Goal: Information Seeking & Learning: Compare options

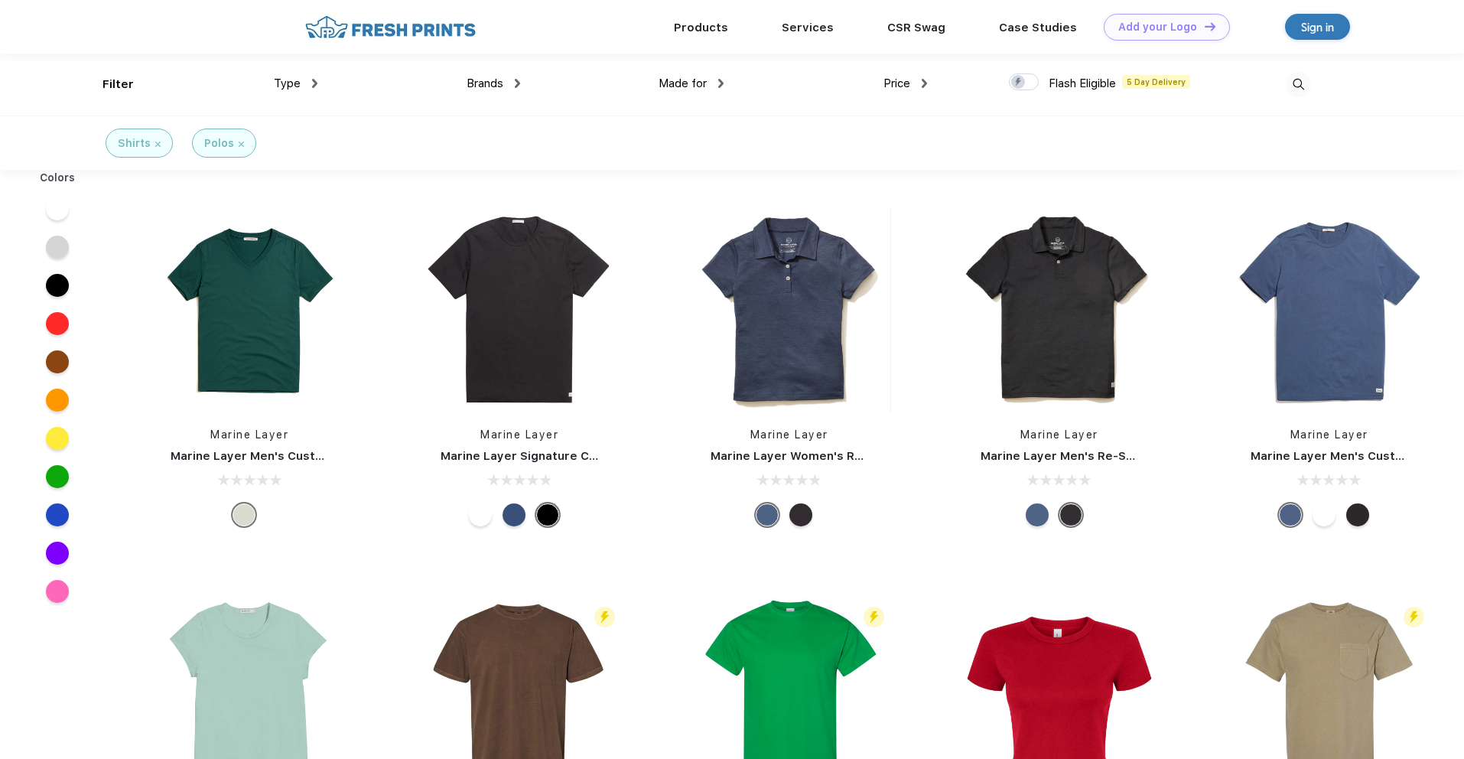
scroll to position [1, 0]
click at [242, 146] on div "Polos" at bounding box center [224, 142] width 64 height 29
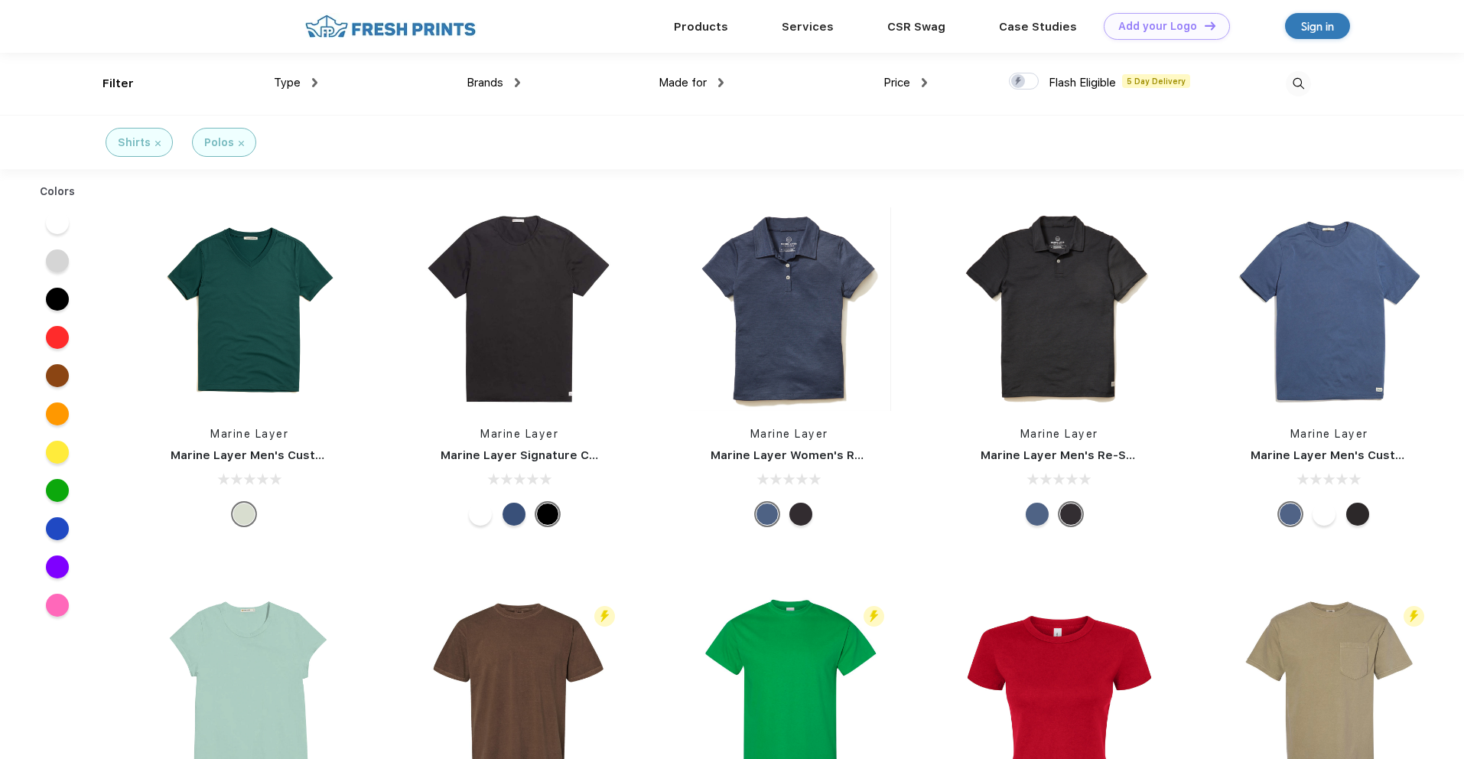
click at [239, 144] on img at bounding box center [241, 143] width 5 height 5
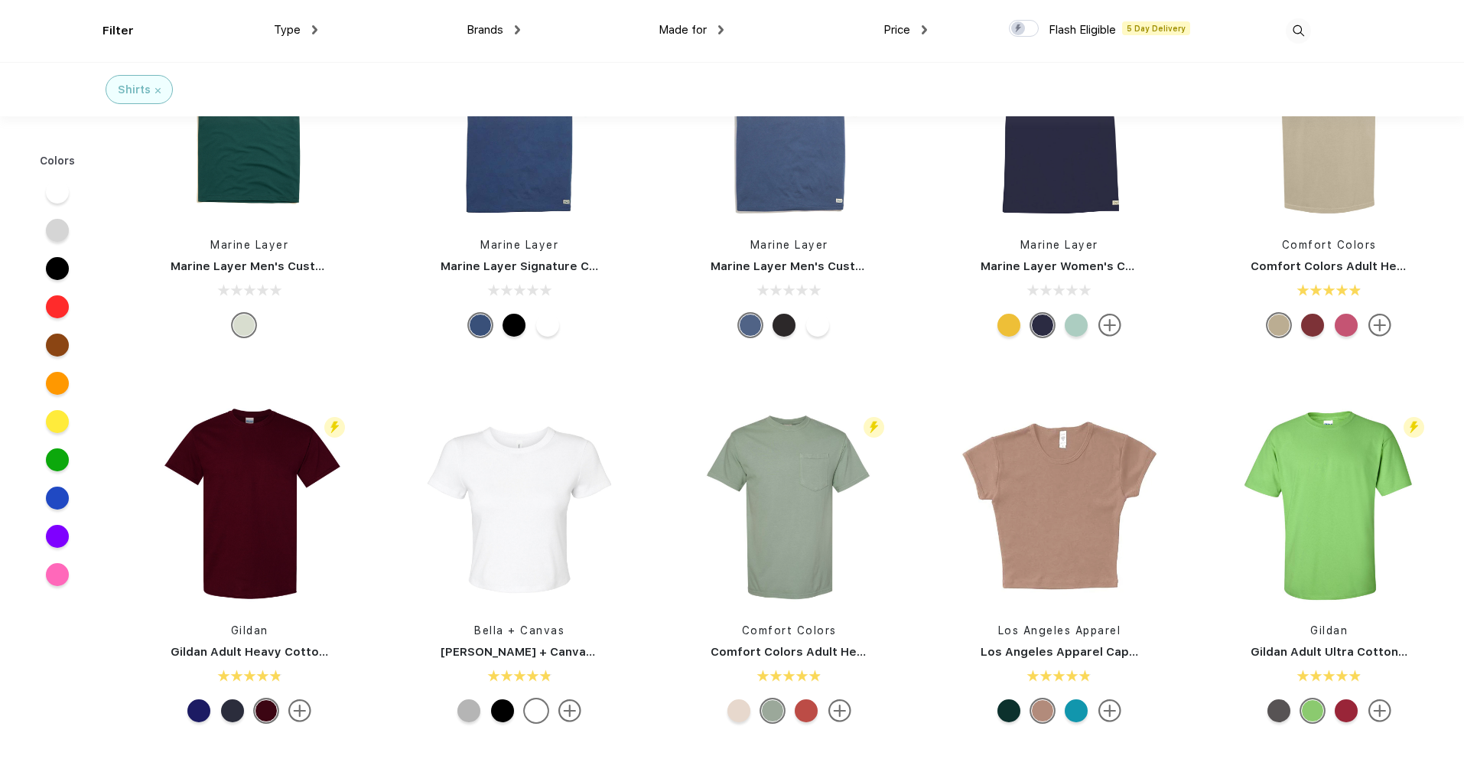
scroll to position [74, 0]
click at [46, 496] on div at bounding box center [57, 497] width 23 height 23
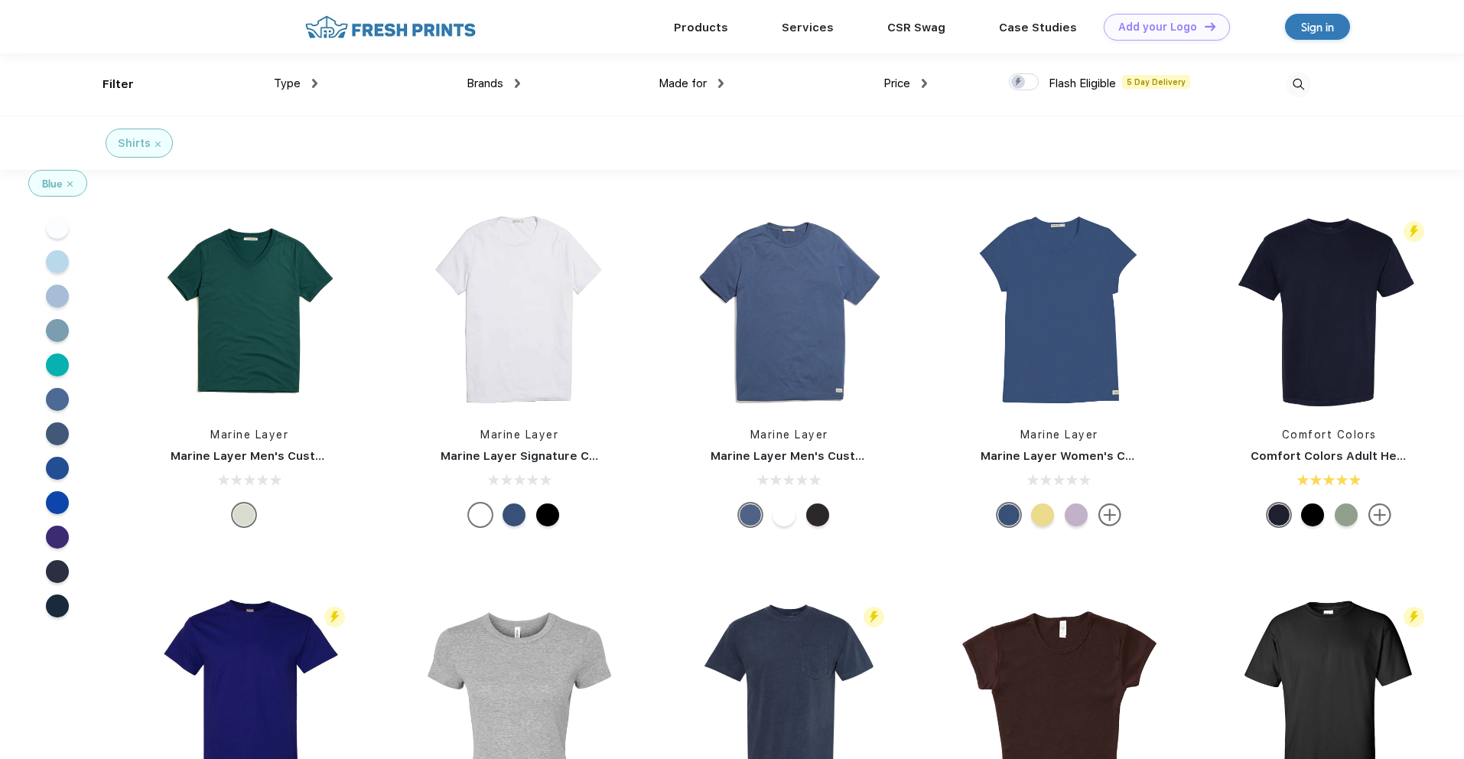
click at [69, 185] on img at bounding box center [69, 183] width 5 height 5
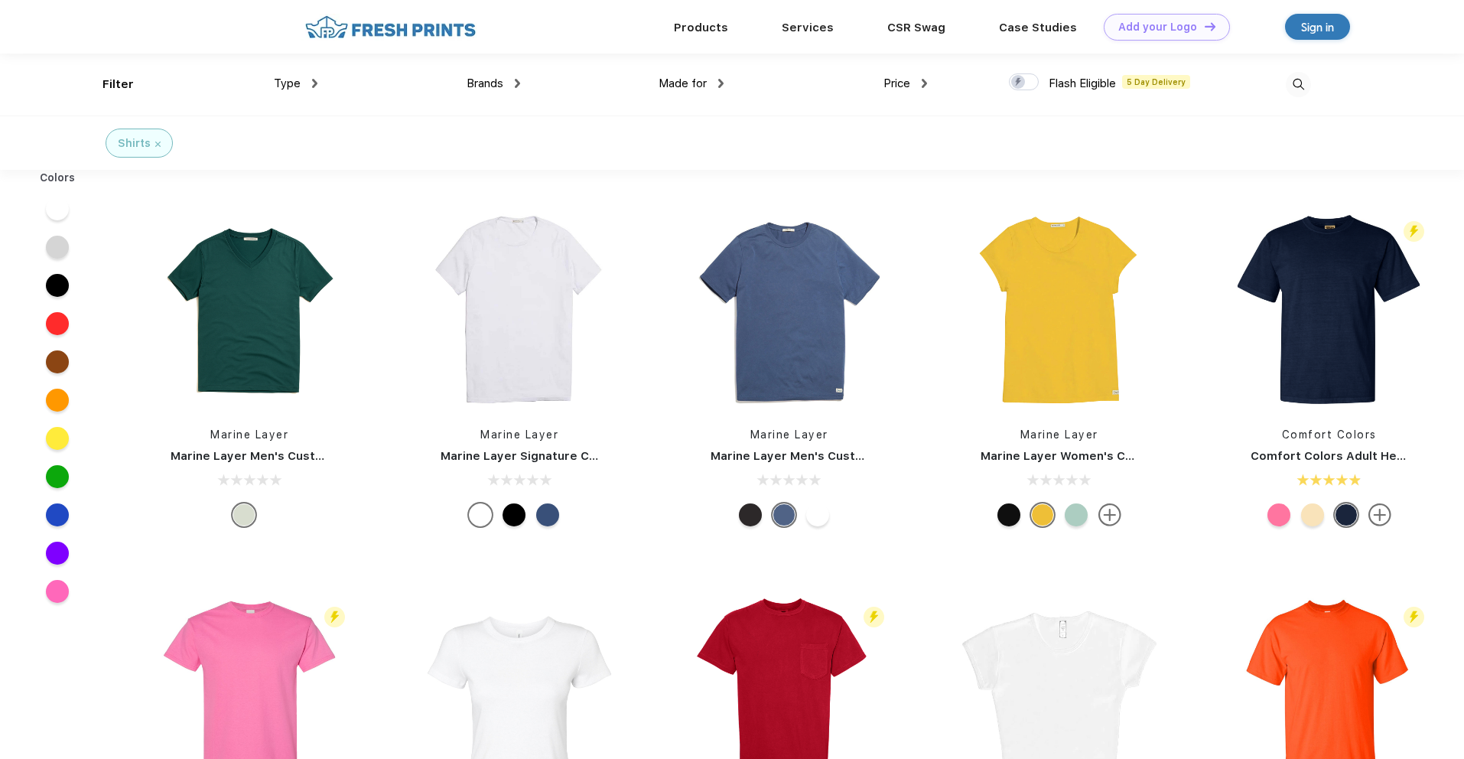
click at [461, 79] on div "Brands Most Popular Brands Moleskine Hydroflask Marine Layer S'well Vineyard Vi…" at bounding box center [418, 85] width 203 height 62
click at [484, 84] on span "Brands" at bounding box center [485, 83] width 37 height 14
click at [484, 85] on span "Brands" at bounding box center [485, 83] width 37 height 14
click at [519, 79] on img at bounding box center [517, 83] width 5 height 9
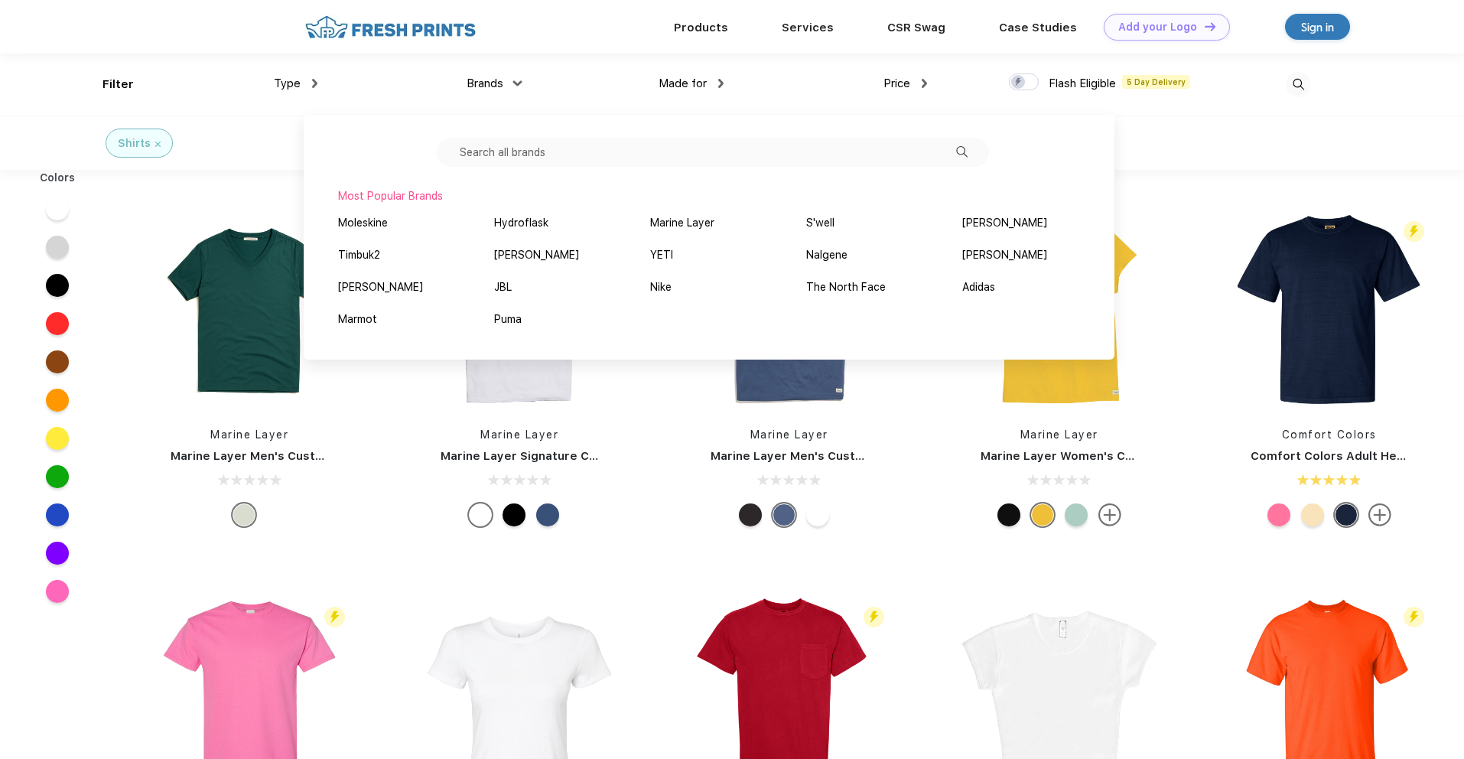
click at [288, 137] on div "Shirts" at bounding box center [142, 143] width 307 height 54
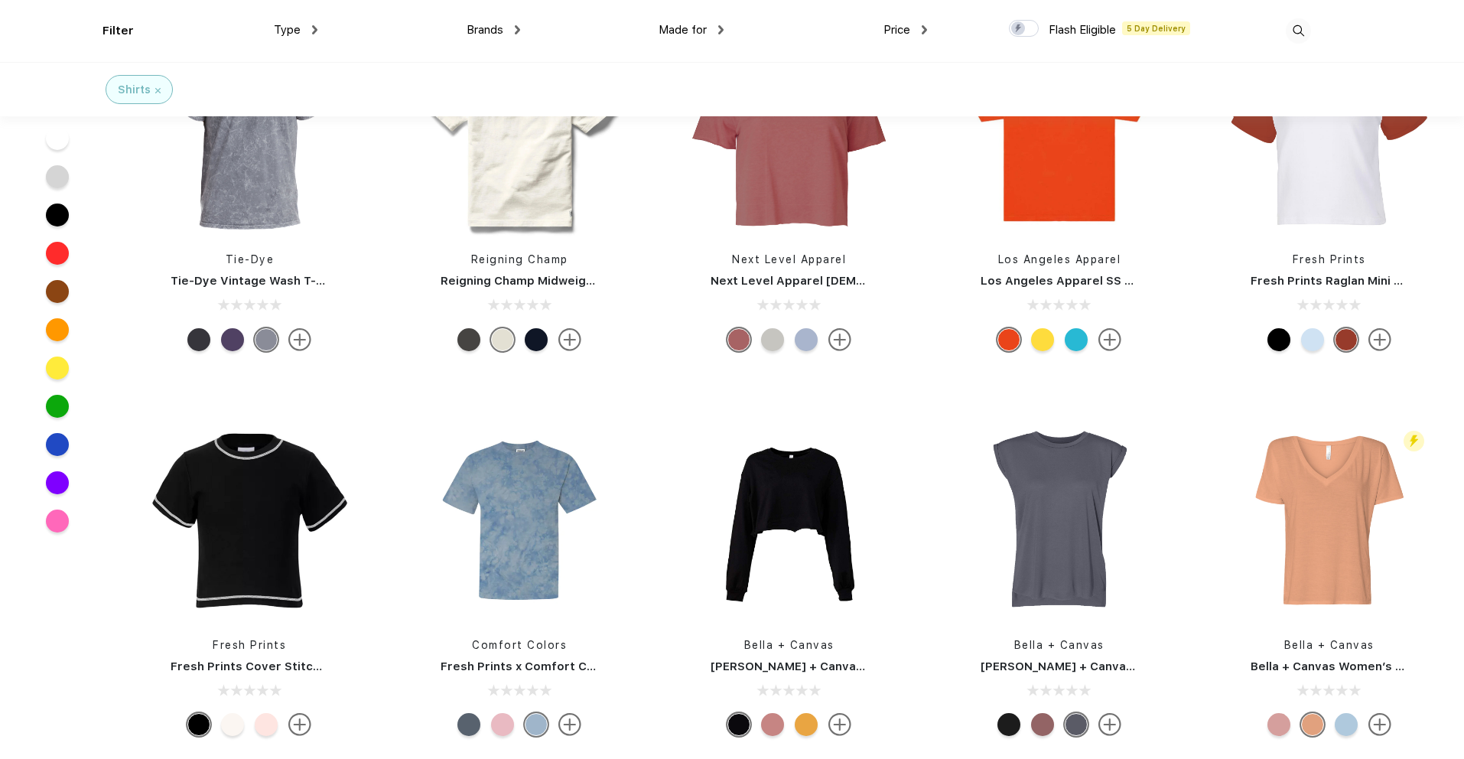
scroll to position [3145, 0]
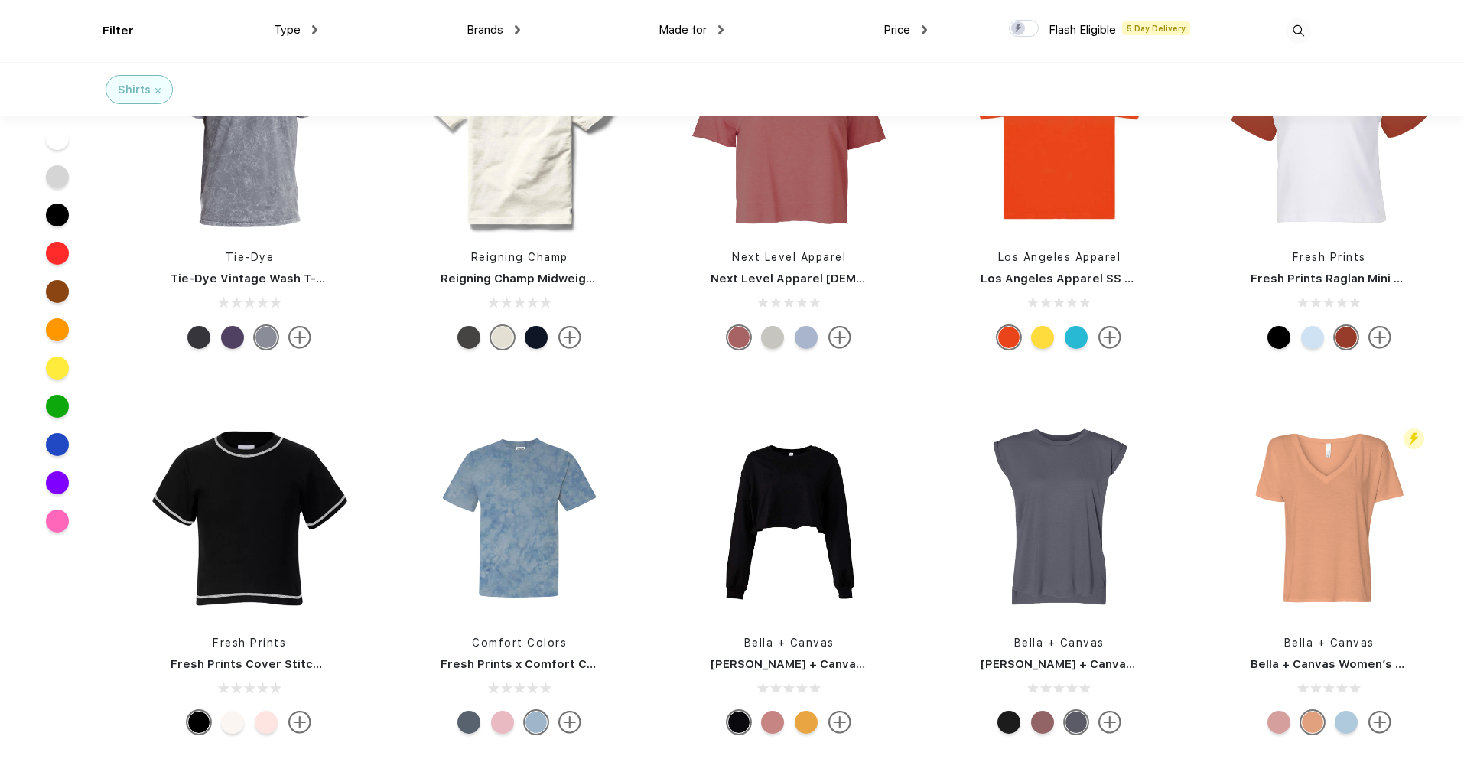
click at [54, 444] on div at bounding box center [57, 444] width 23 height 23
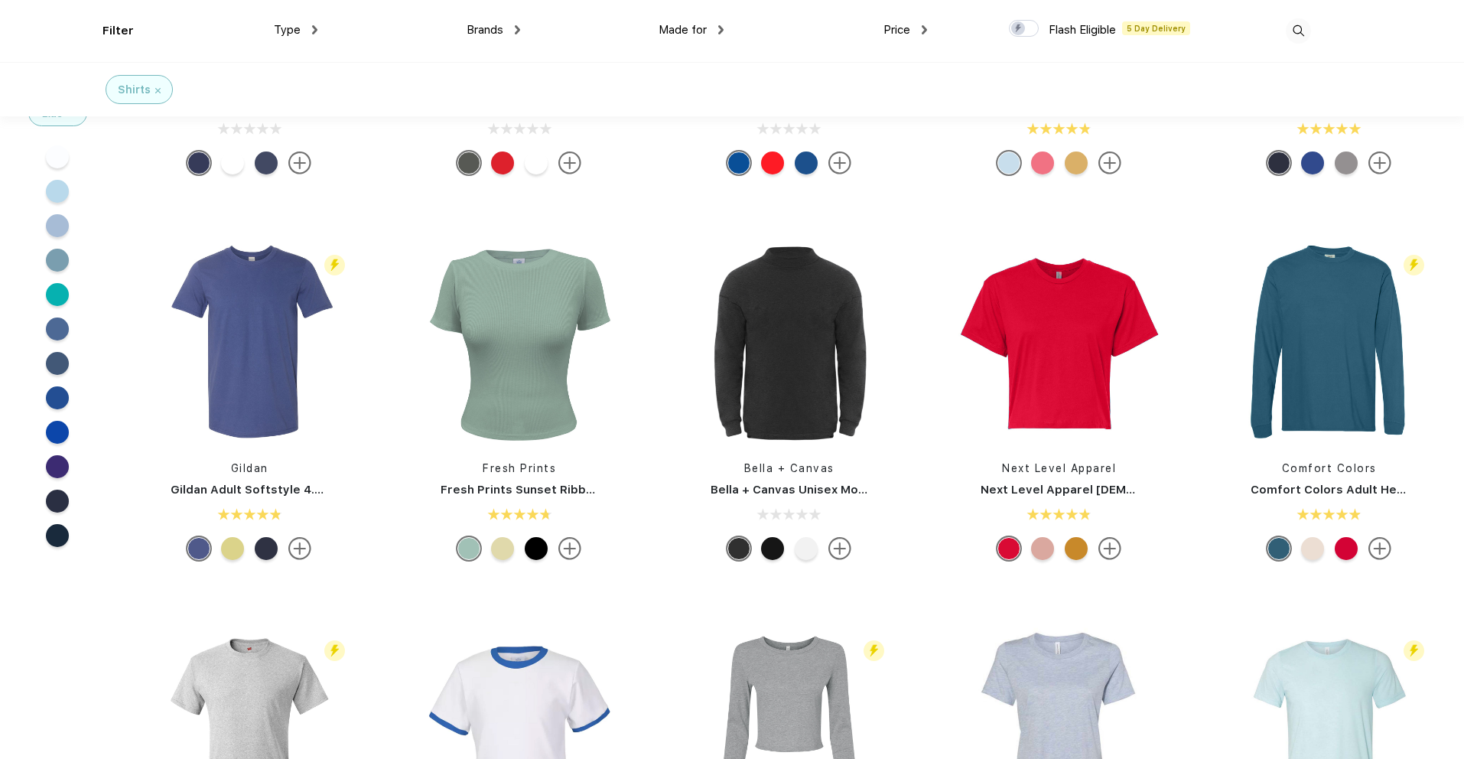
scroll to position [1401, 0]
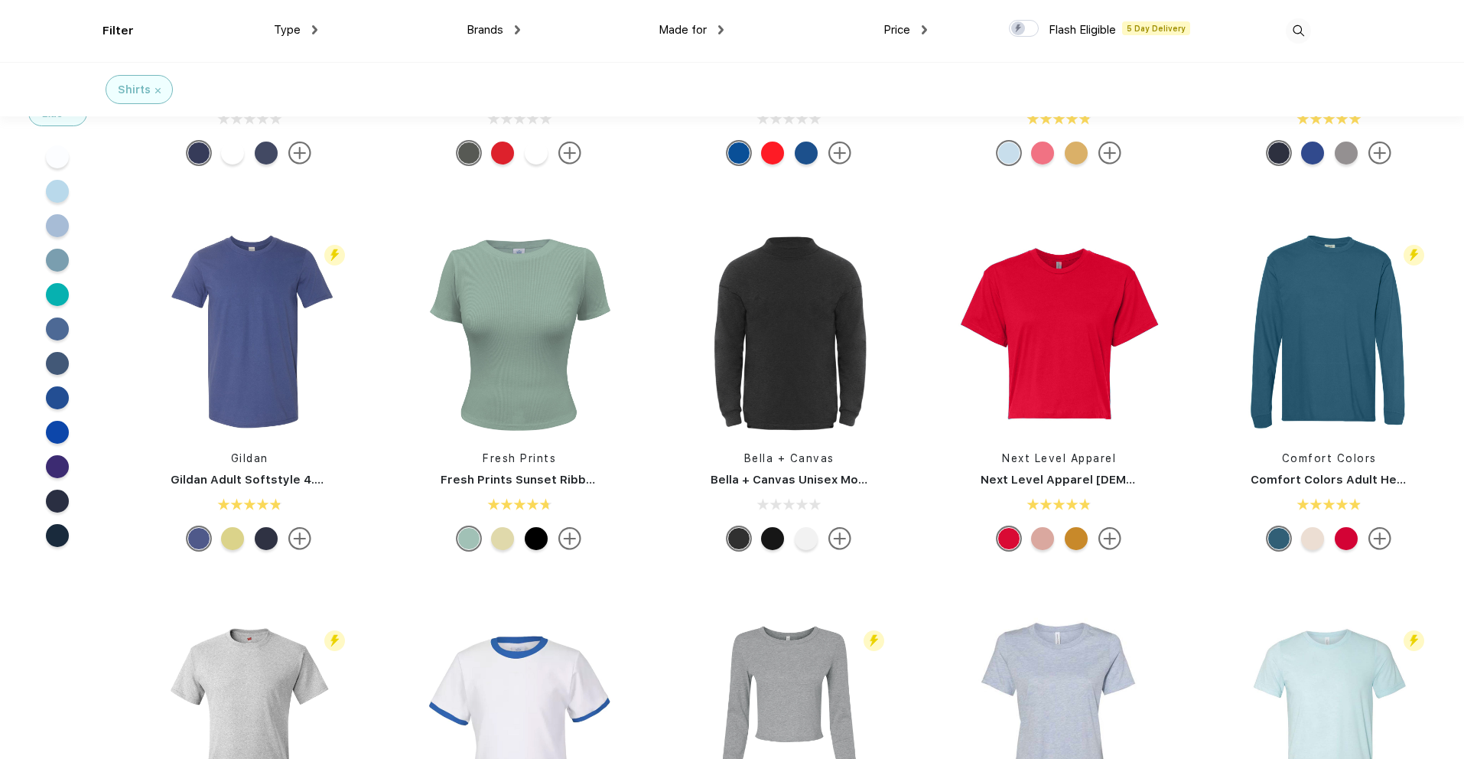
click at [1319, 457] on link "Comfort Colors" at bounding box center [1329, 458] width 95 height 12
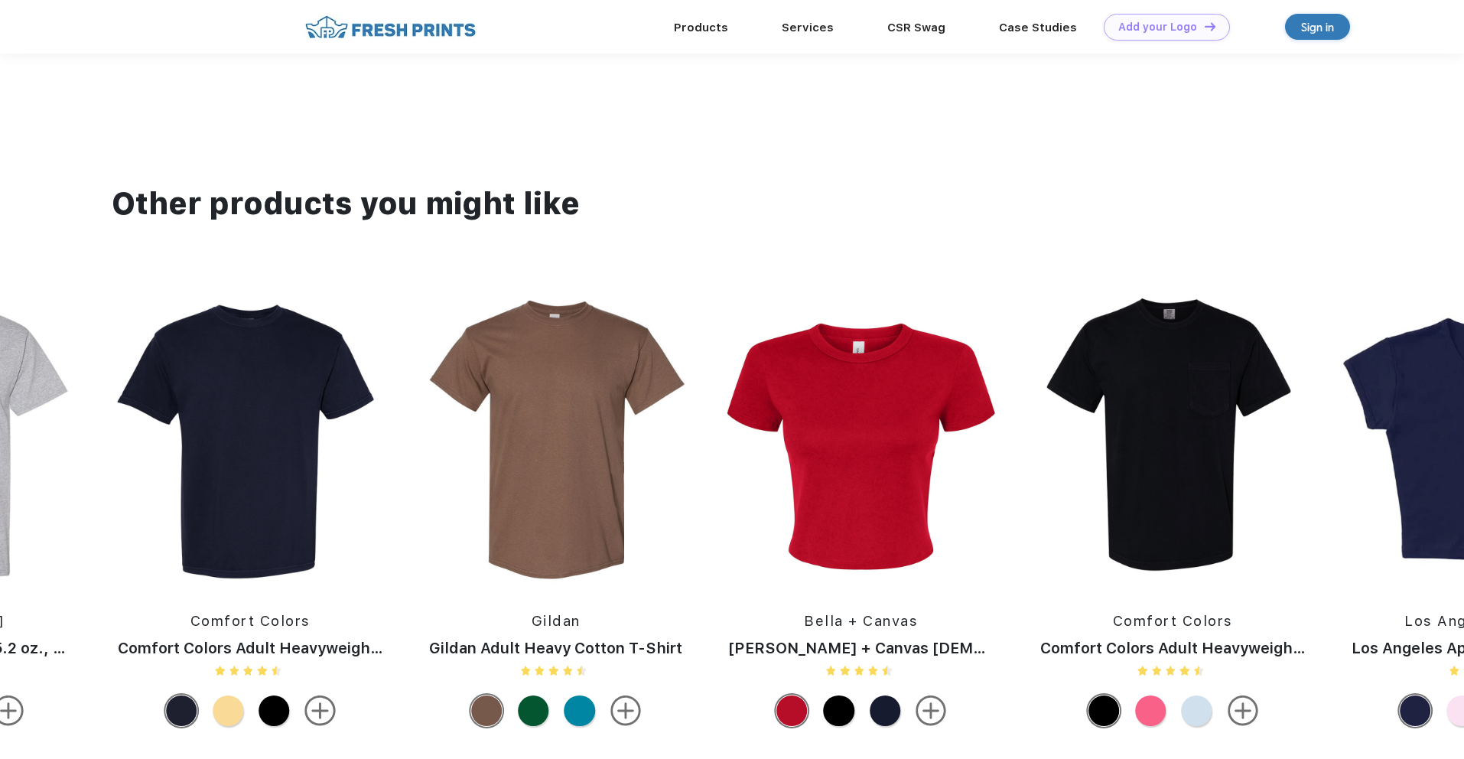
scroll to position [1497, 0]
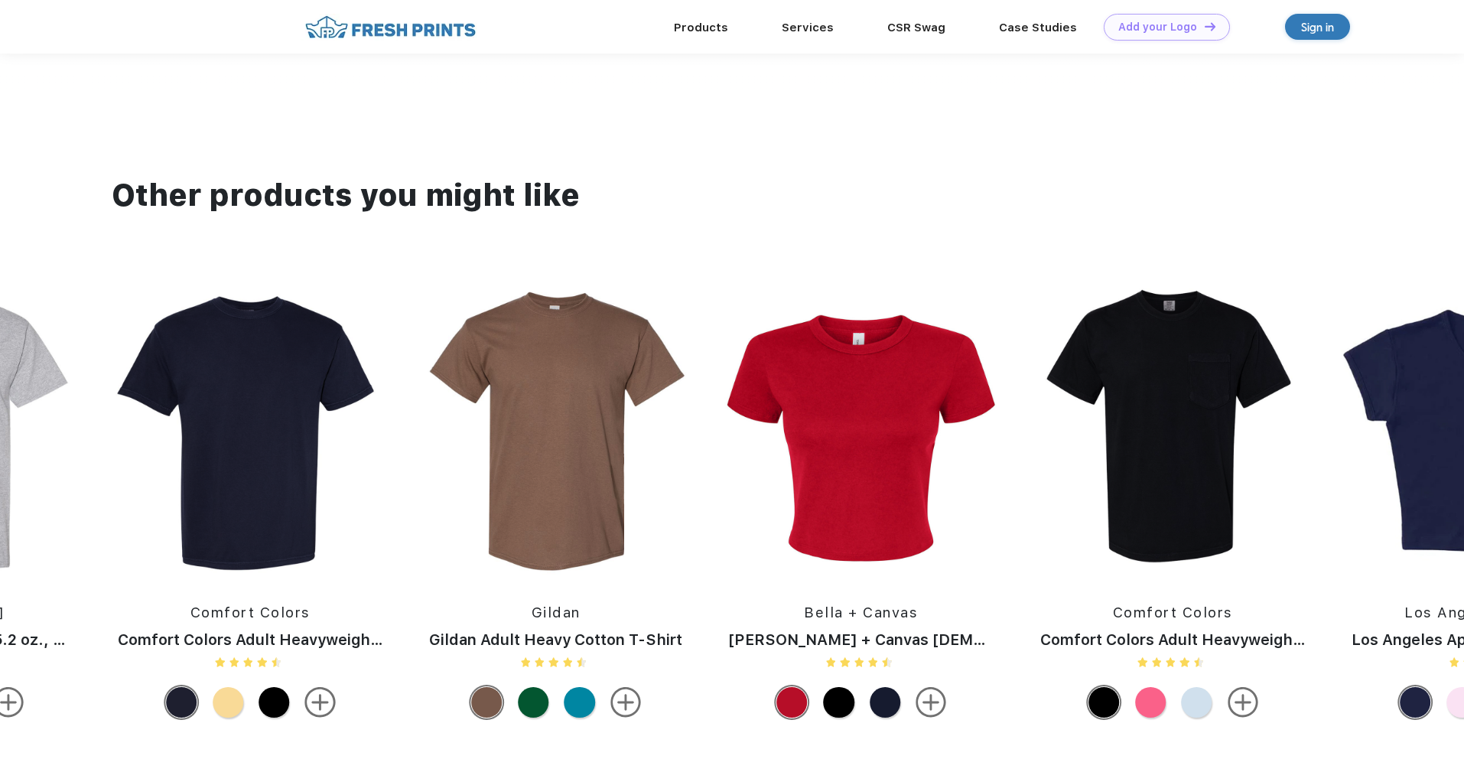
click at [242, 438] on img at bounding box center [250, 429] width 297 height 293
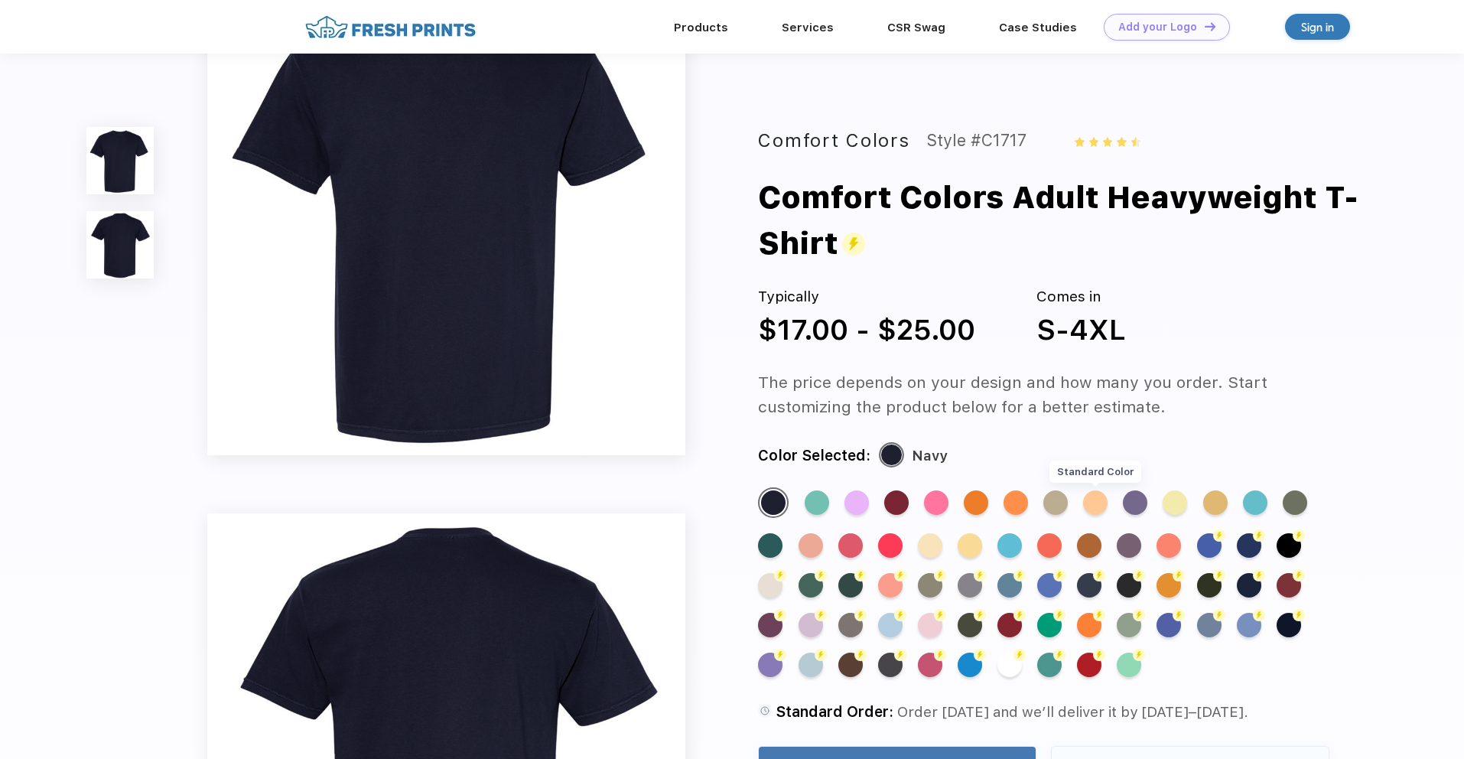
scroll to position [102, 0]
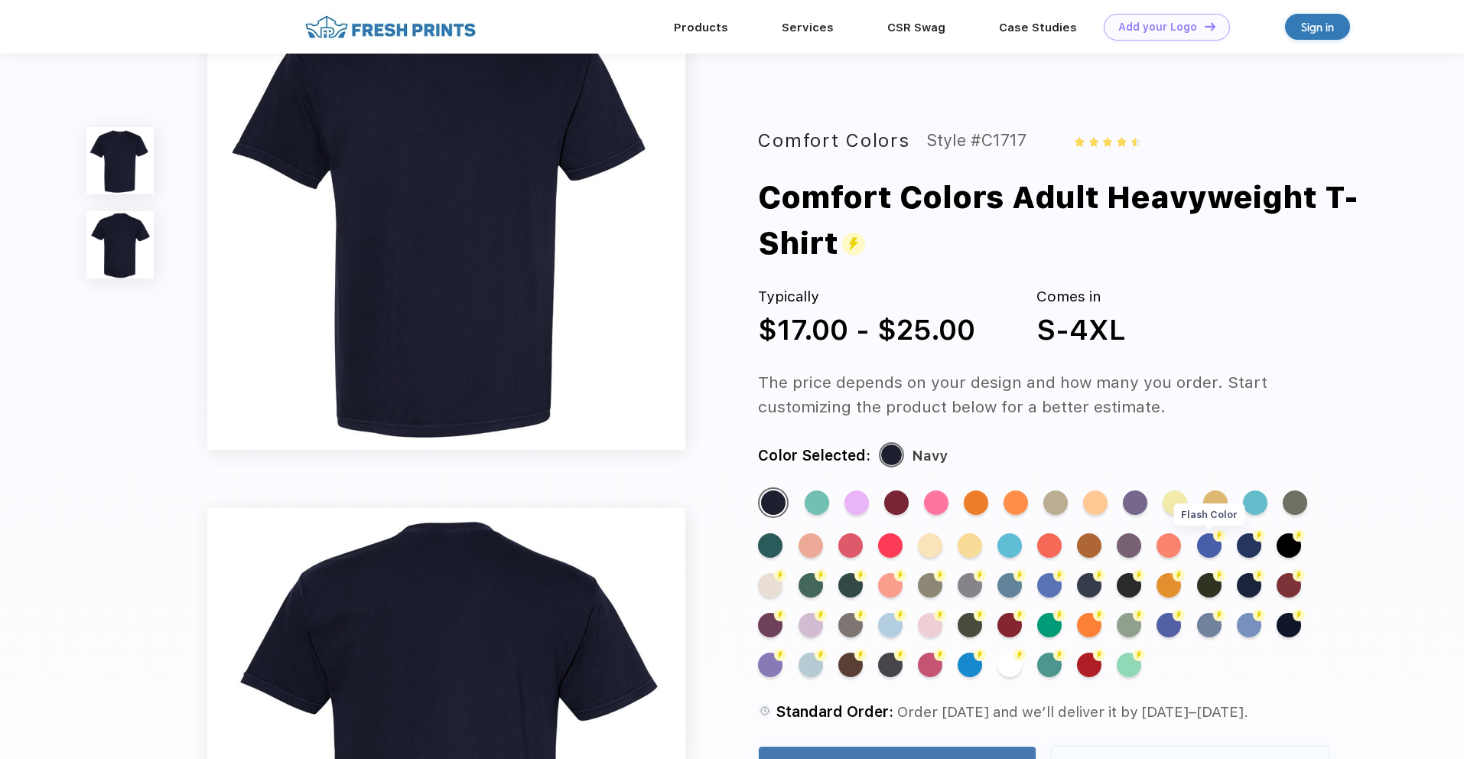
click at [1209, 551] on div "Flash Color" at bounding box center [1209, 545] width 24 height 24
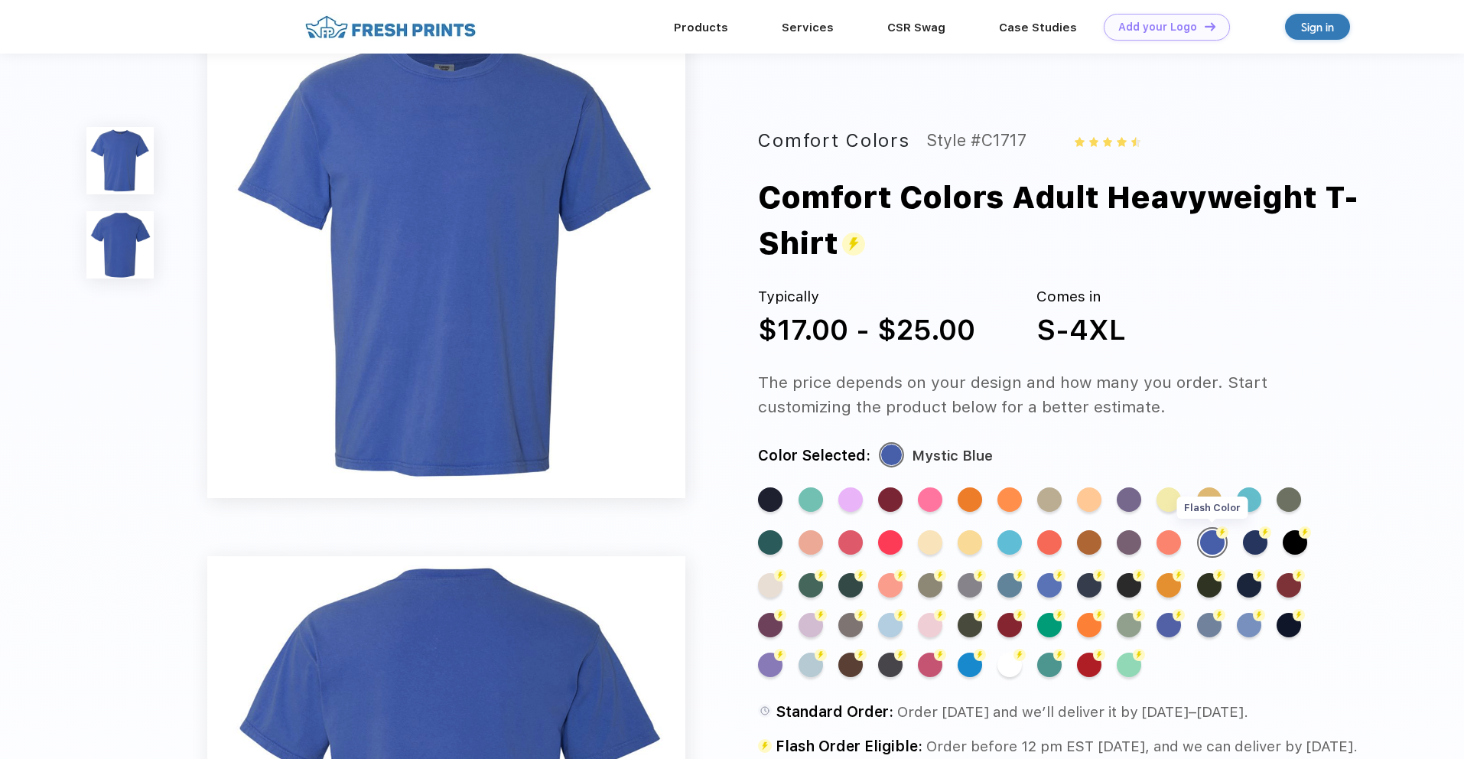
scroll to position [0, 0]
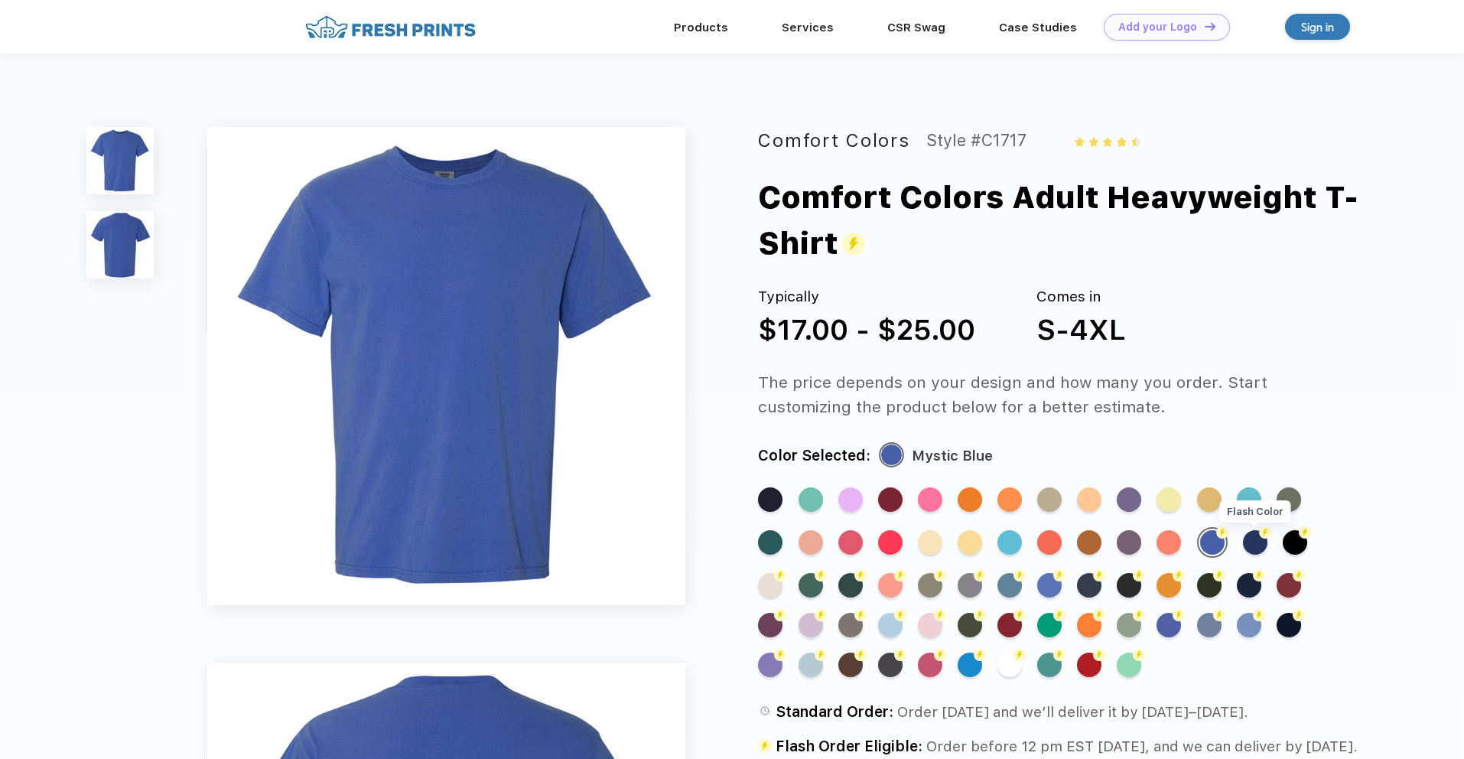
click at [1257, 554] on div "Flash Color" at bounding box center [1255, 542] width 24 height 24
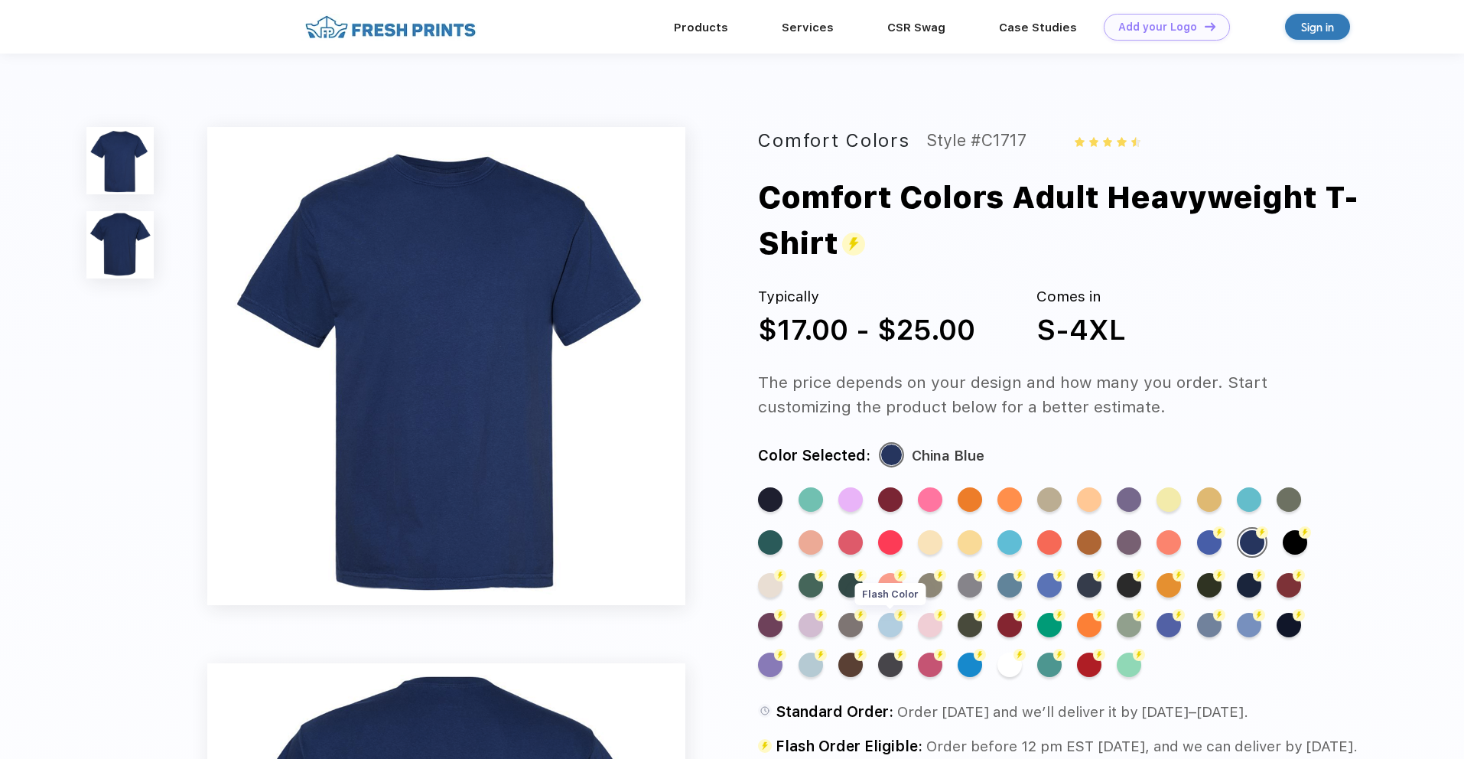
click at [886, 625] on div "Flash Color" at bounding box center [890, 625] width 24 height 24
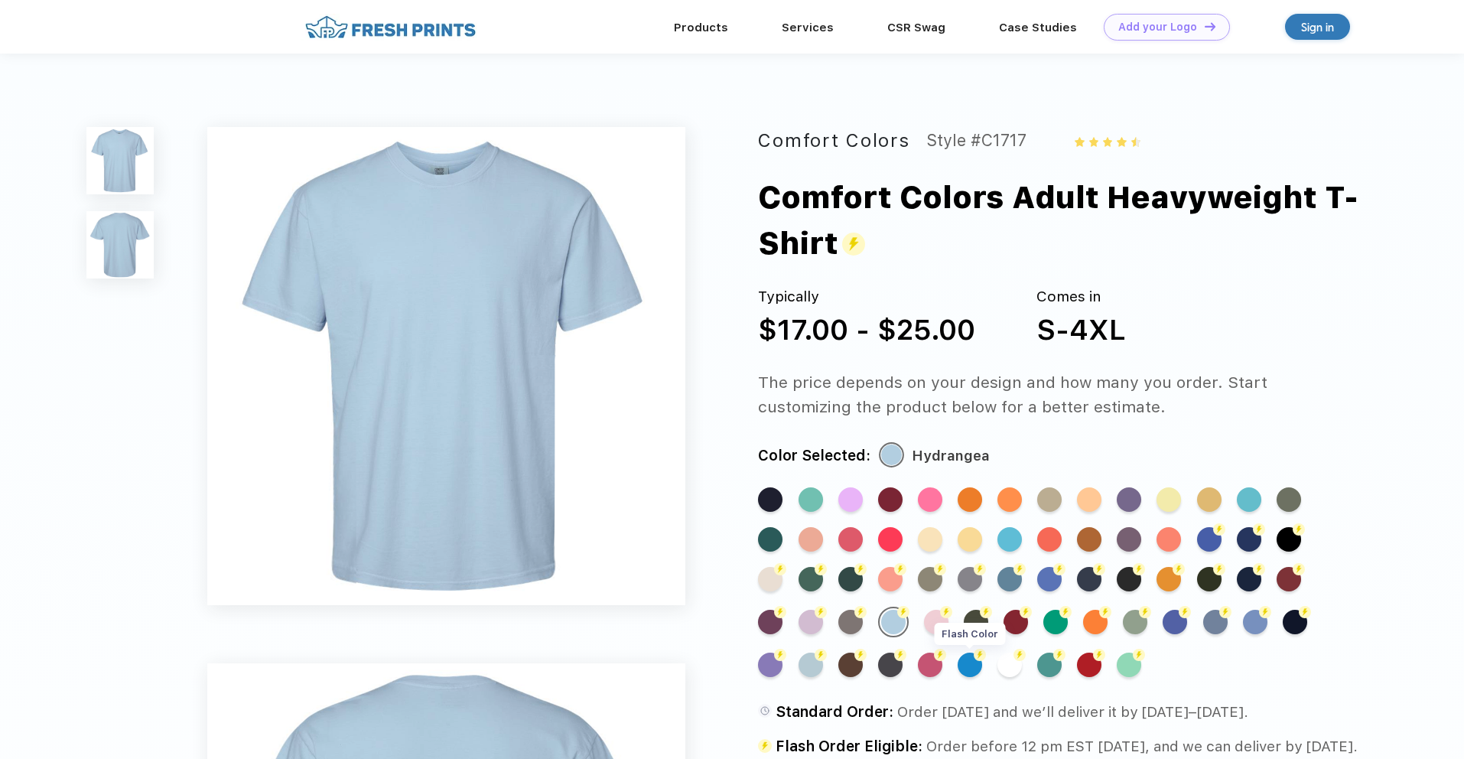
click at [980, 665] on div "Flash Color" at bounding box center [970, 664] width 24 height 24
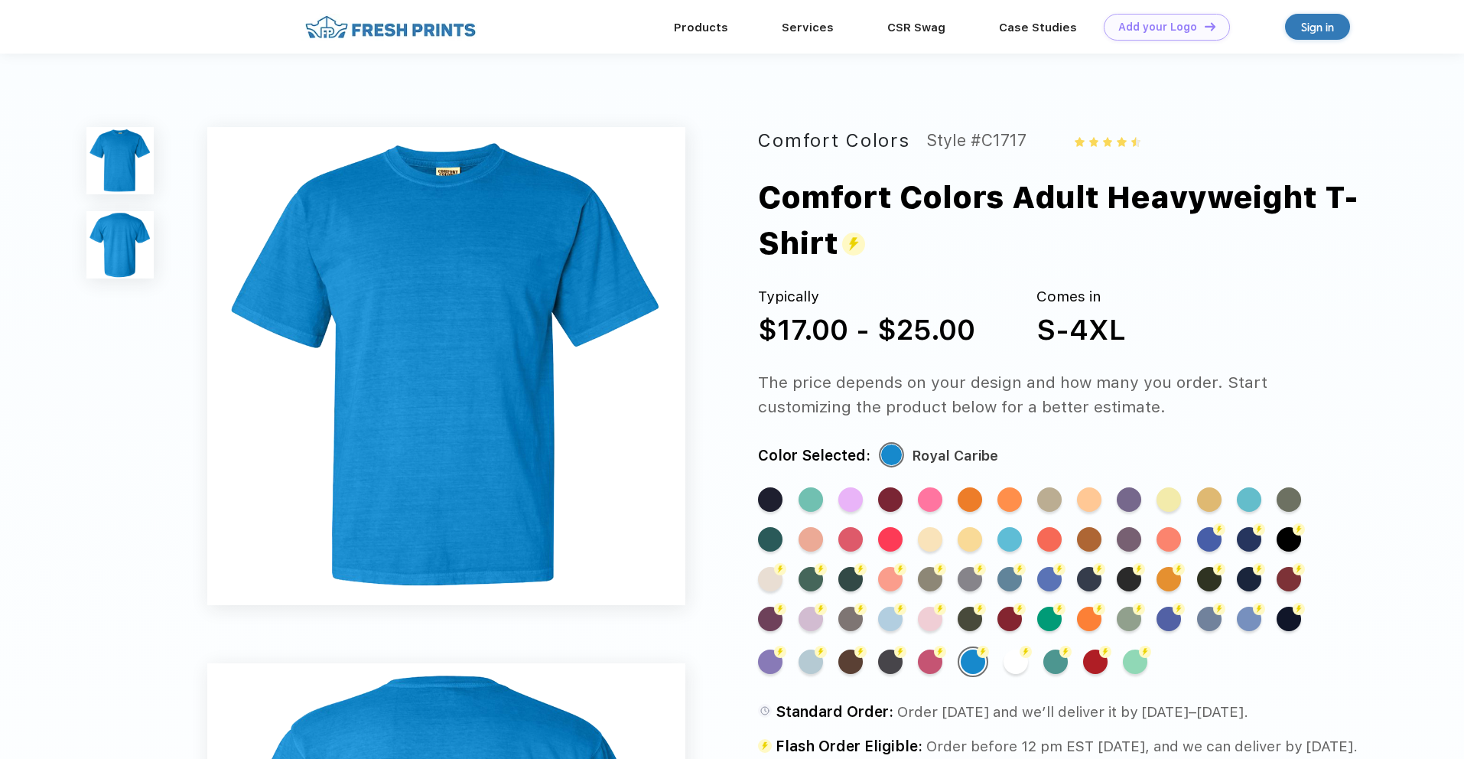
click at [1309, 623] on div "Standard Color Standard Color Standard Color Standard Color Standard Color Stan…" at bounding box center [1042, 589] width 568 height 205
click at [1285, 624] on div "Flash Color" at bounding box center [1289, 619] width 24 height 24
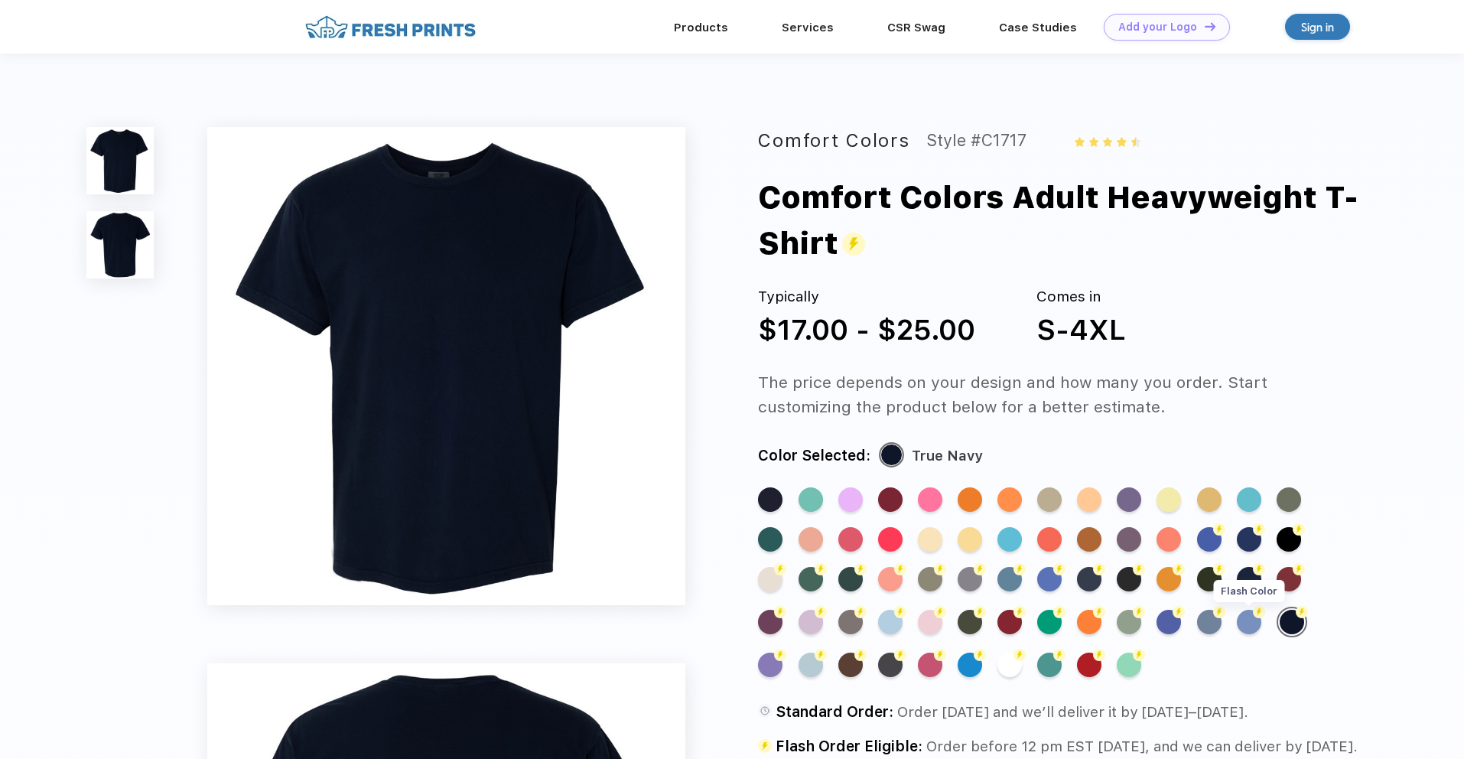
click at [1248, 623] on div "Flash Color" at bounding box center [1249, 622] width 24 height 24
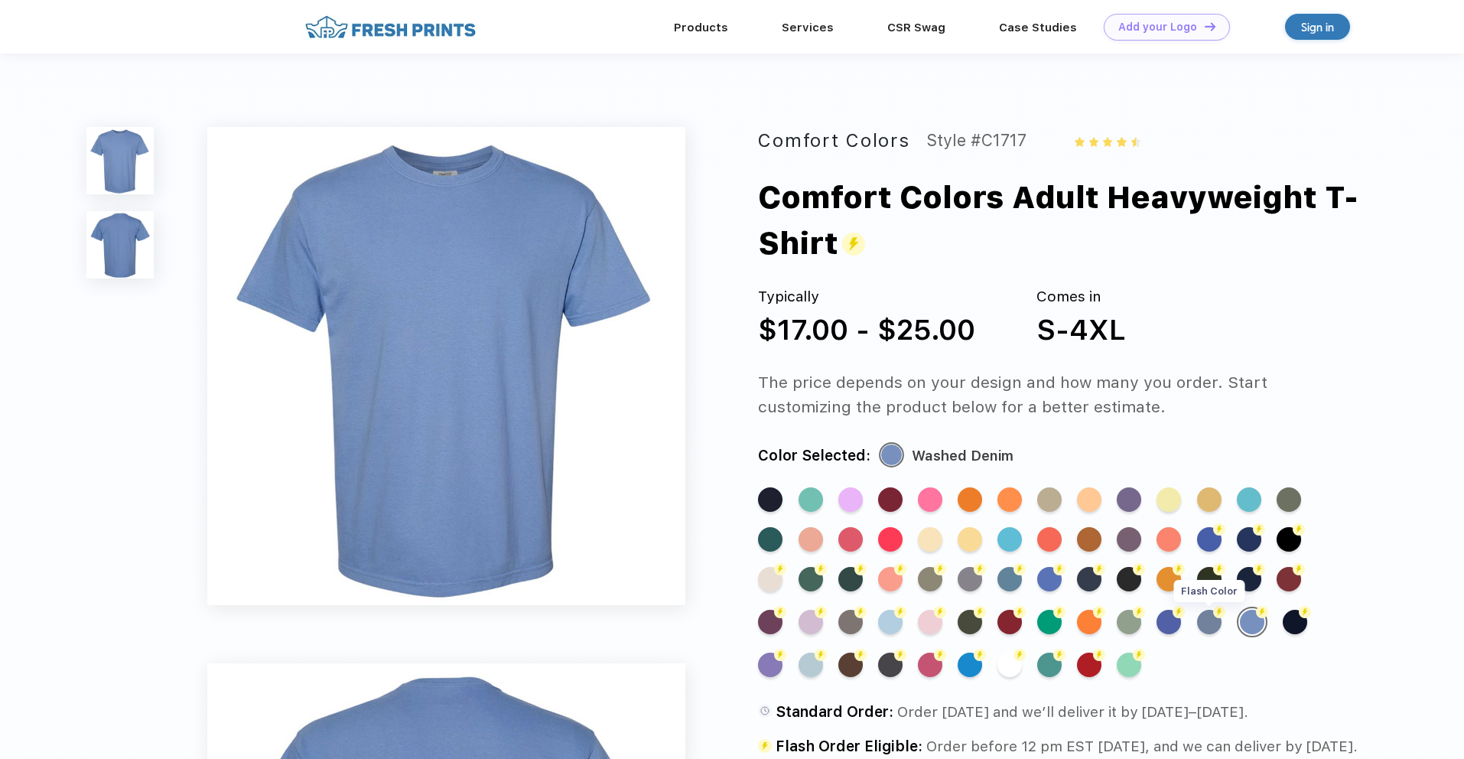
click at [1202, 623] on div "Flash Color" at bounding box center [1209, 622] width 24 height 24
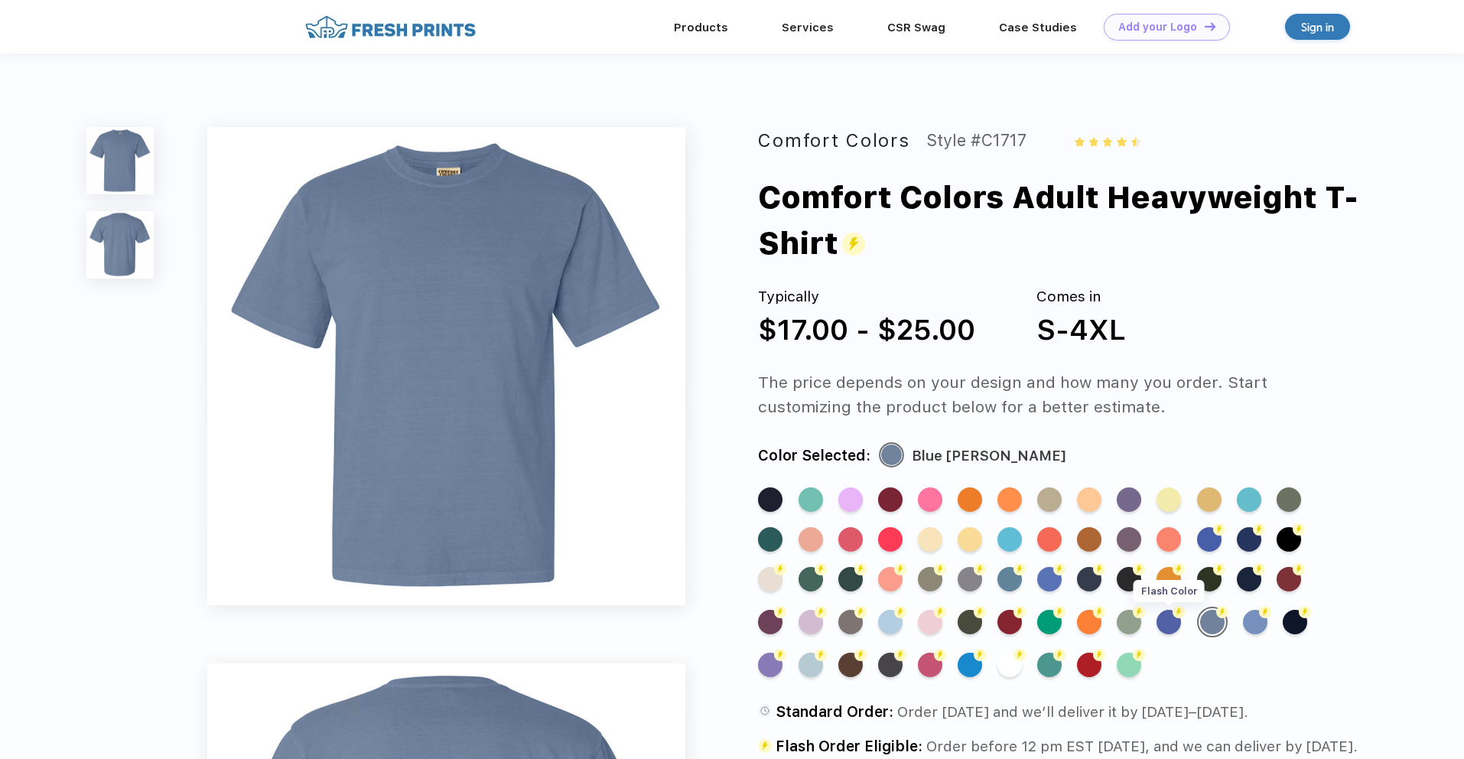
click at [1173, 623] on div "Flash Color" at bounding box center [1169, 622] width 24 height 24
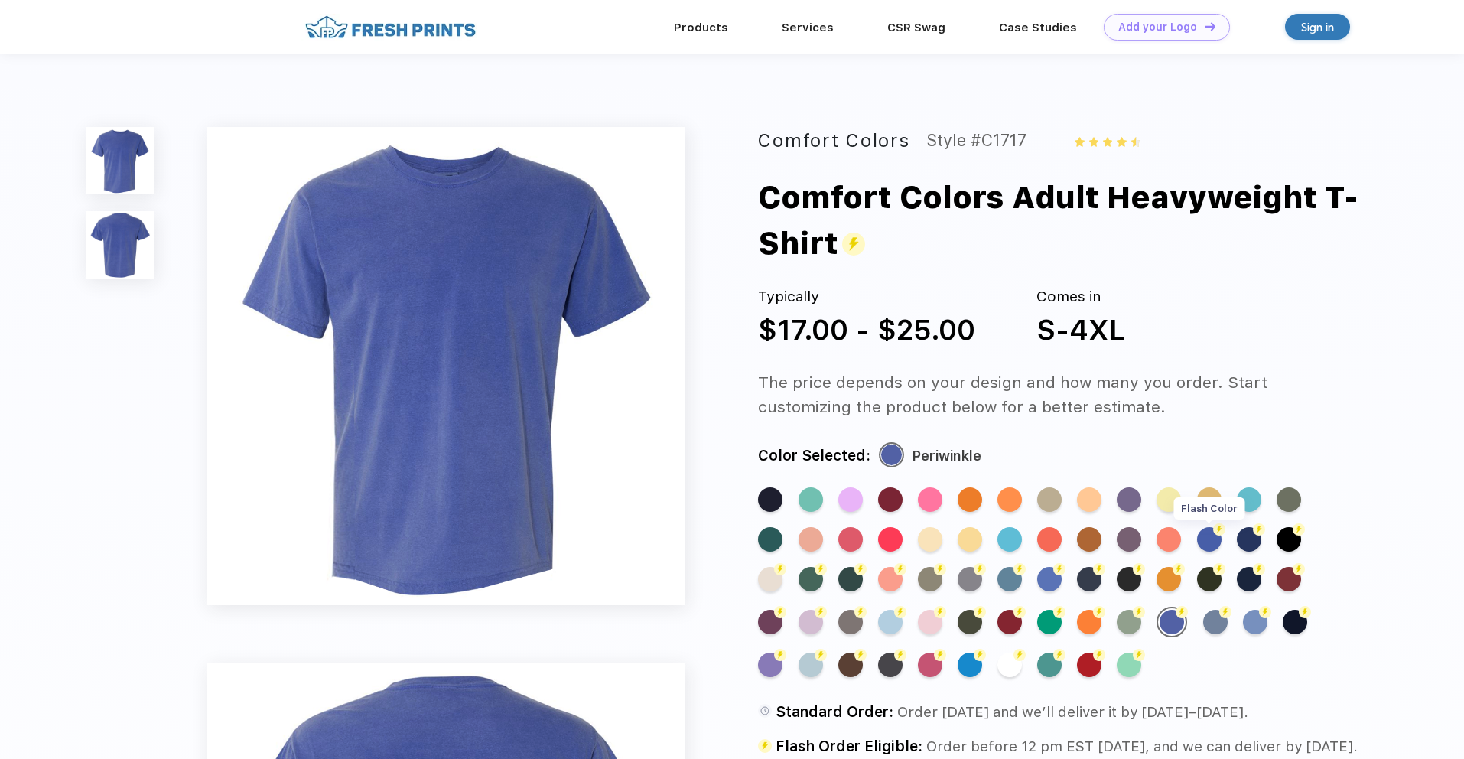
click at [1216, 541] on div "Flash Color" at bounding box center [1209, 539] width 24 height 24
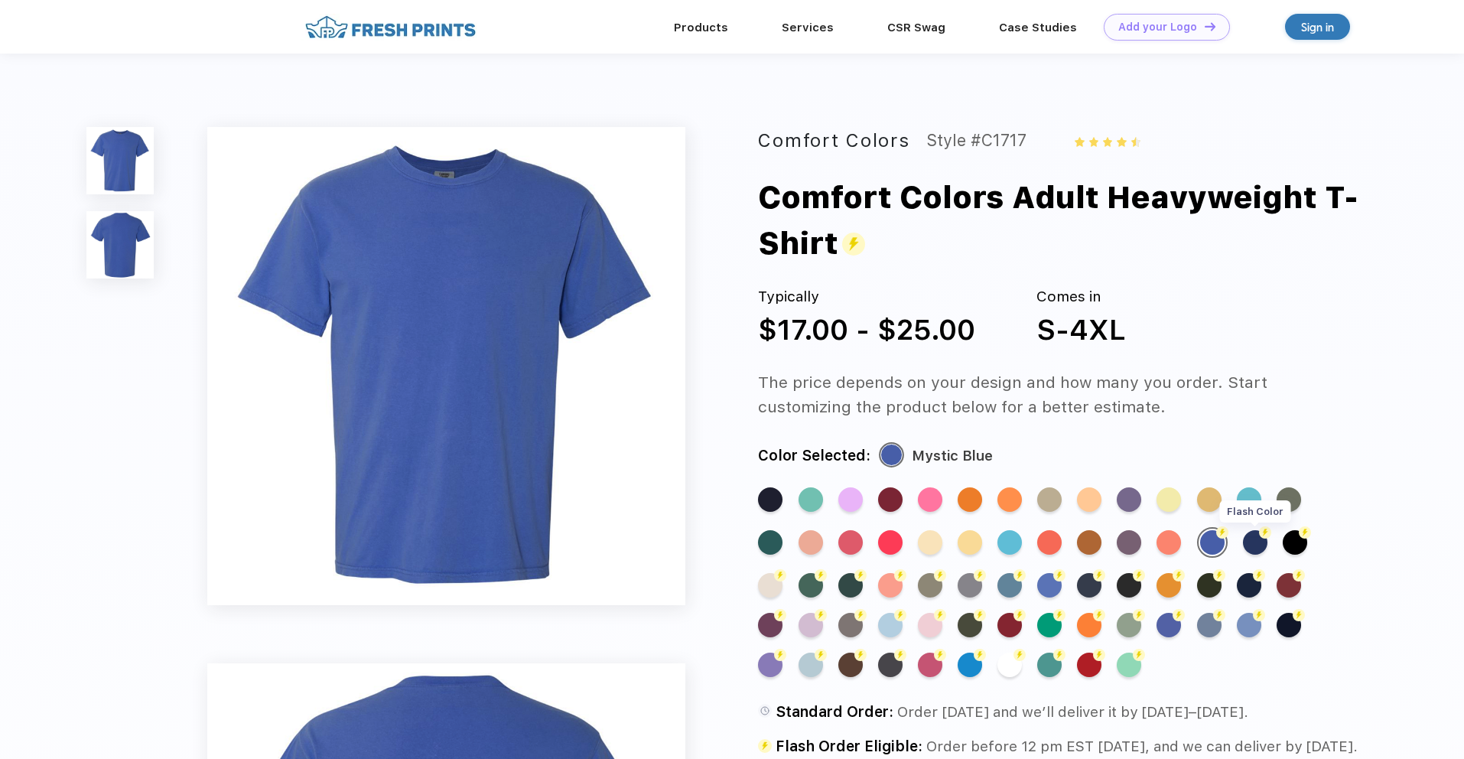
click at [1246, 541] on div "Flash Color" at bounding box center [1255, 542] width 24 height 24
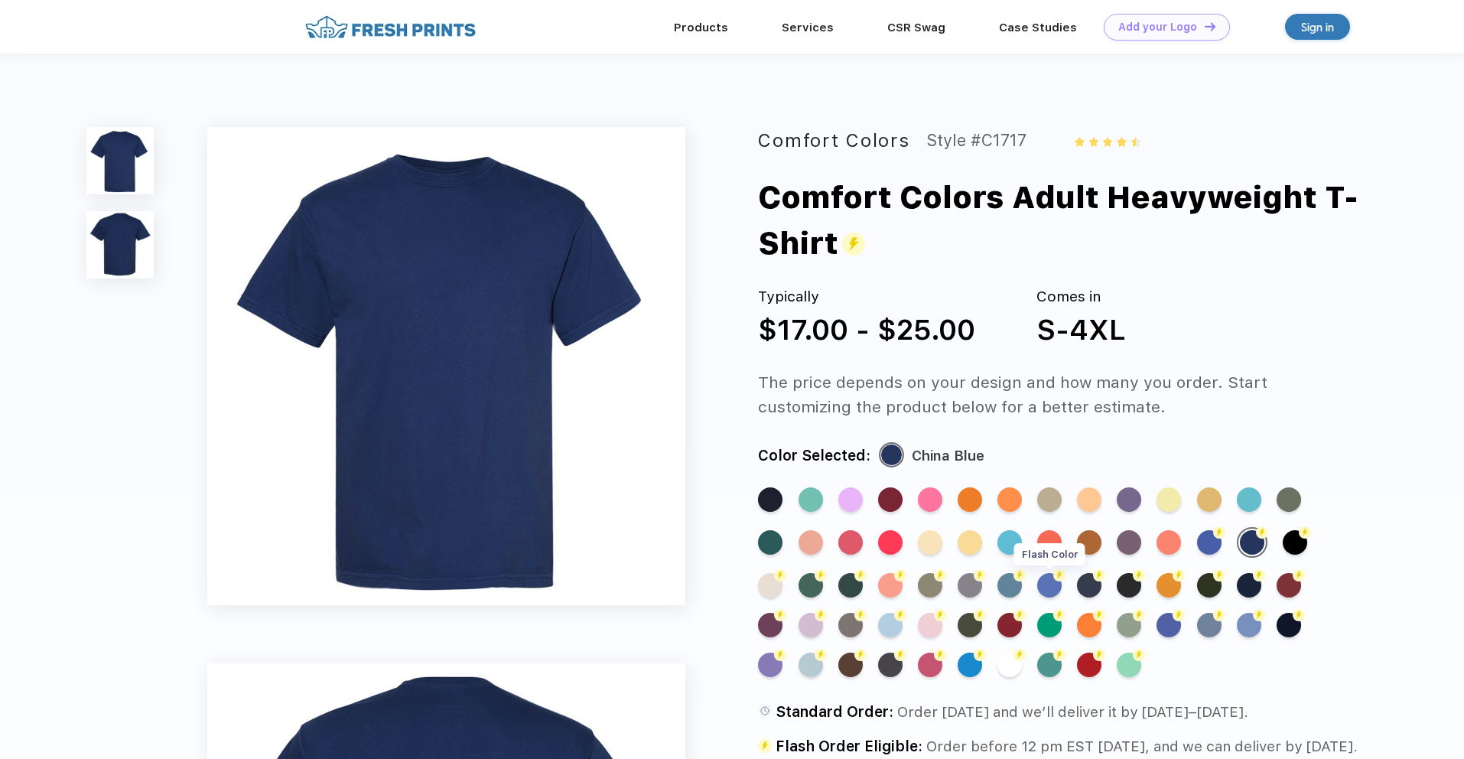
click at [1065, 584] on div "Standard Color Standard Color Standard Color Standard Color Standard Color Stan…" at bounding box center [1042, 589] width 568 height 205
click at [1058, 586] on div "Flash Color" at bounding box center [1049, 585] width 24 height 24
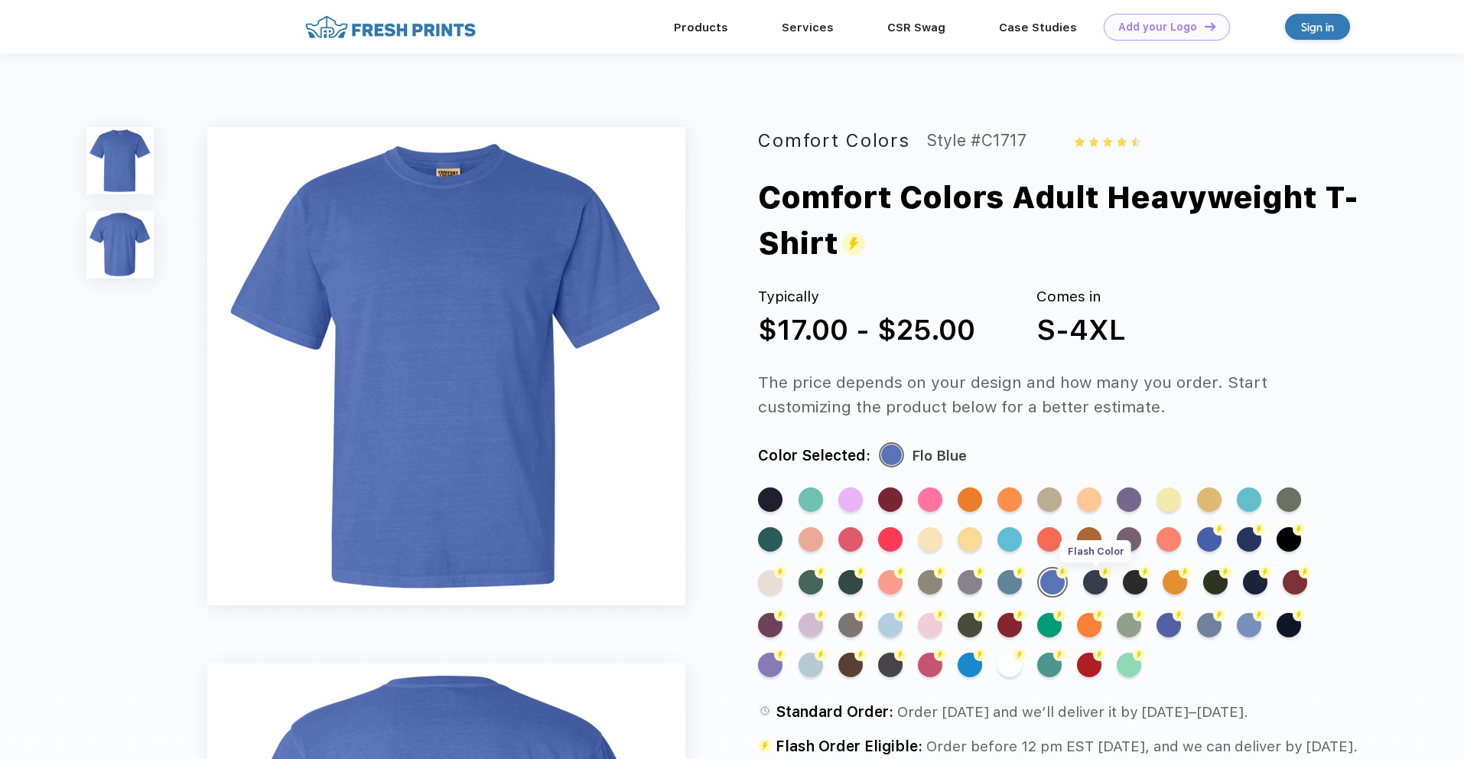
click at [1088, 584] on div "Flash Color" at bounding box center [1095, 582] width 24 height 24
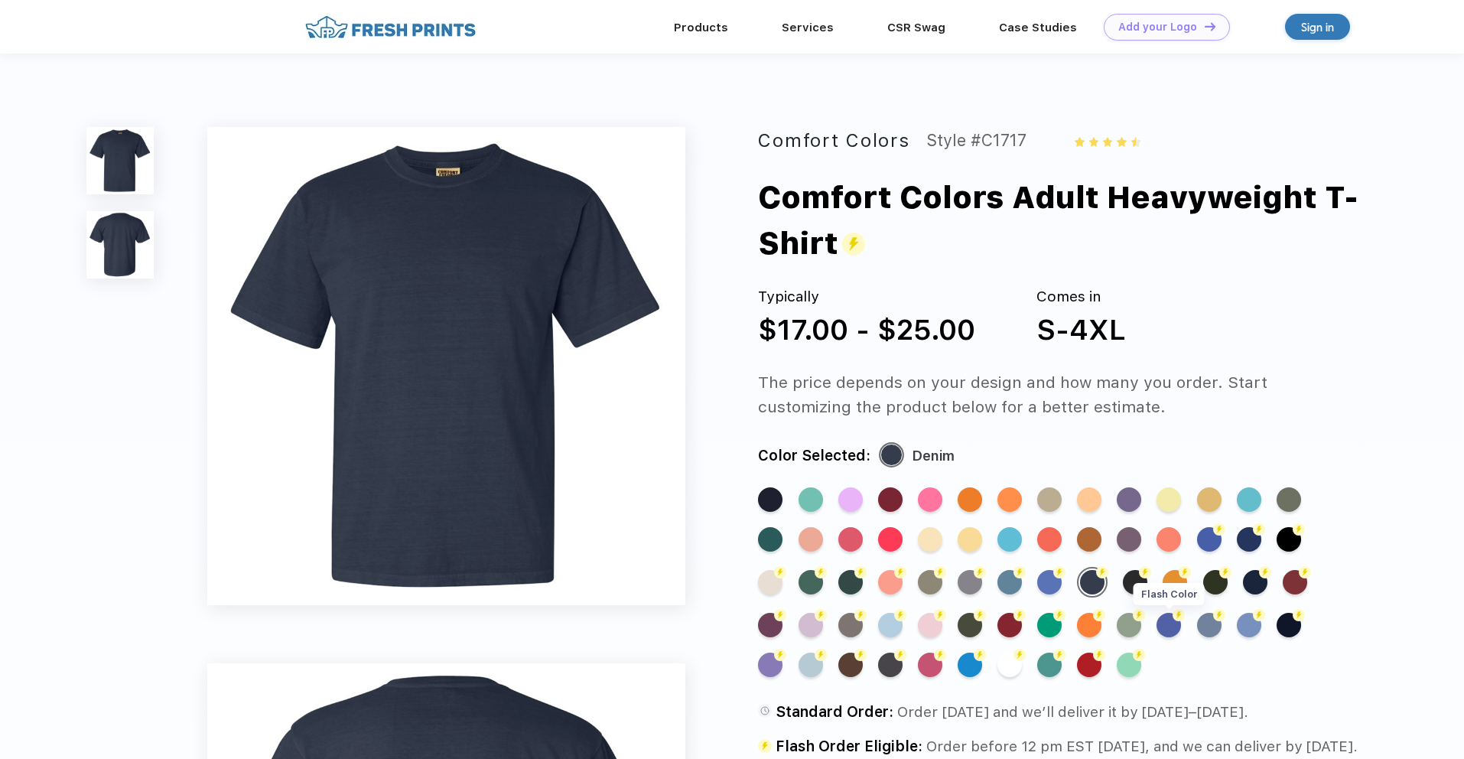
click at [1176, 624] on div "Flash Color" at bounding box center [1169, 625] width 24 height 24
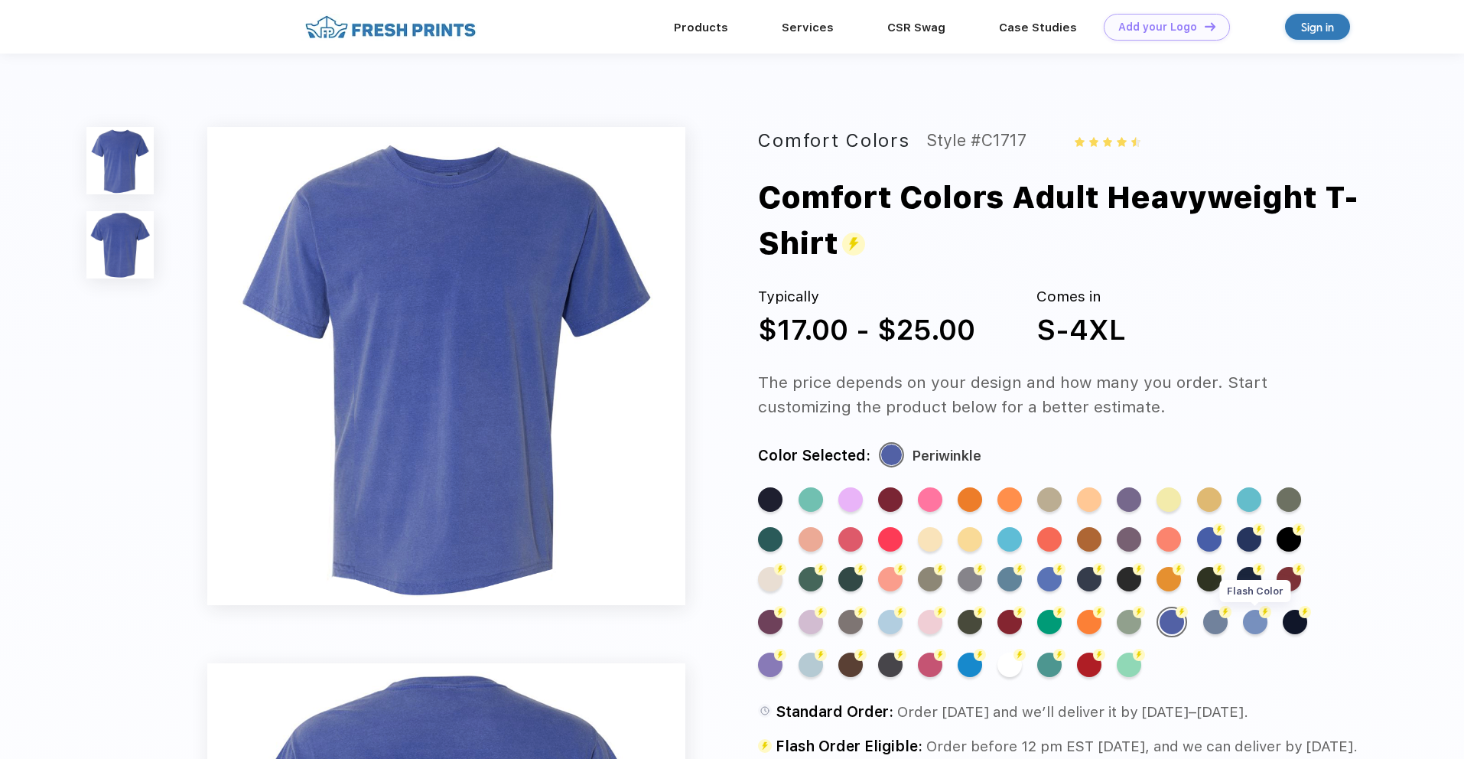
click at [1263, 628] on div "Flash Color" at bounding box center [1255, 622] width 24 height 24
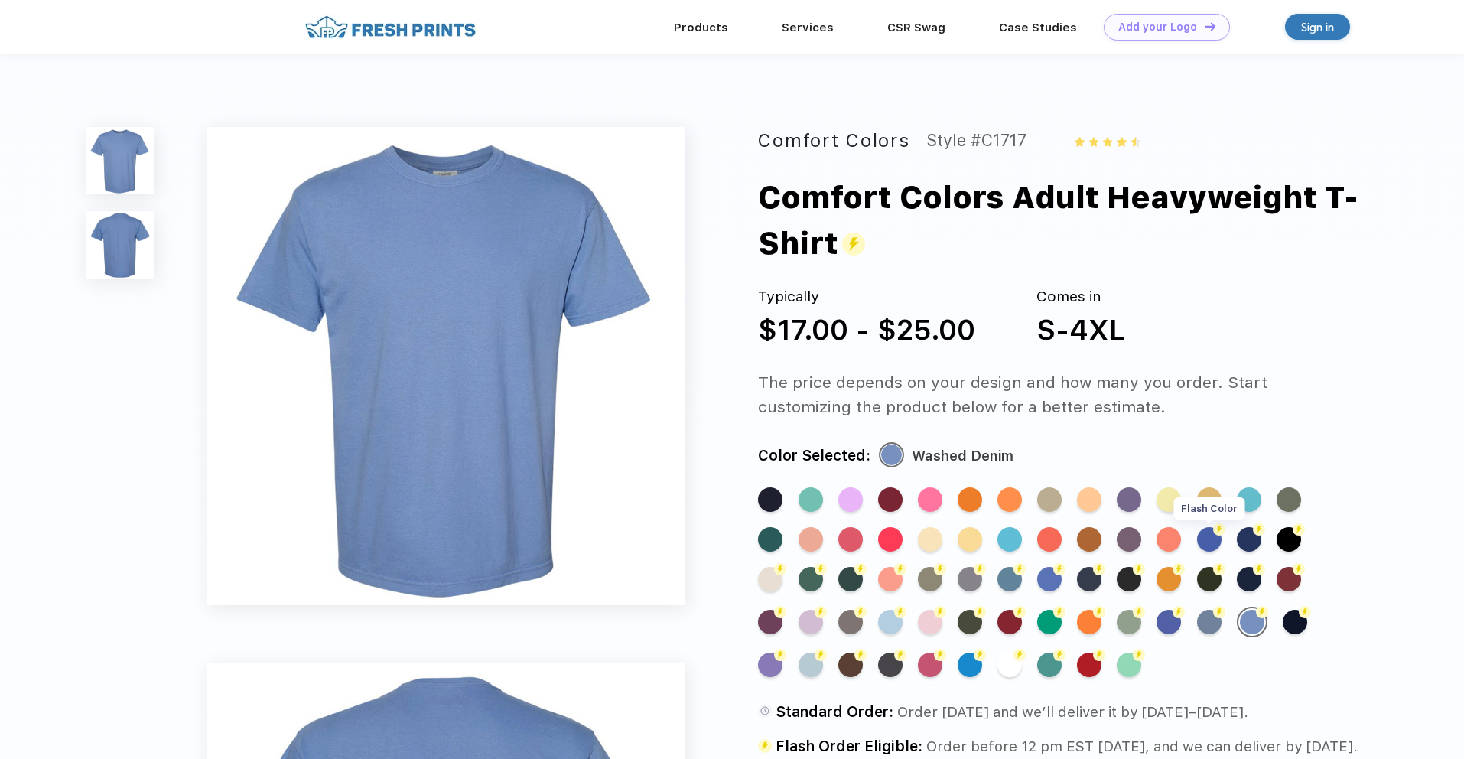
click at [1214, 545] on div "Flash Color" at bounding box center [1209, 539] width 24 height 24
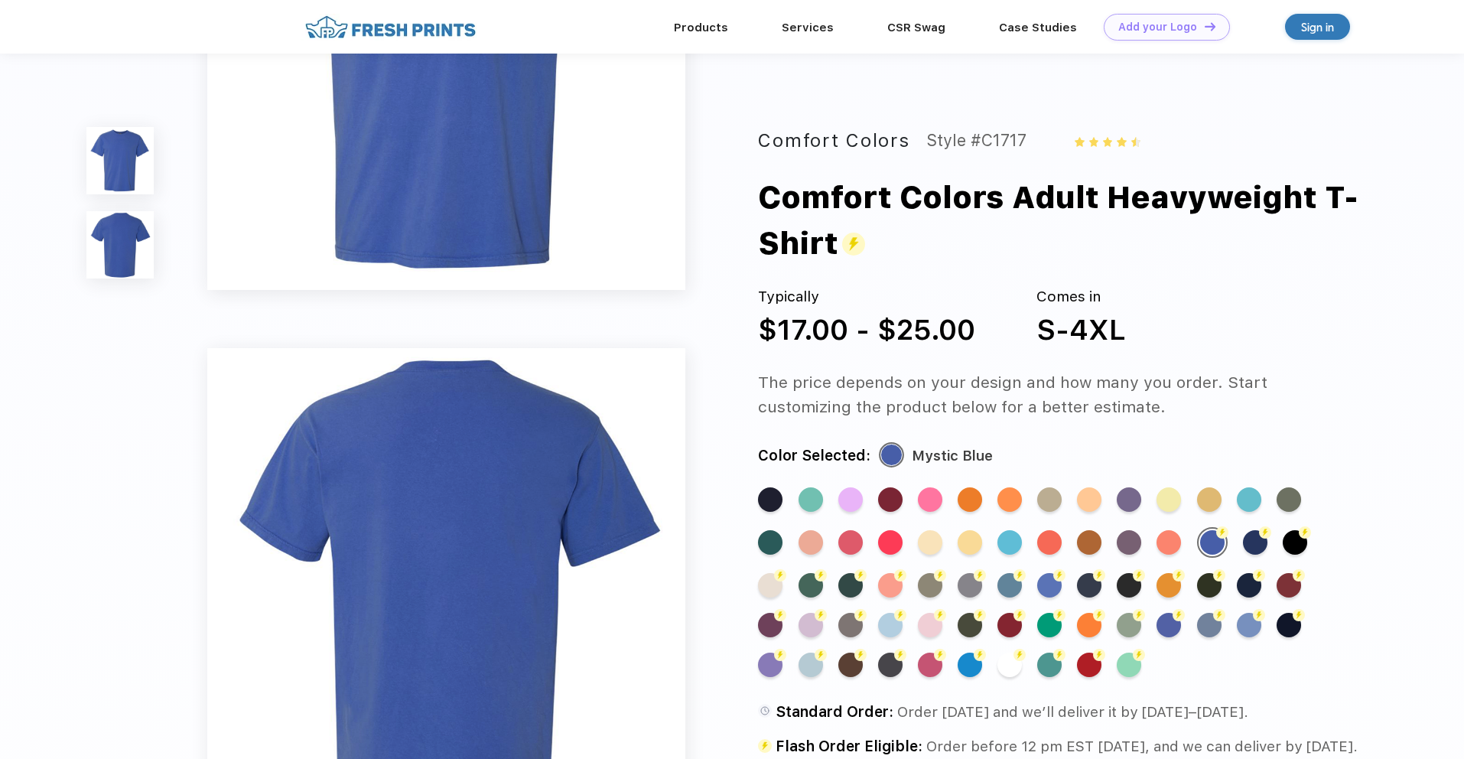
scroll to position [289, 0]
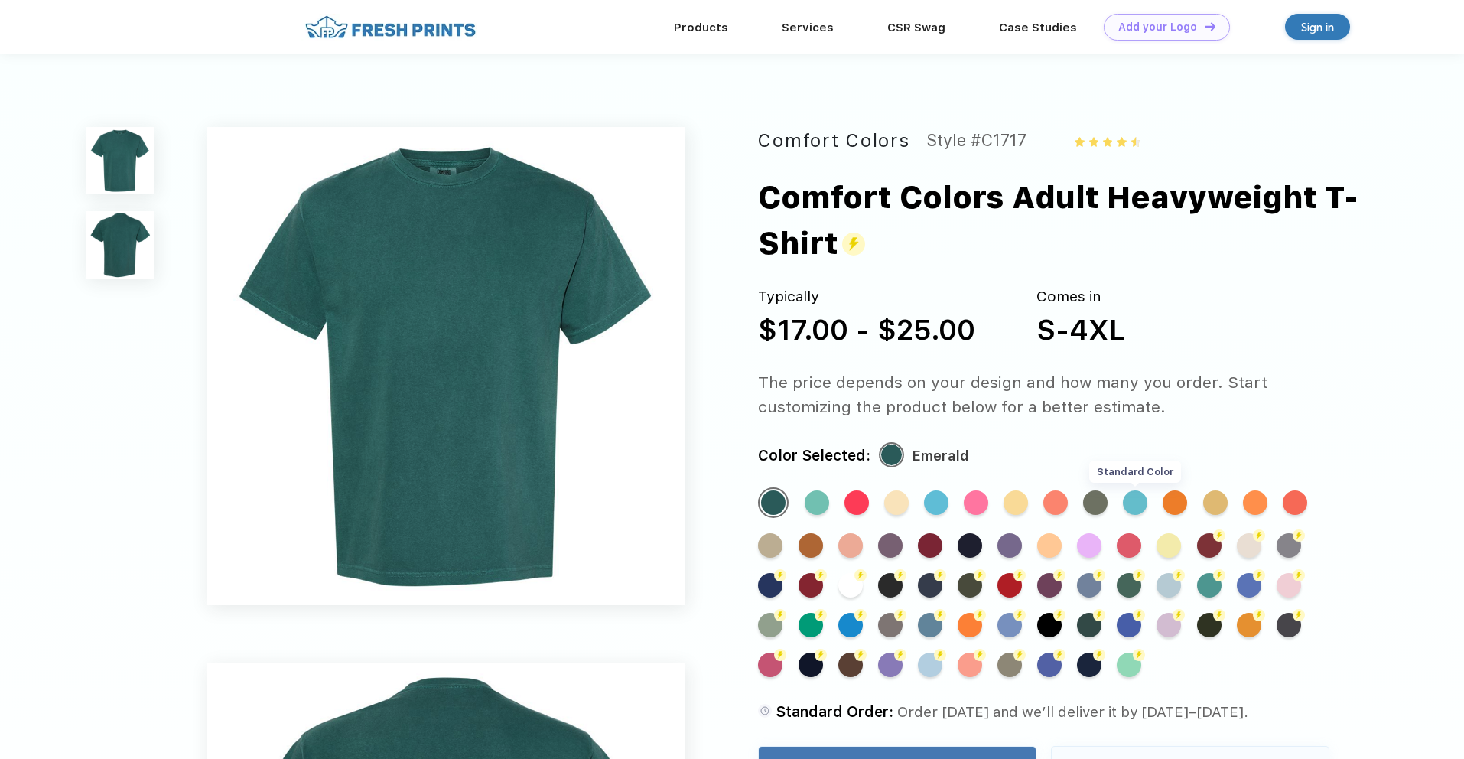
drag, startPoint x: 1121, startPoint y: 501, endPoint x: 1129, endPoint y: 503, distance: 8.0
click at [1124, 502] on div "Standard Color Standard Color Standard Color Standard Color Standard Color Stan…" at bounding box center [1042, 589] width 568 height 205
click at [1129, 503] on div "Standard Color" at bounding box center [1135, 502] width 24 height 24
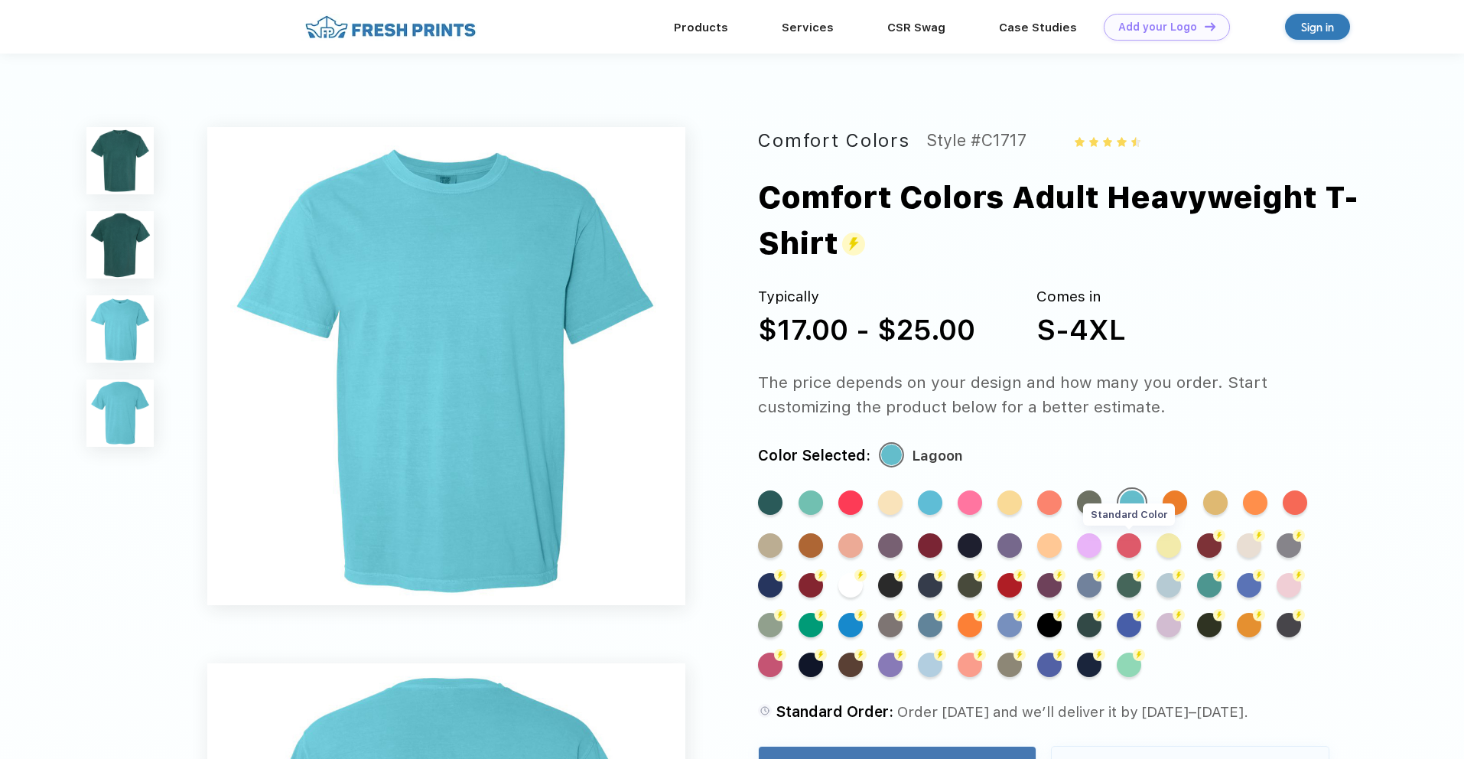
click at [1134, 536] on div "Standard Color" at bounding box center [1129, 545] width 24 height 24
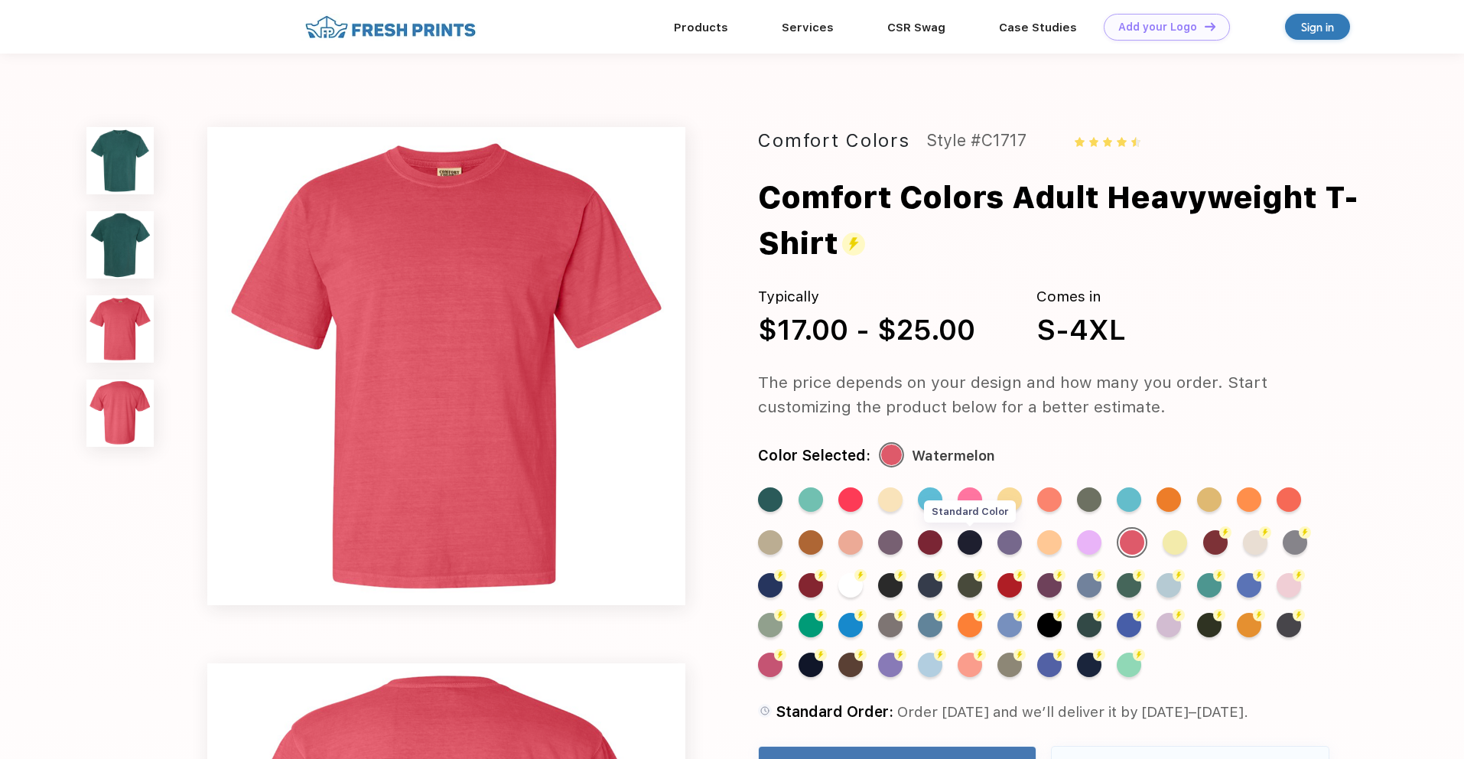
click at [978, 545] on div "Standard Color" at bounding box center [970, 542] width 24 height 24
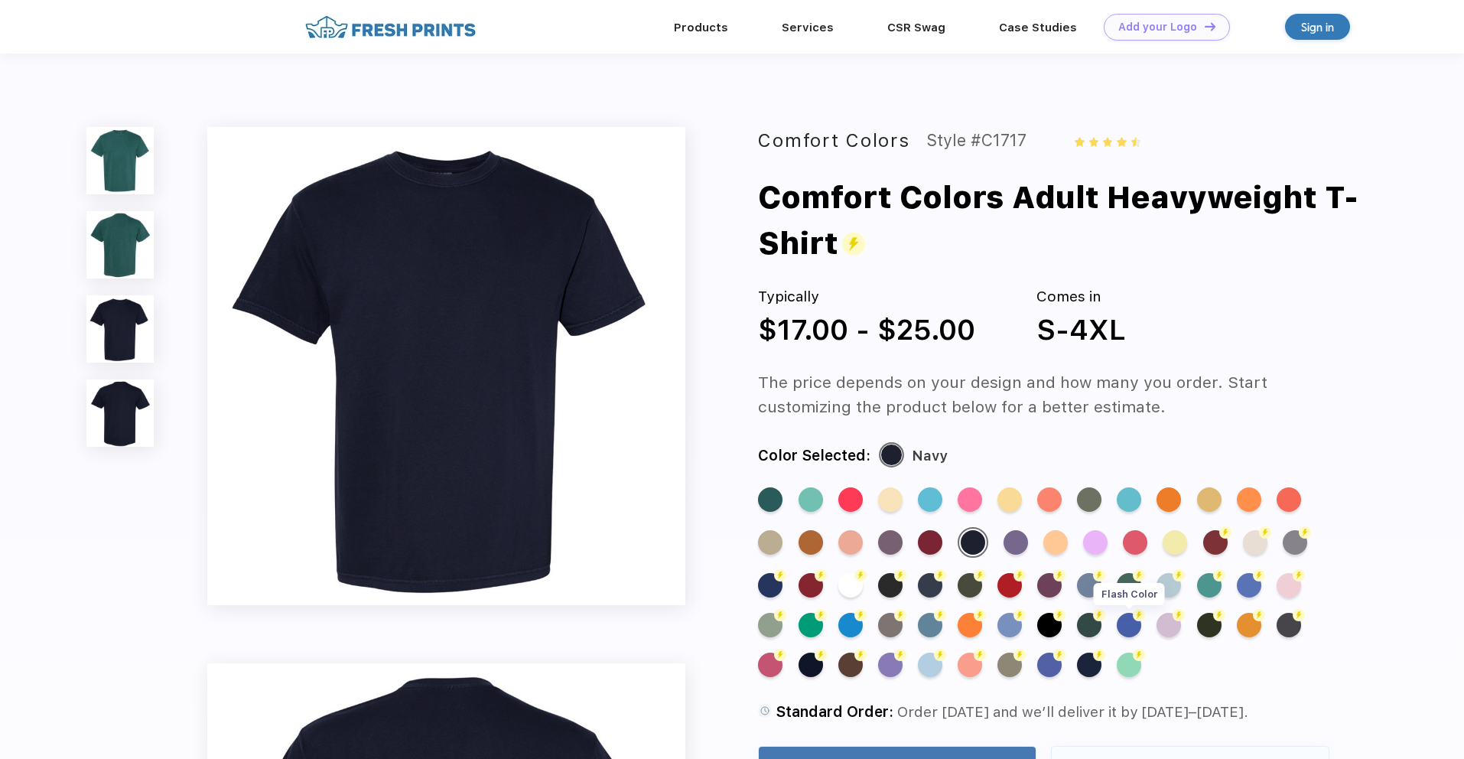
click at [1134, 630] on div "Flash Color" at bounding box center [1129, 625] width 24 height 24
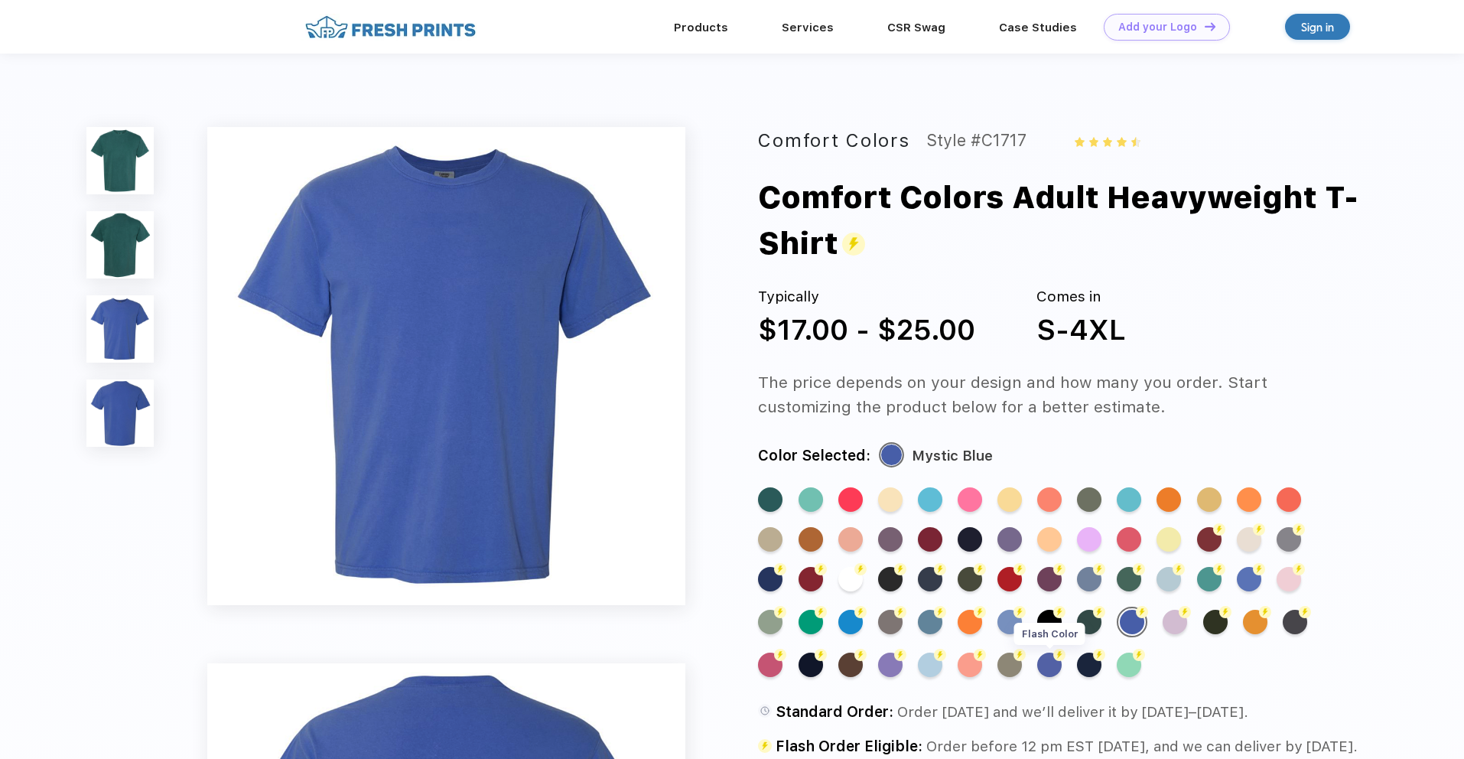
click at [1056, 661] on img at bounding box center [1059, 655] width 12 height 12
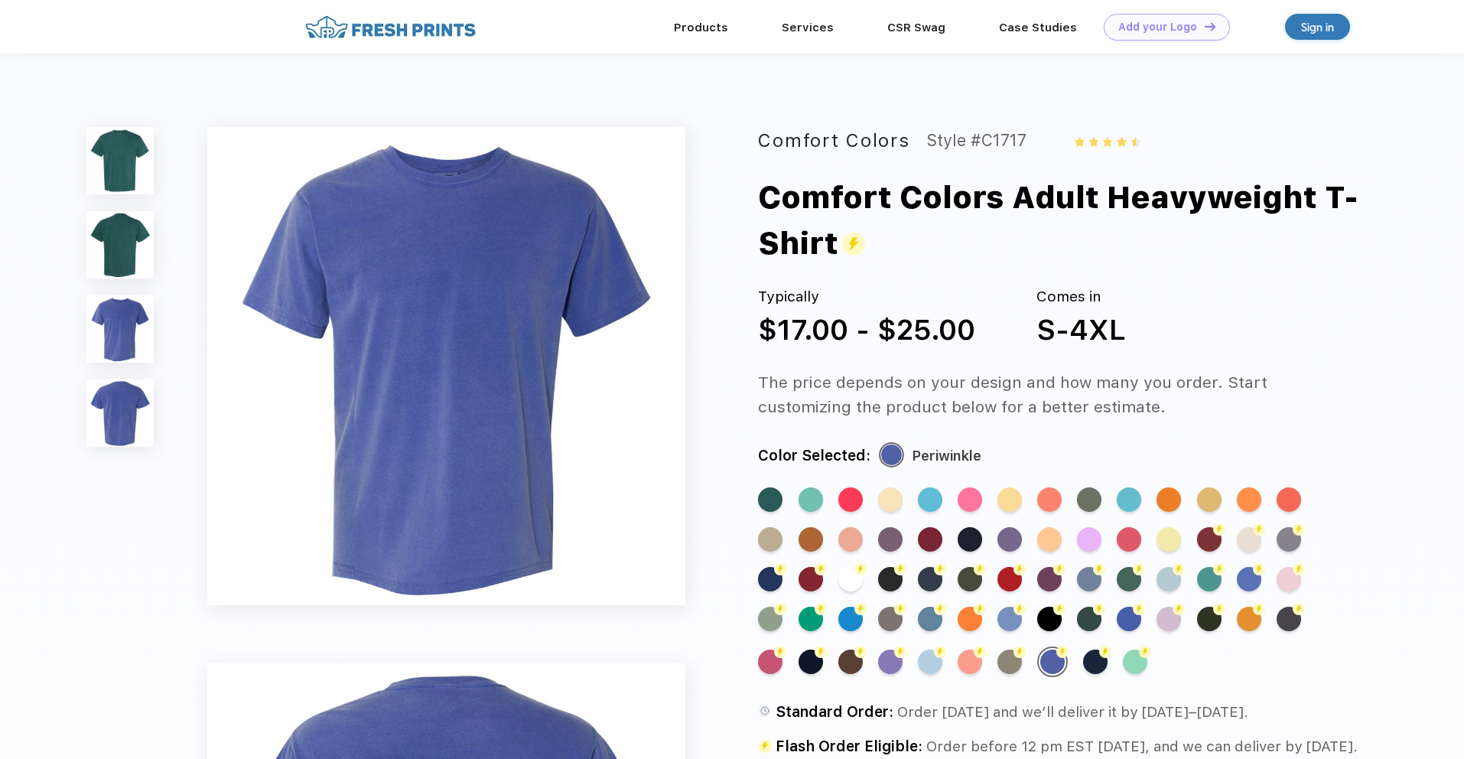
drag, startPoint x: 890, startPoint y: 668, endPoint x: 918, endPoint y: 663, distance: 28.7
click at [890, 668] on div "Flash Color" at bounding box center [890, 661] width 24 height 24
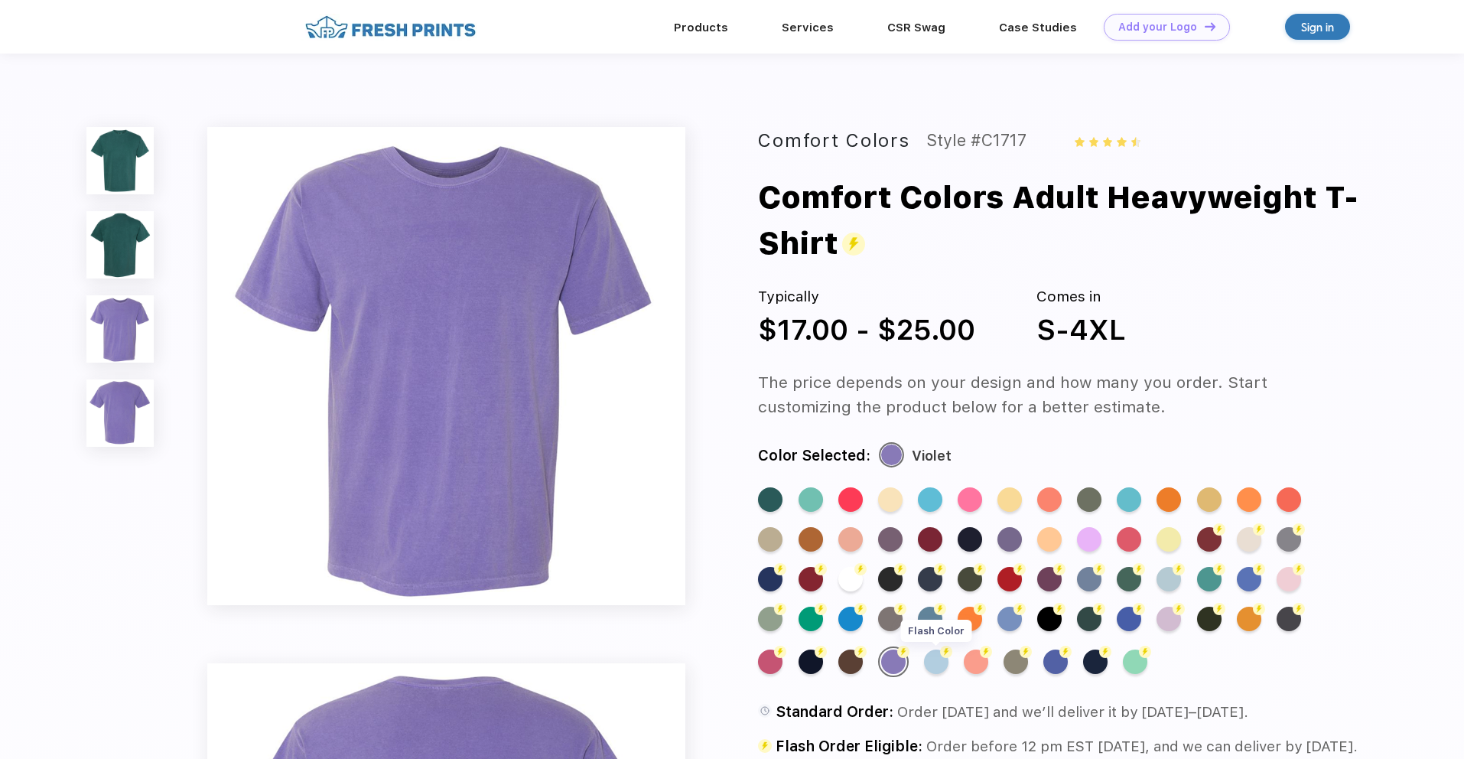
click at [930, 662] on div "Flash Color" at bounding box center [936, 661] width 24 height 24
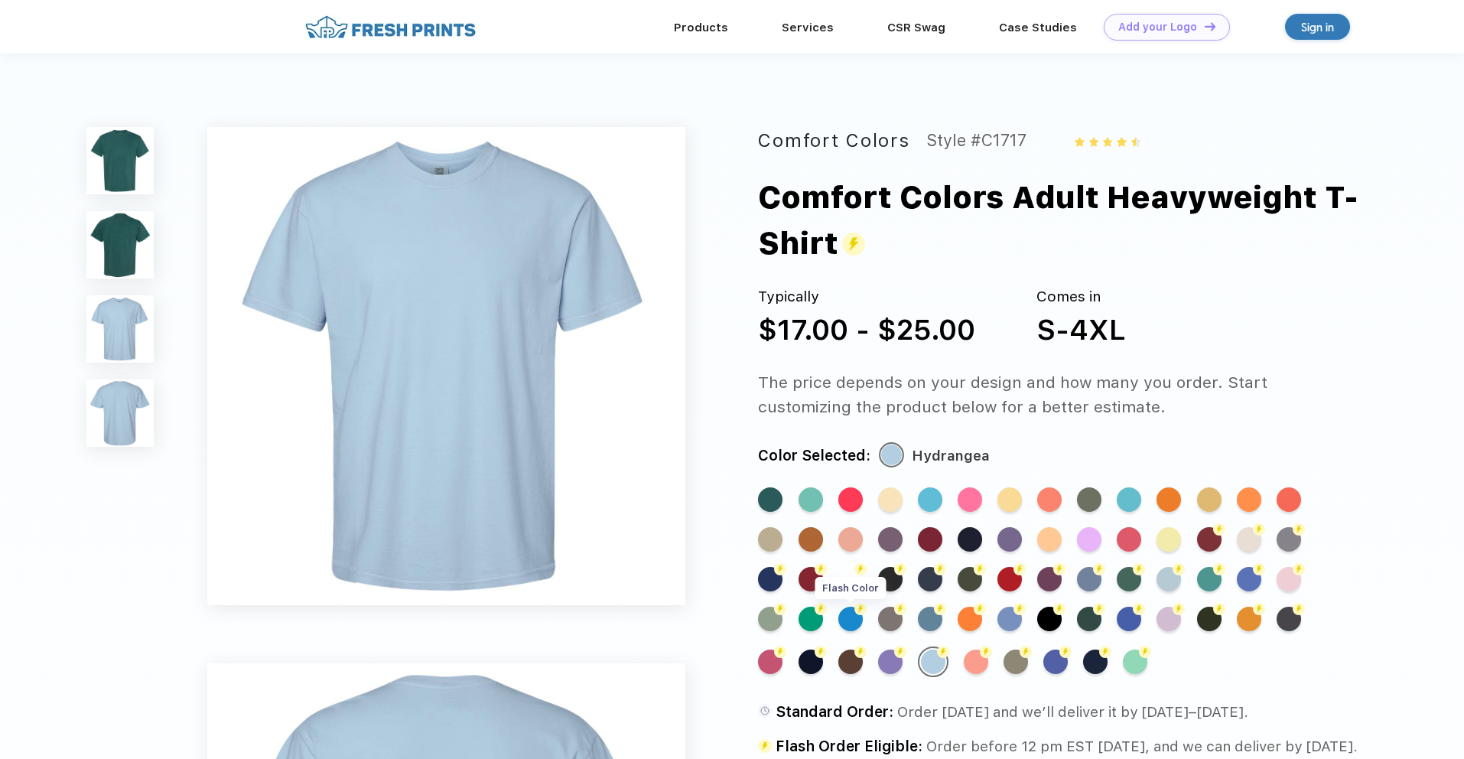
drag, startPoint x: 864, startPoint y: 633, endPoint x: 844, endPoint y: 623, distance: 22.6
click at [863, 633] on div "Standard Color Standard Color Standard Color Standard Color Standard Color Stan…" at bounding box center [1042, 589] width 568 height 205
drag, startPoint x: 842, startPoint y: 620, endPoint x: 880, endPoint y: 618, distance: 37.6
click at [851, 620] on div "Flash Color" at bounding box center [850, 619] width 24 height 24
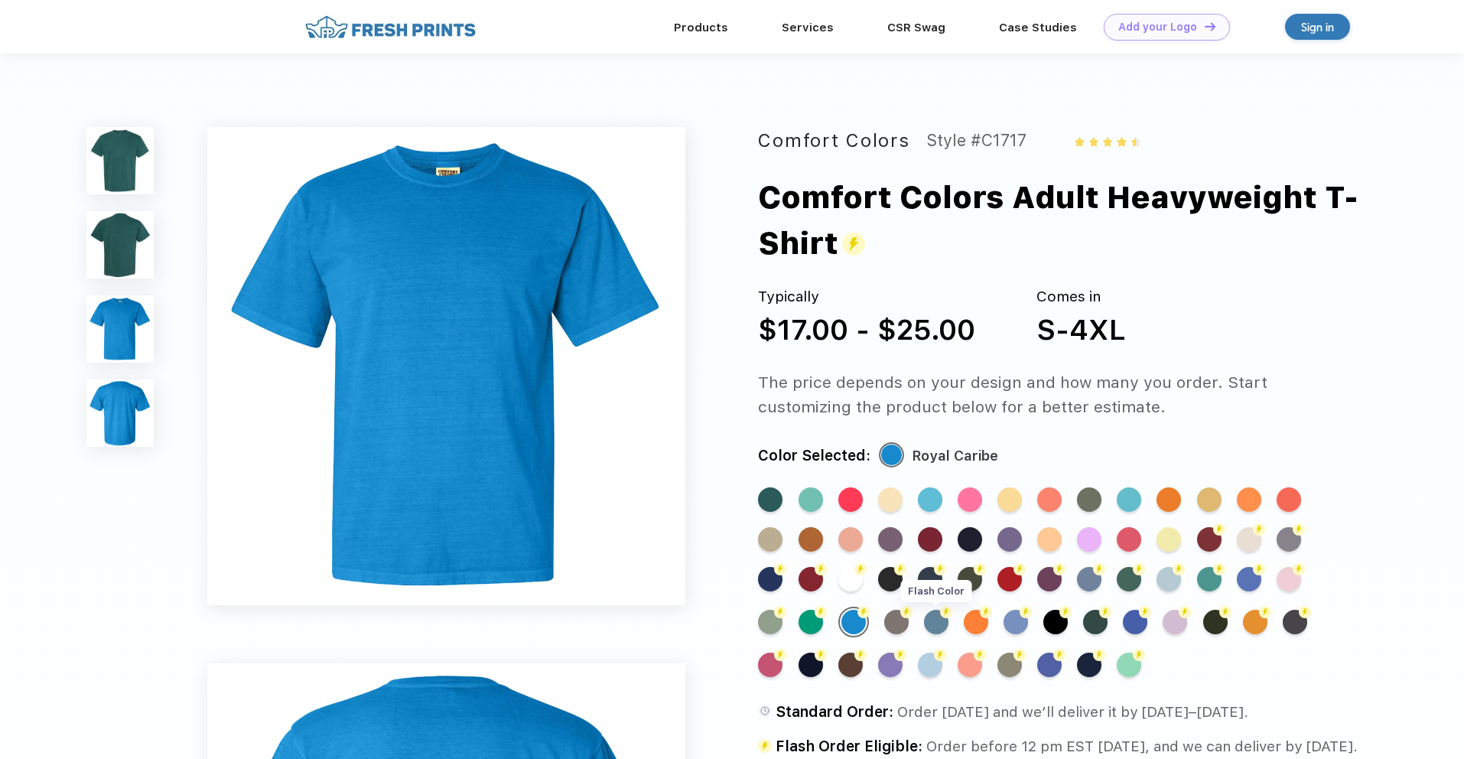
click at [942, 617] on img at bounding box center [946, 612] width 12 height 12
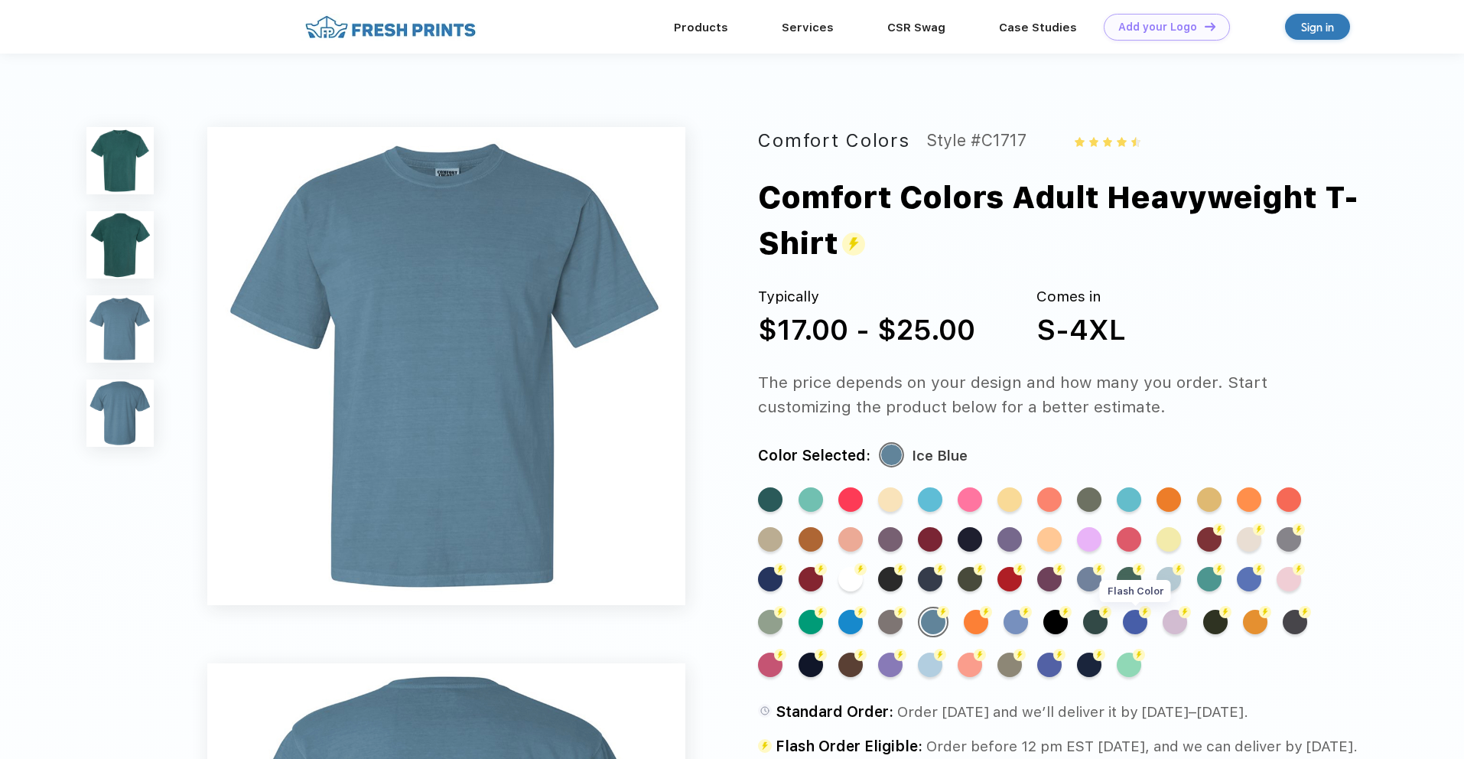
click at [1130, 623] on div "Flash Color" at bounding box center [1135, 622] width 24 height 24
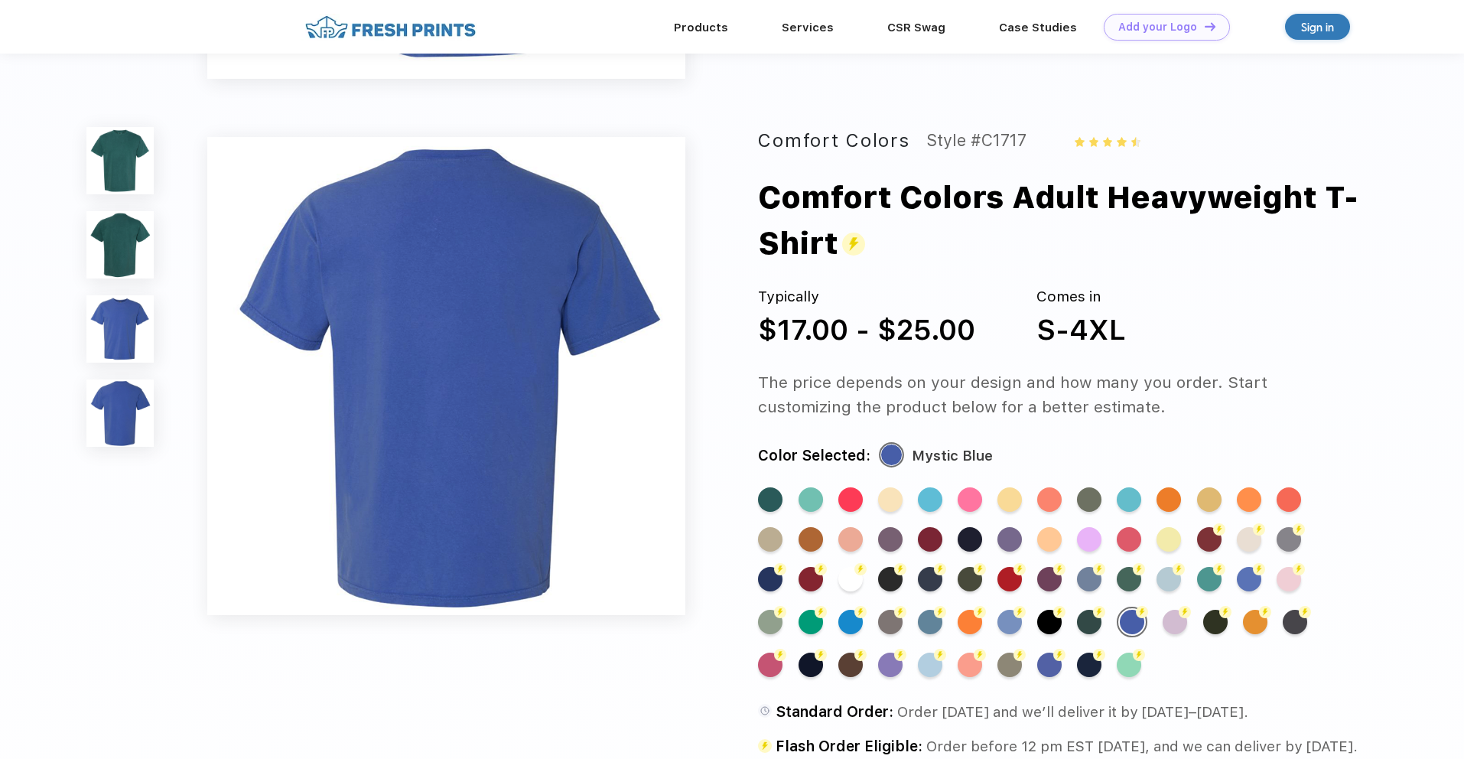
scroll to position [460, 0]
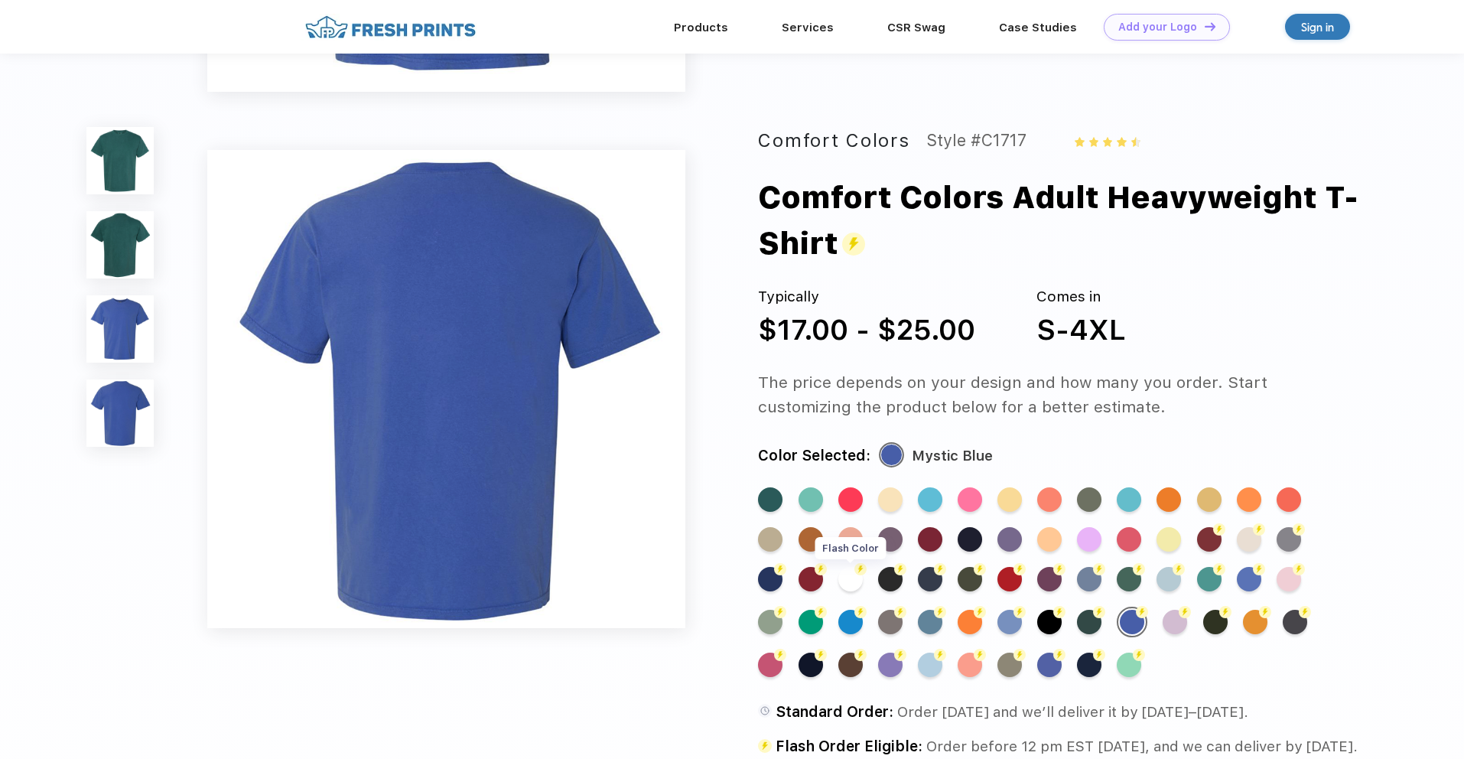
click at [851, 579] on div "Flash Color" at bounding box center [850, 579] width 24 height 24
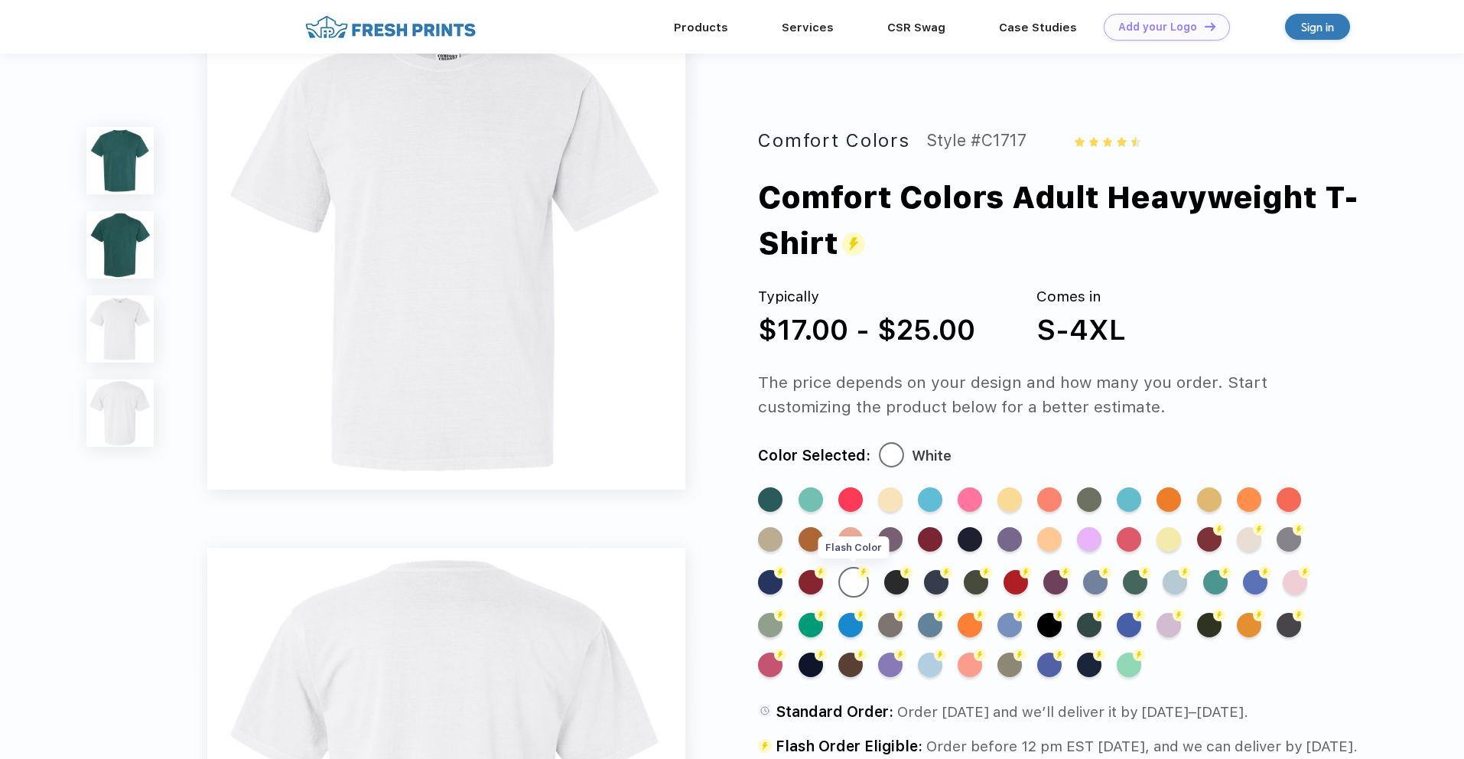
scroll to position [0, 0]
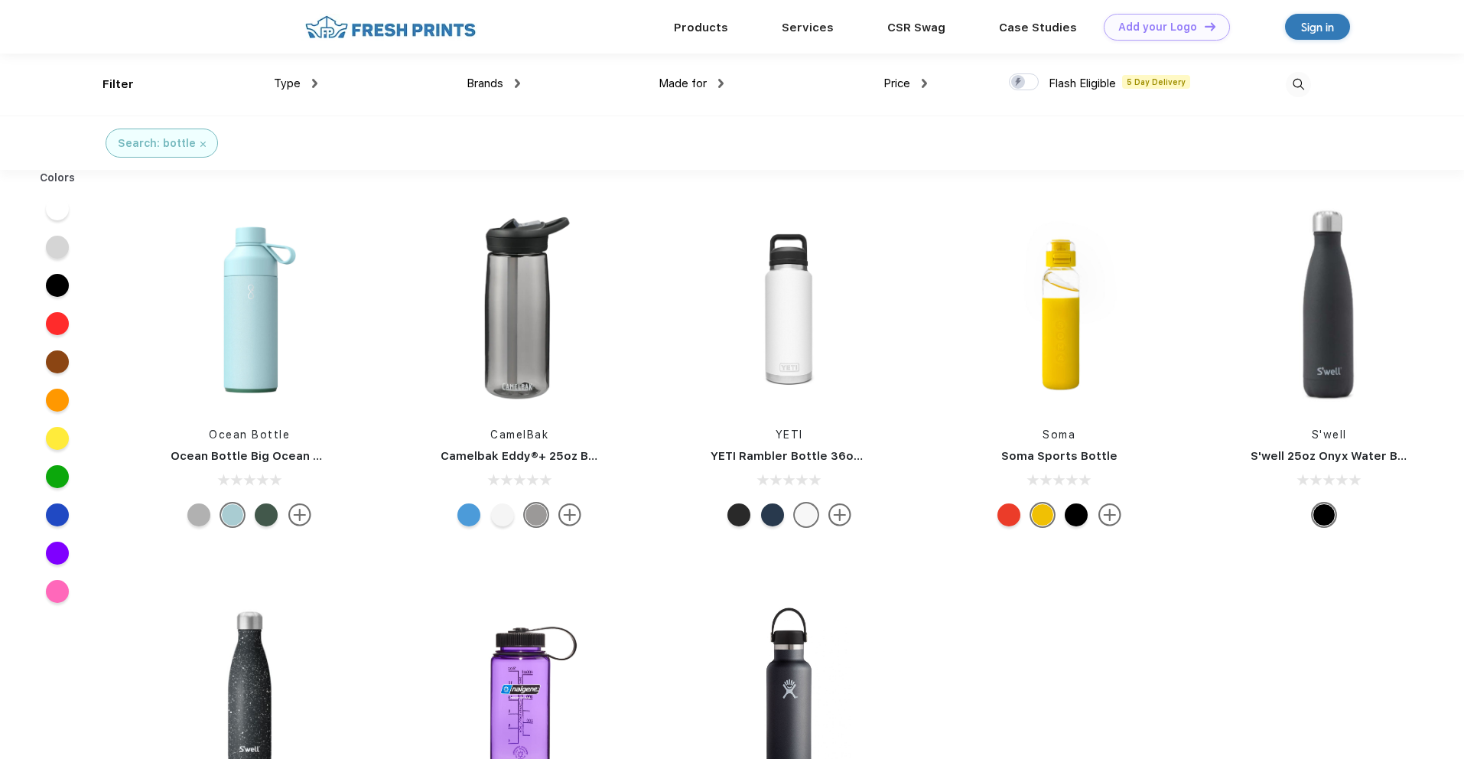
click at [912, 80] on div "Price" at bounding box center [905, 84] width 44 height 18
click at [889, 165] on div "$$" at bounding box center [933, 162] width 168 height 28
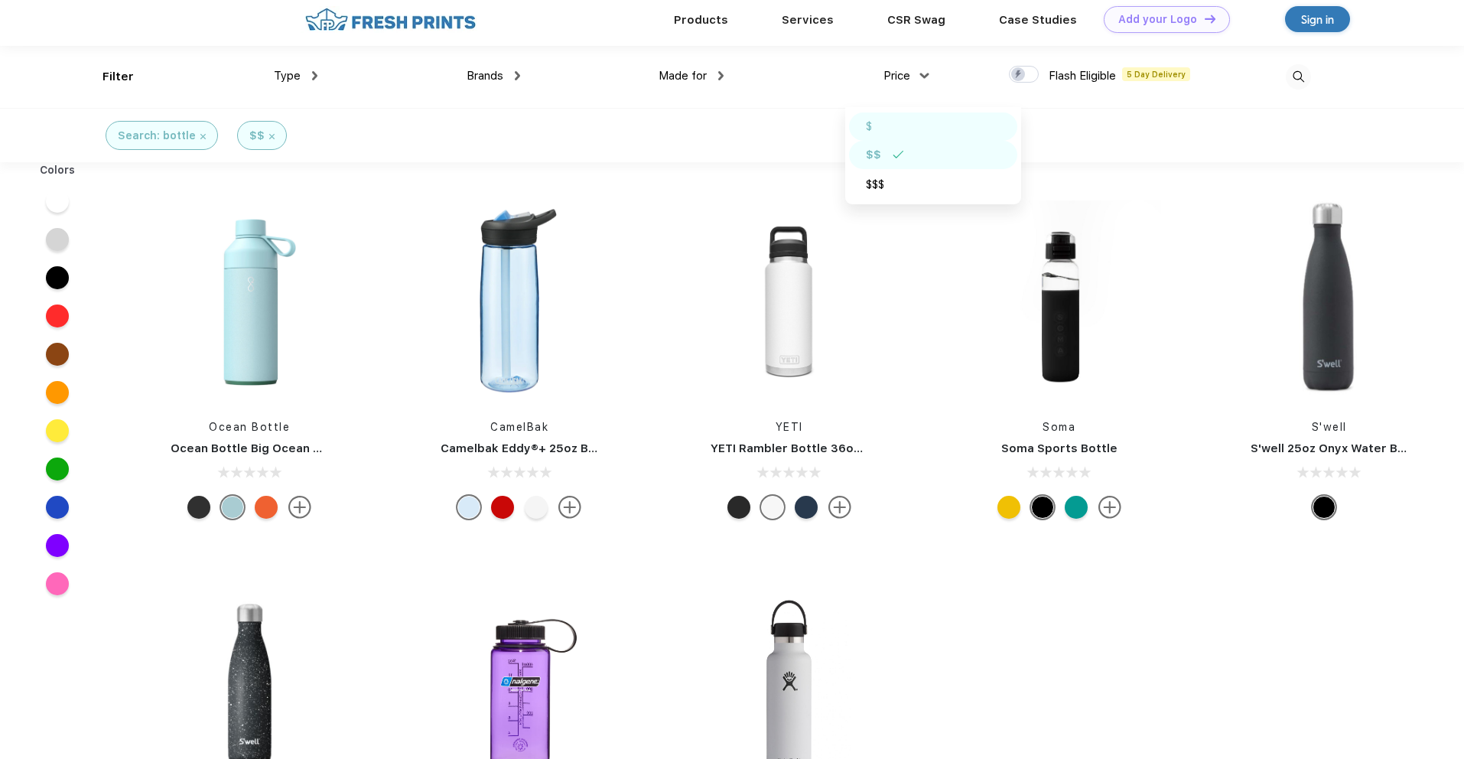
scroll to position [9, 0]
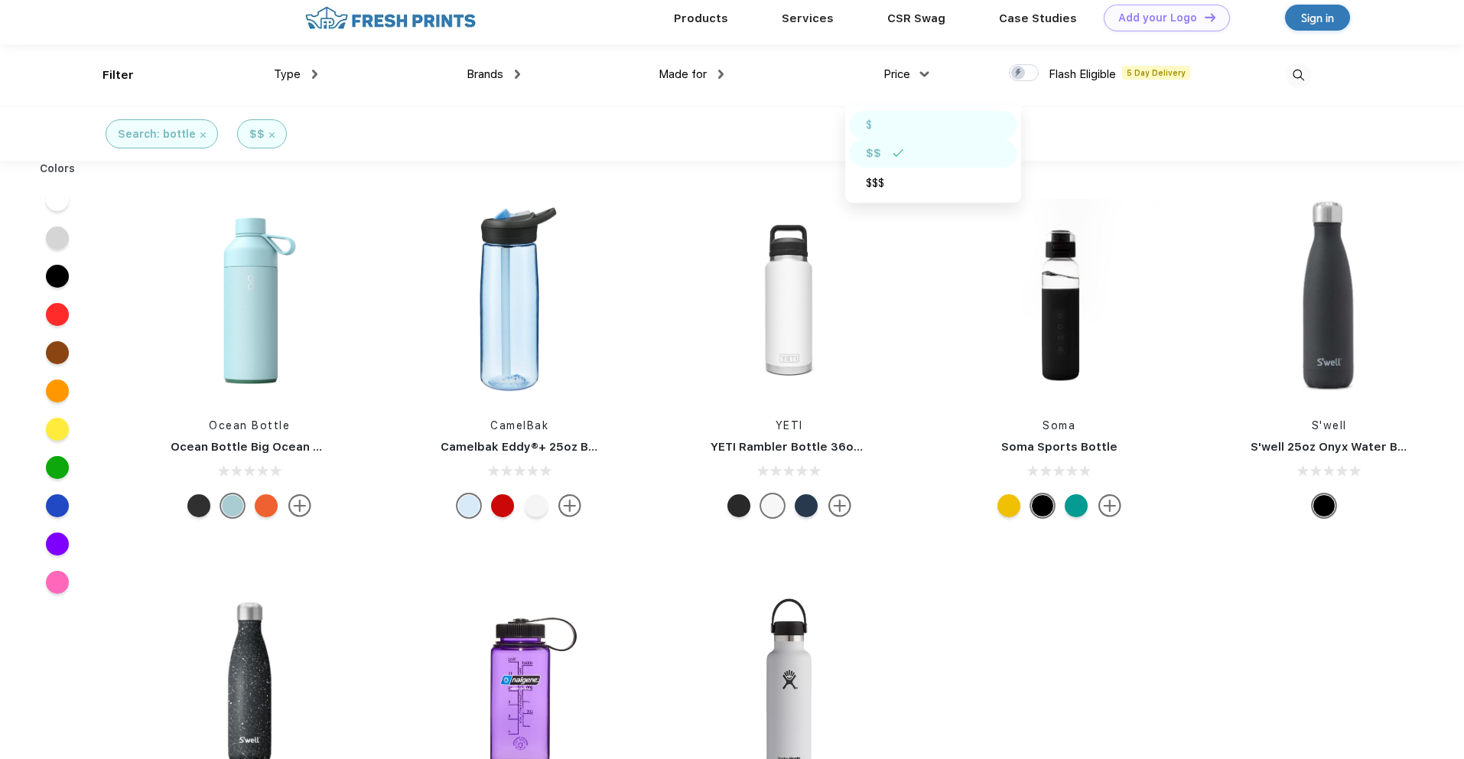
click at [889, 125] on img at bounding box center [888, 125] width 11 height 8
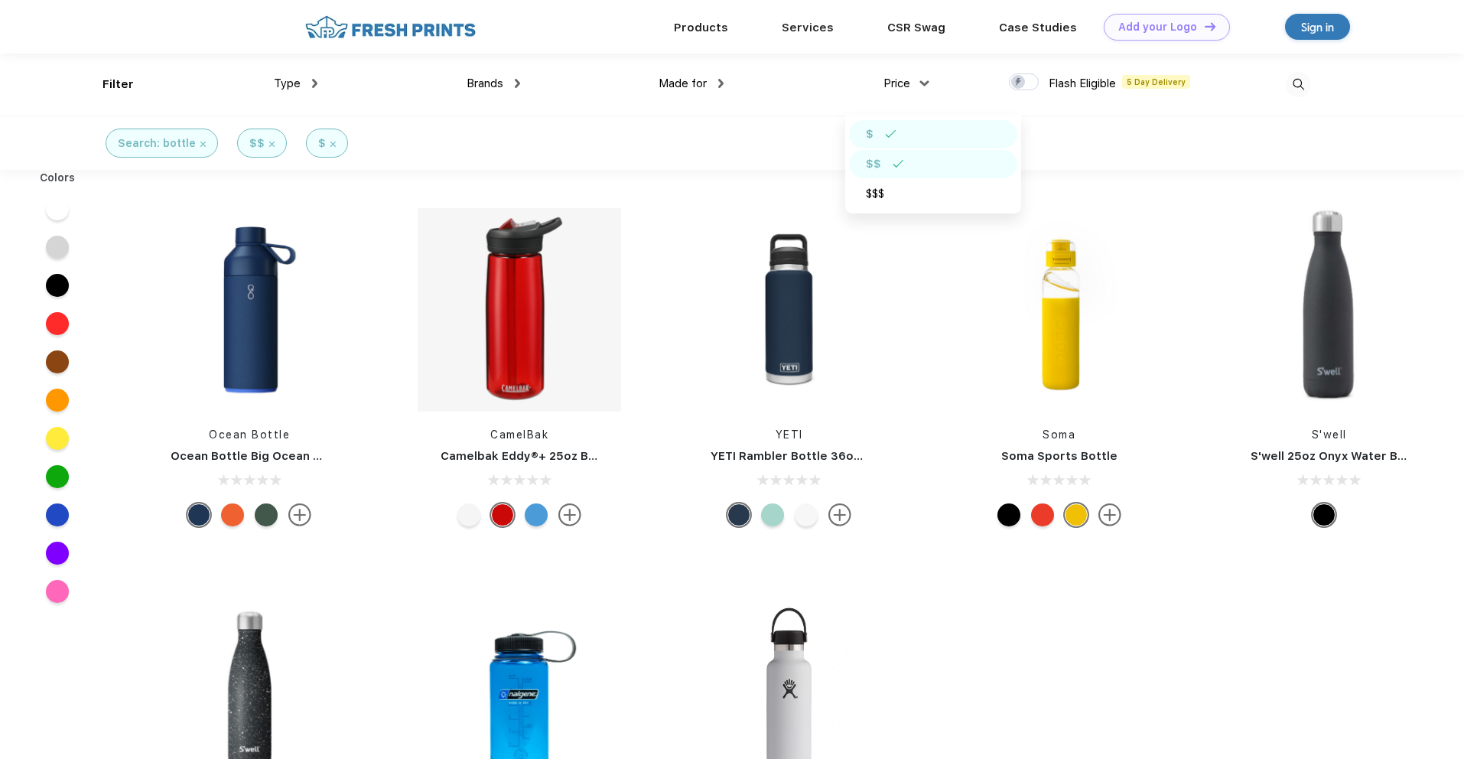
click at [886, 166] on div "$$" at bounding box center [933, 164] width 168 height 28
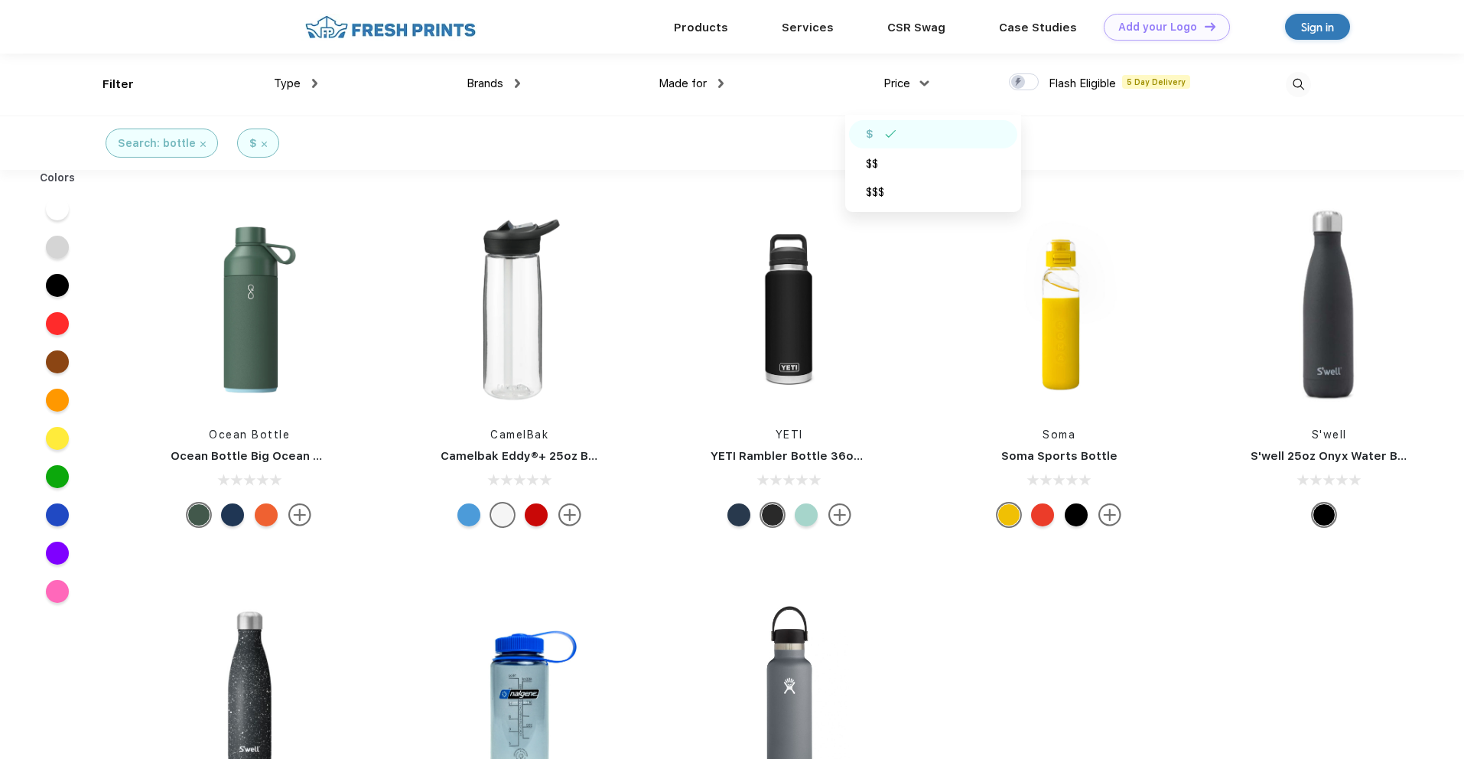
click at [1173, 648] on div "Ocean Bottle Ocean Bottle Big Ocean Bottle (1L) CamelBak Camelbak Eddy®+ 25oz B…" at bounding box center [789, 562] width 1349 height 771
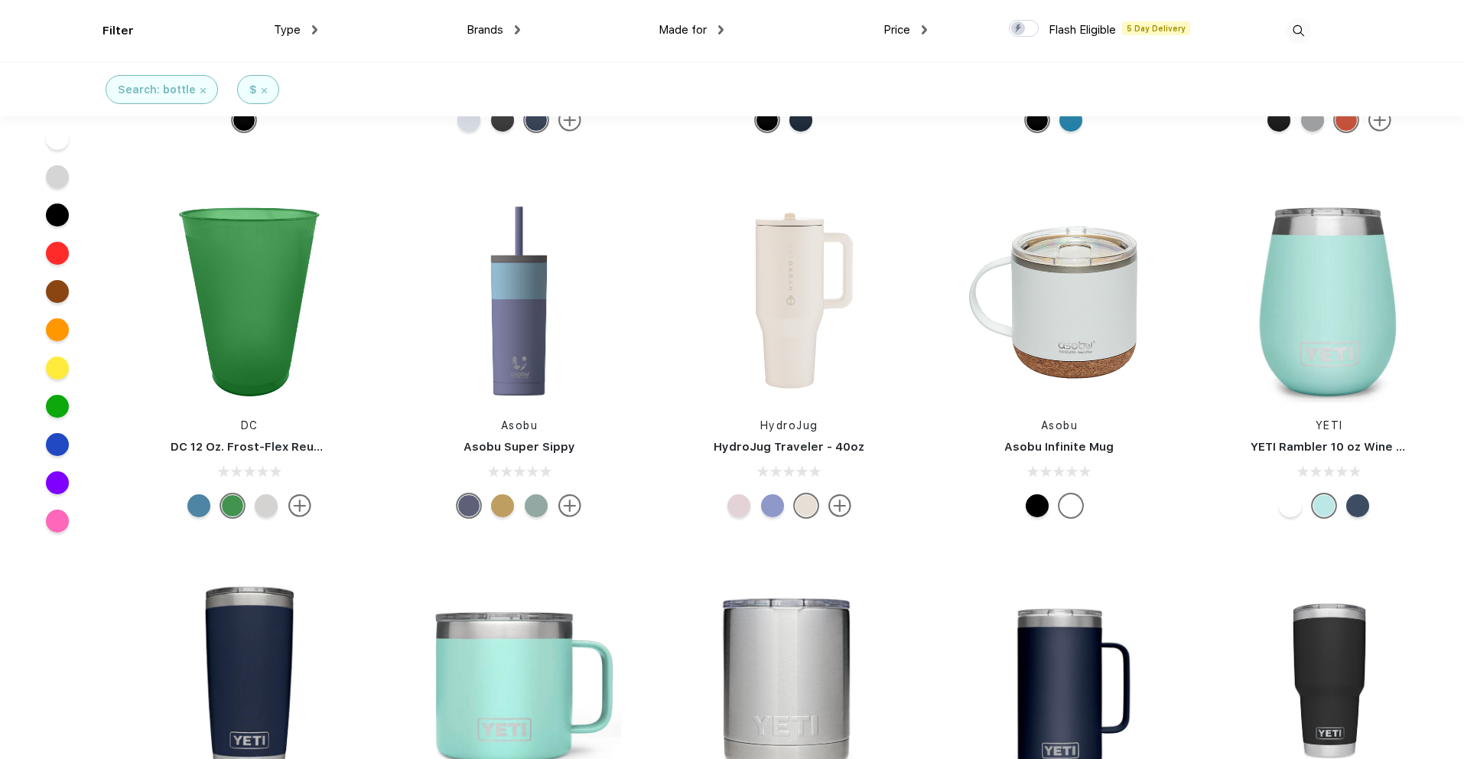
scroll to position [6508, 0]
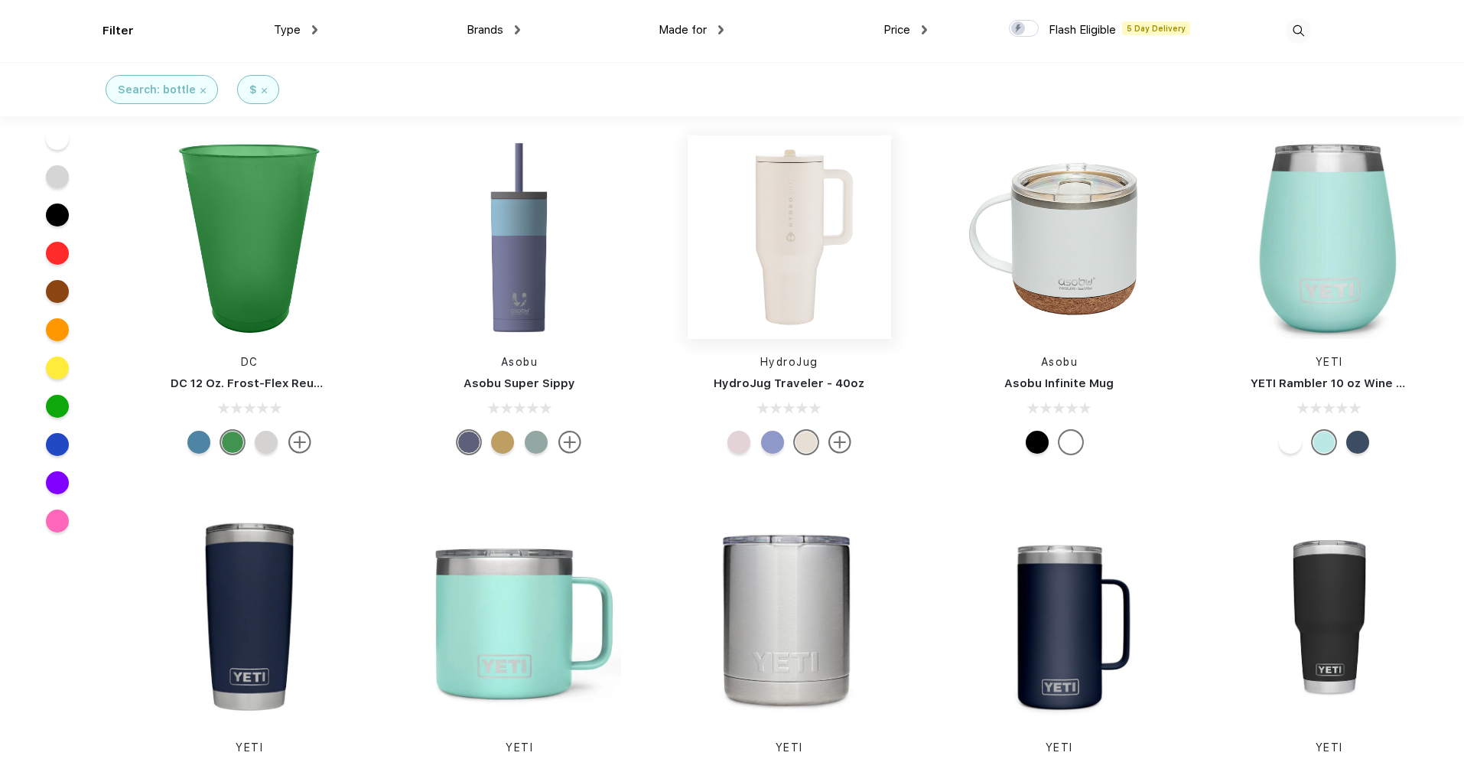
click at [789, 274] on img at bounding box center [789, 236] width 203 height 203
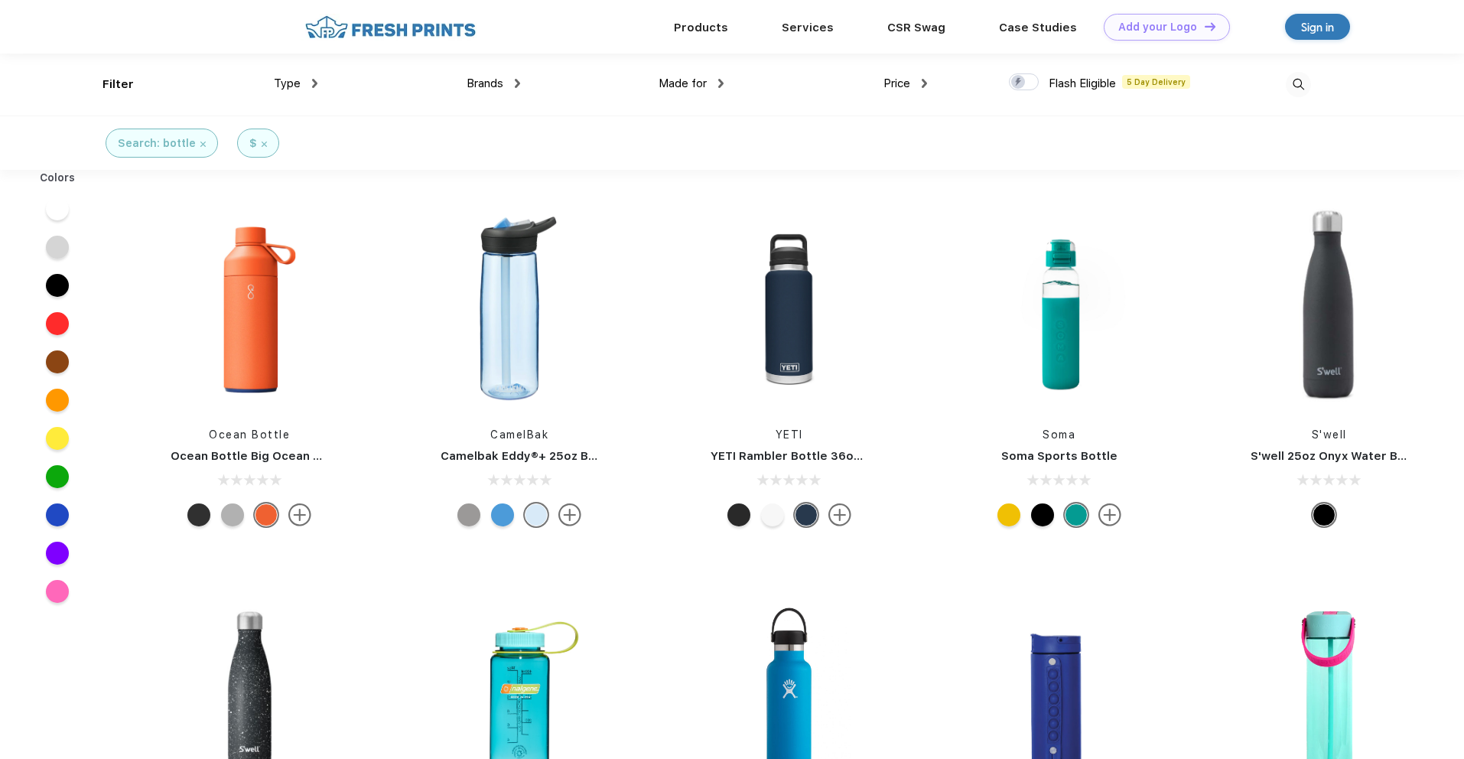
click at [887, 84] on span "Price" at bounding box center [896, 83] width 27 height 14
click at [920, 78] on div "Price" at bounding box center [905, 84] width 44 height 18
click at [55, 520] on div at bounding box center [57, 514] width 23 height 23
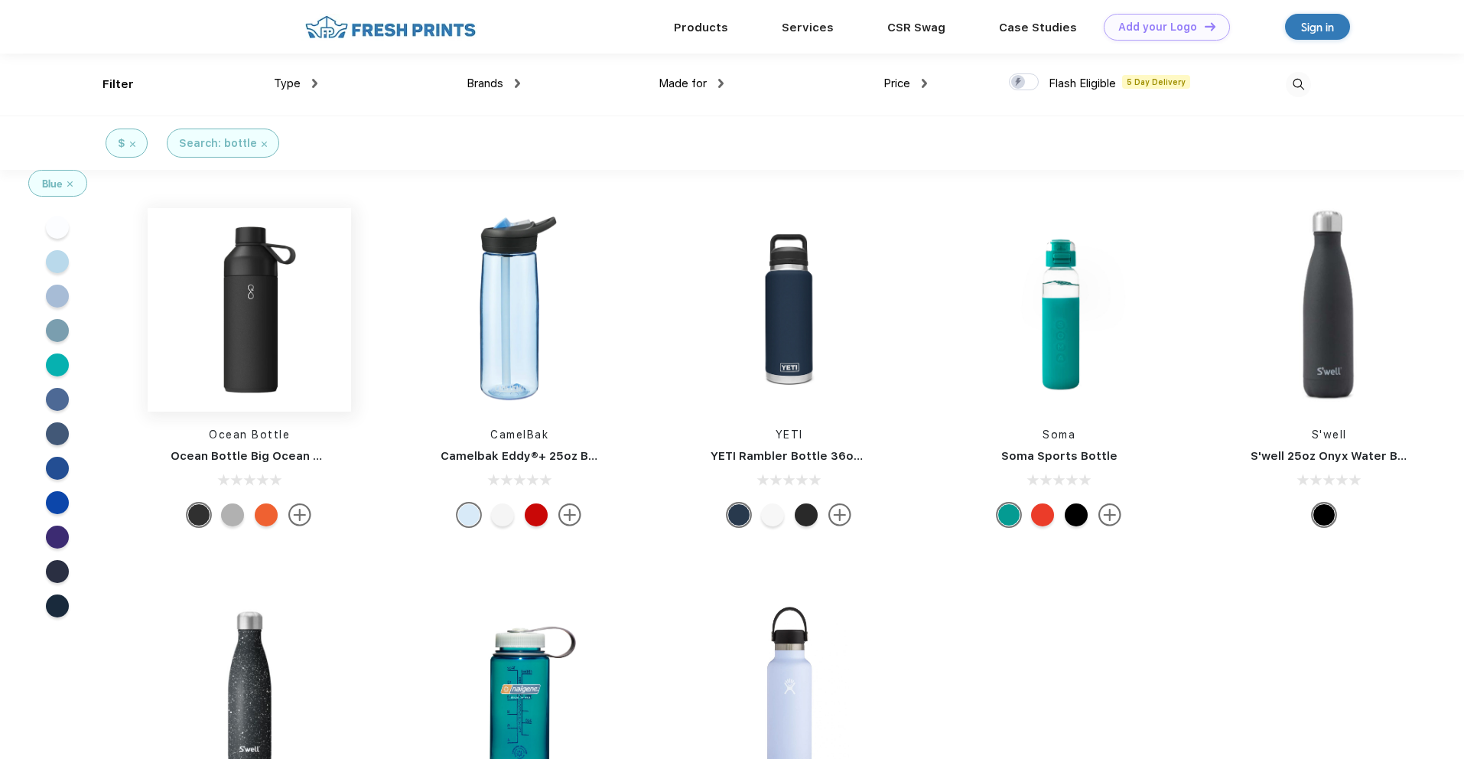
click at [258, 323] on img at bounding box center [249, 309] width 203 height 203
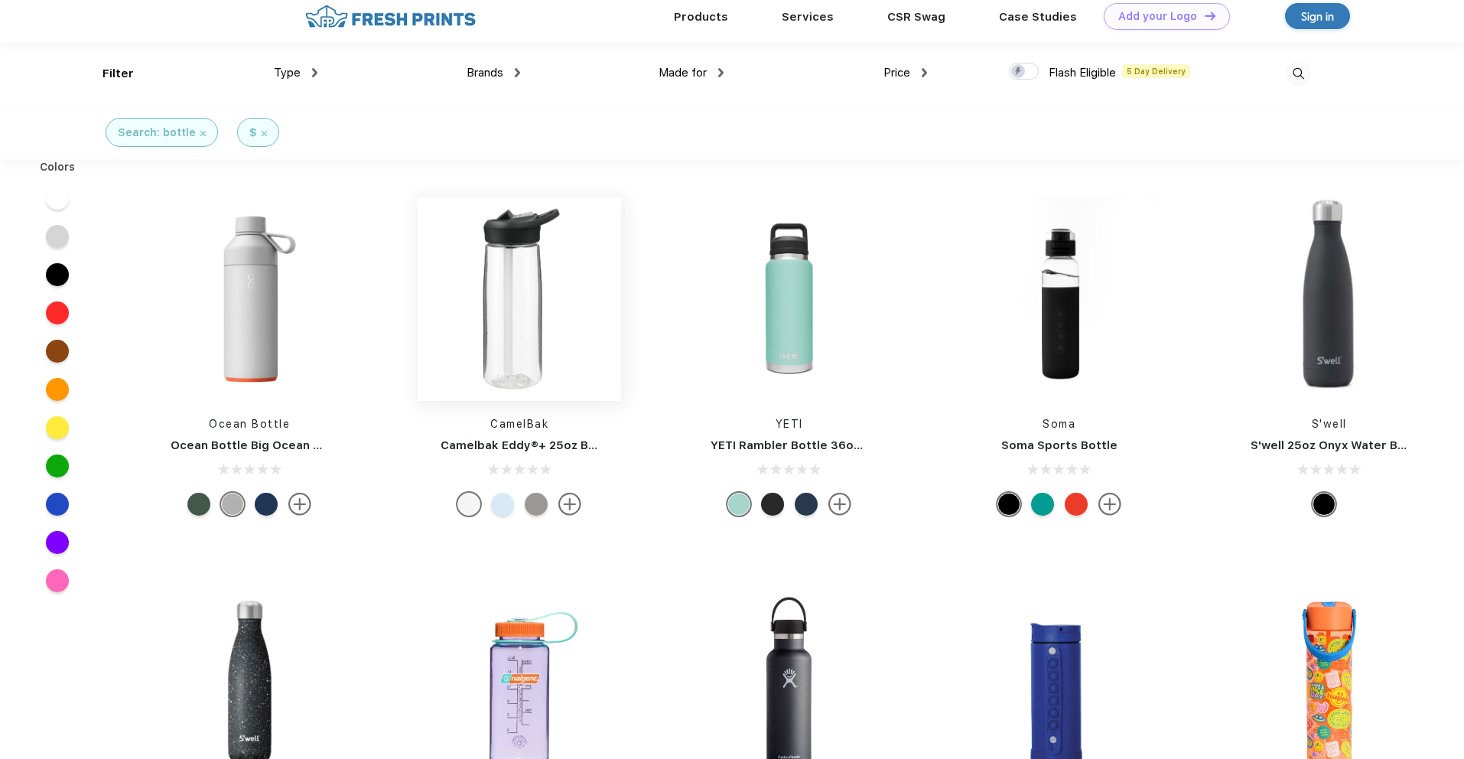
scroll to position [11, 0]
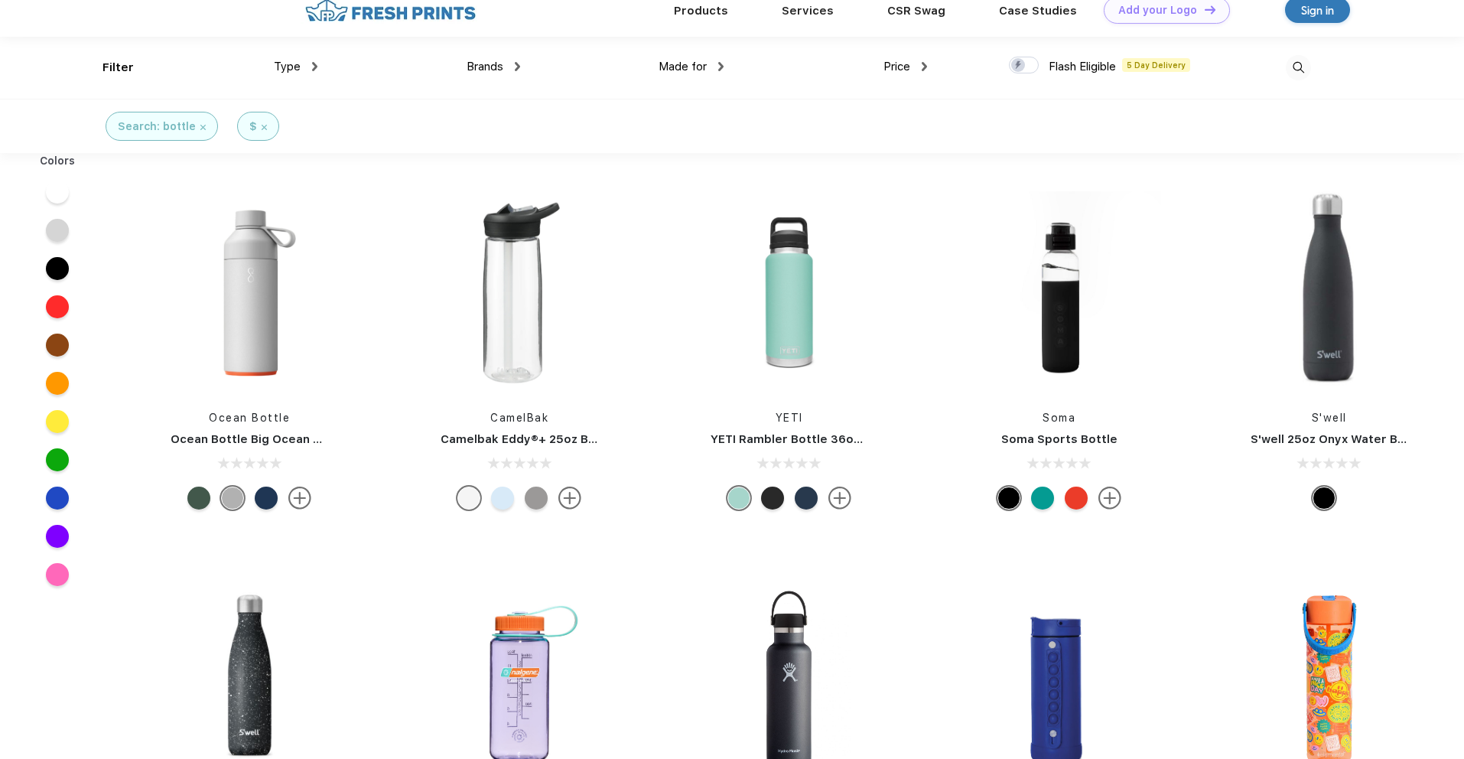
click at [507, 503] on div at bounding box center [502, 497] width 23 height 23
click at [534, 511] on div "CamelBak Camelbak Eddy®+ 25oz Bottle Tritan™ Renew" at bounding box center [519, 353] width 226 height 324
drag, startPoint x: 538, startPoint y: 506, endPoint x: 546, endPoint y: 503, distance: 8.7
click at [539, 505] on div at bounding box center [536, 497] width 23 height 23
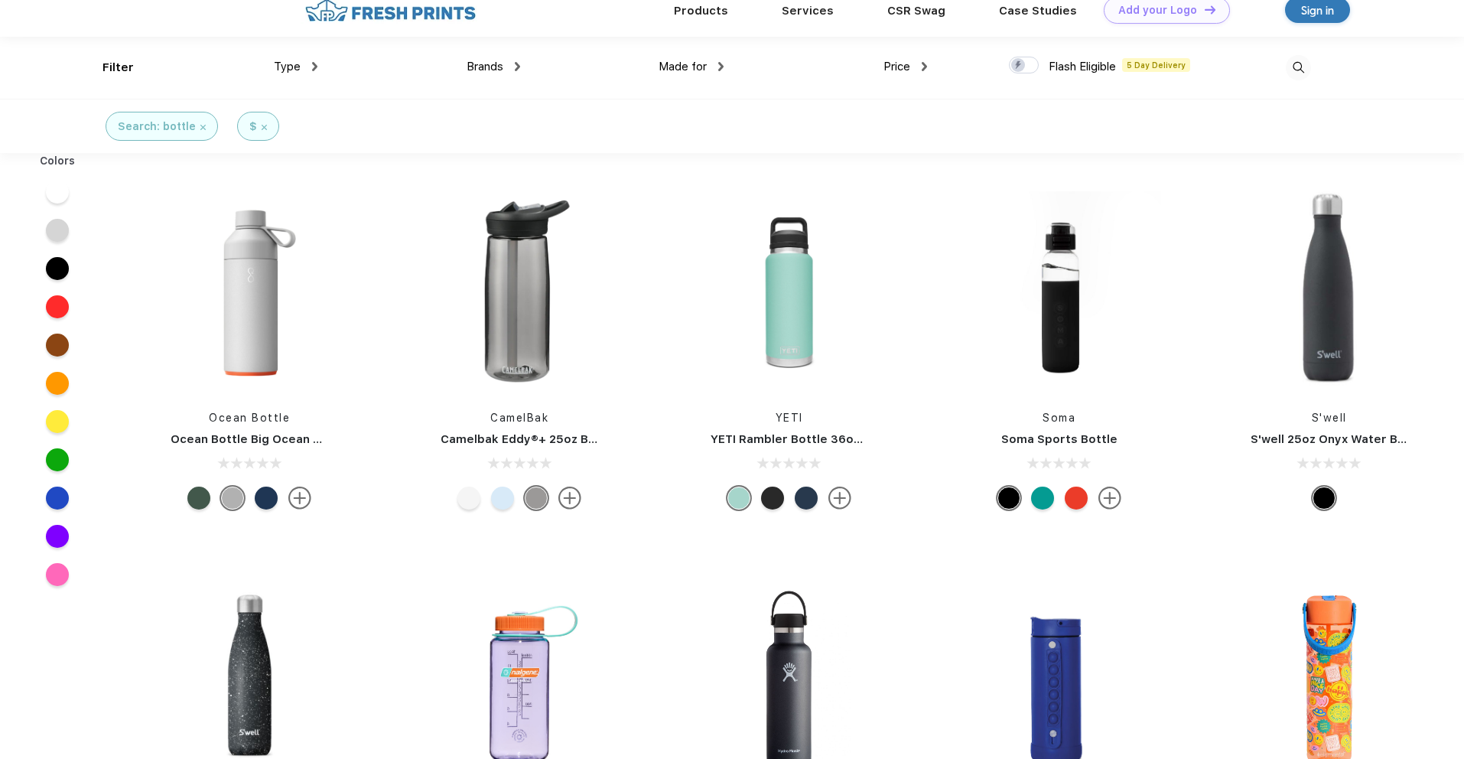
scroll to position [19, 0]
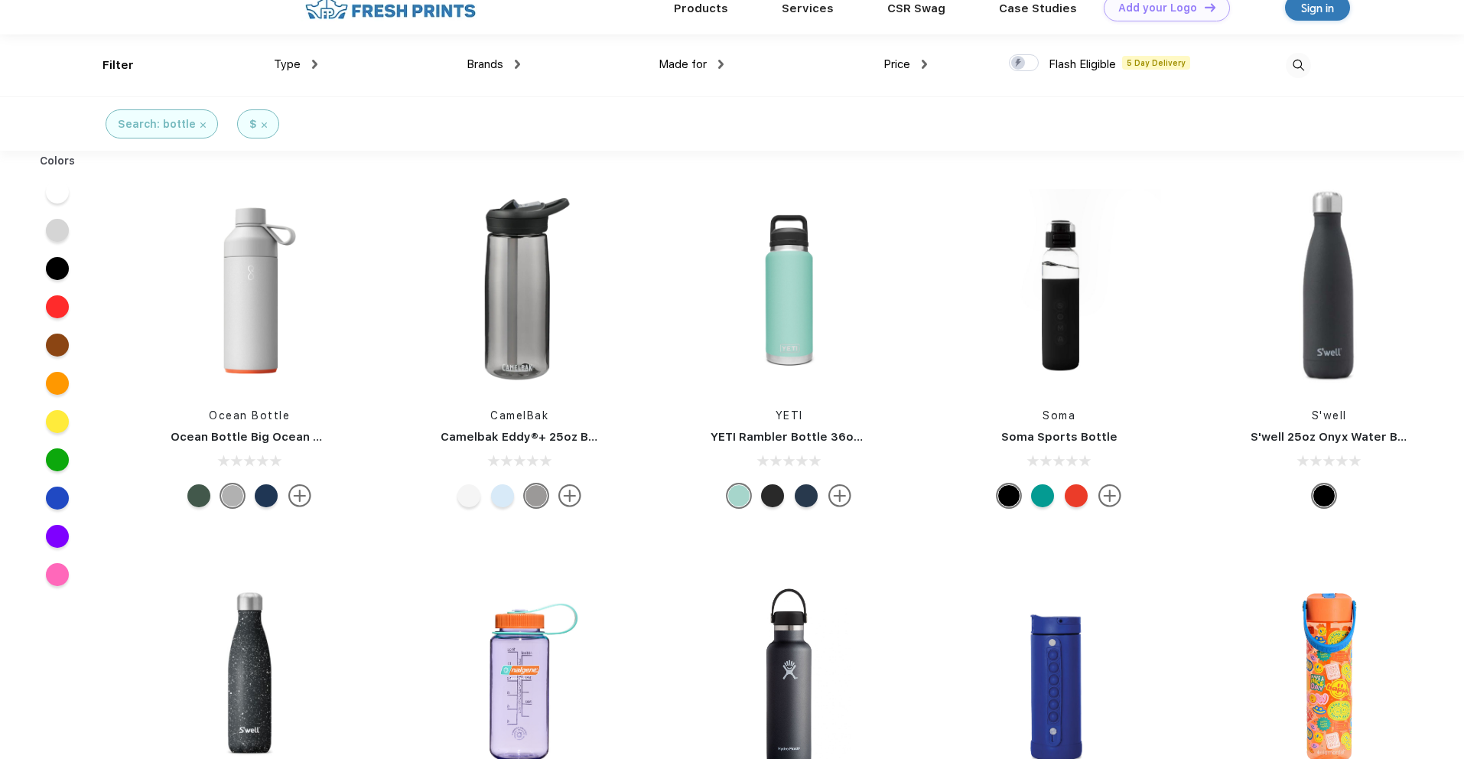
click at [568, 500] on img at bounding box center [569, 495] width 23 height 23
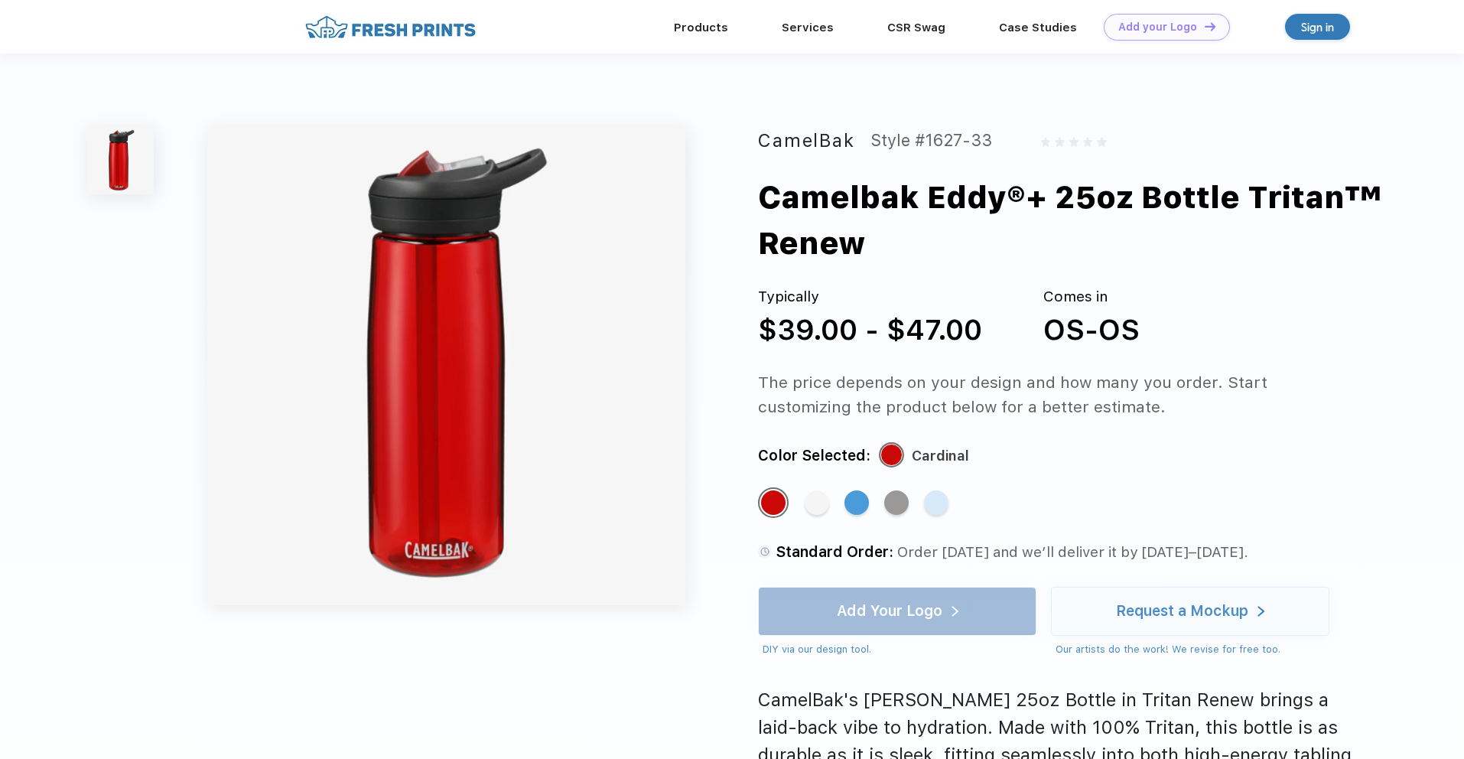
scroll to position [19, 0]
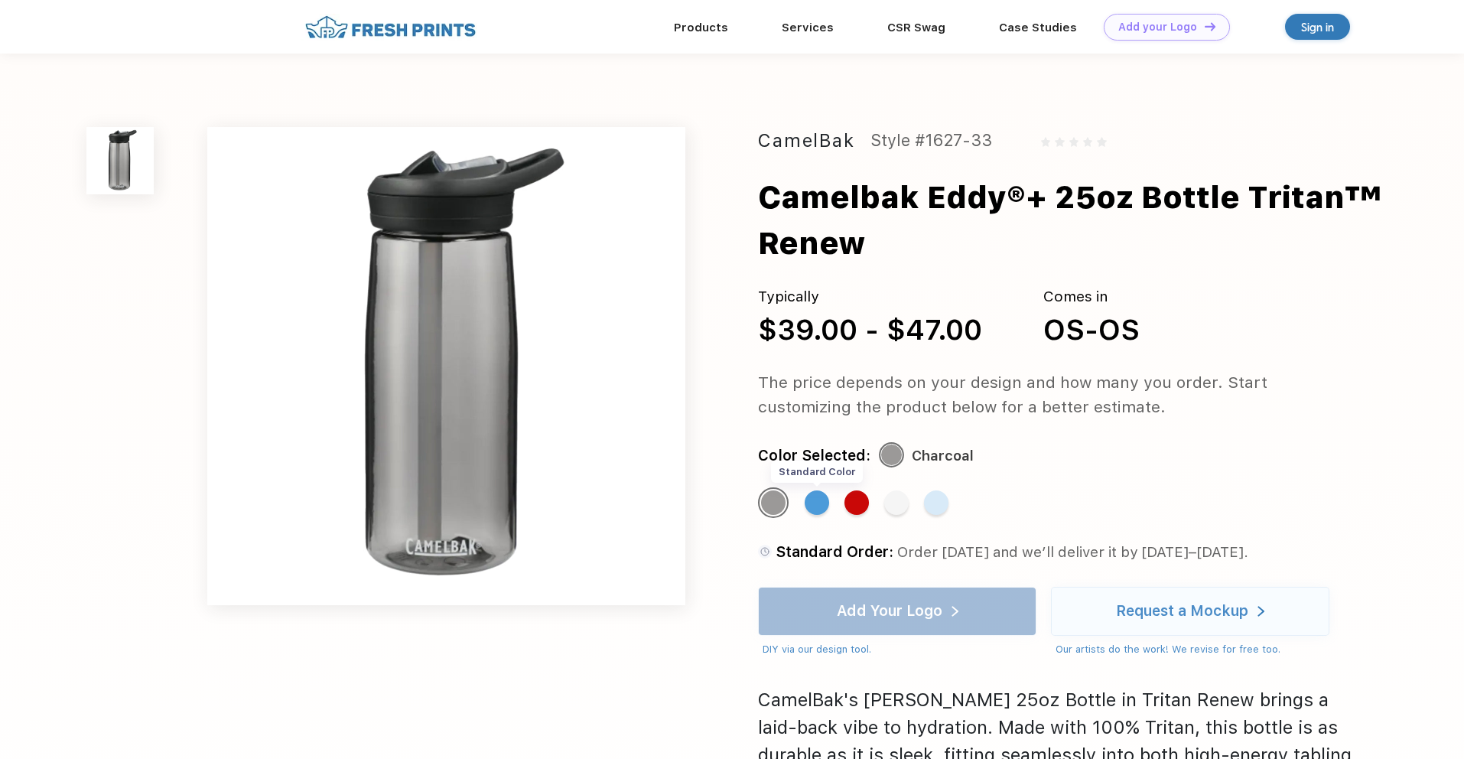
click at [811, 507] on div "Standard Color" at bounding box center [817, 502] width 24 height 24
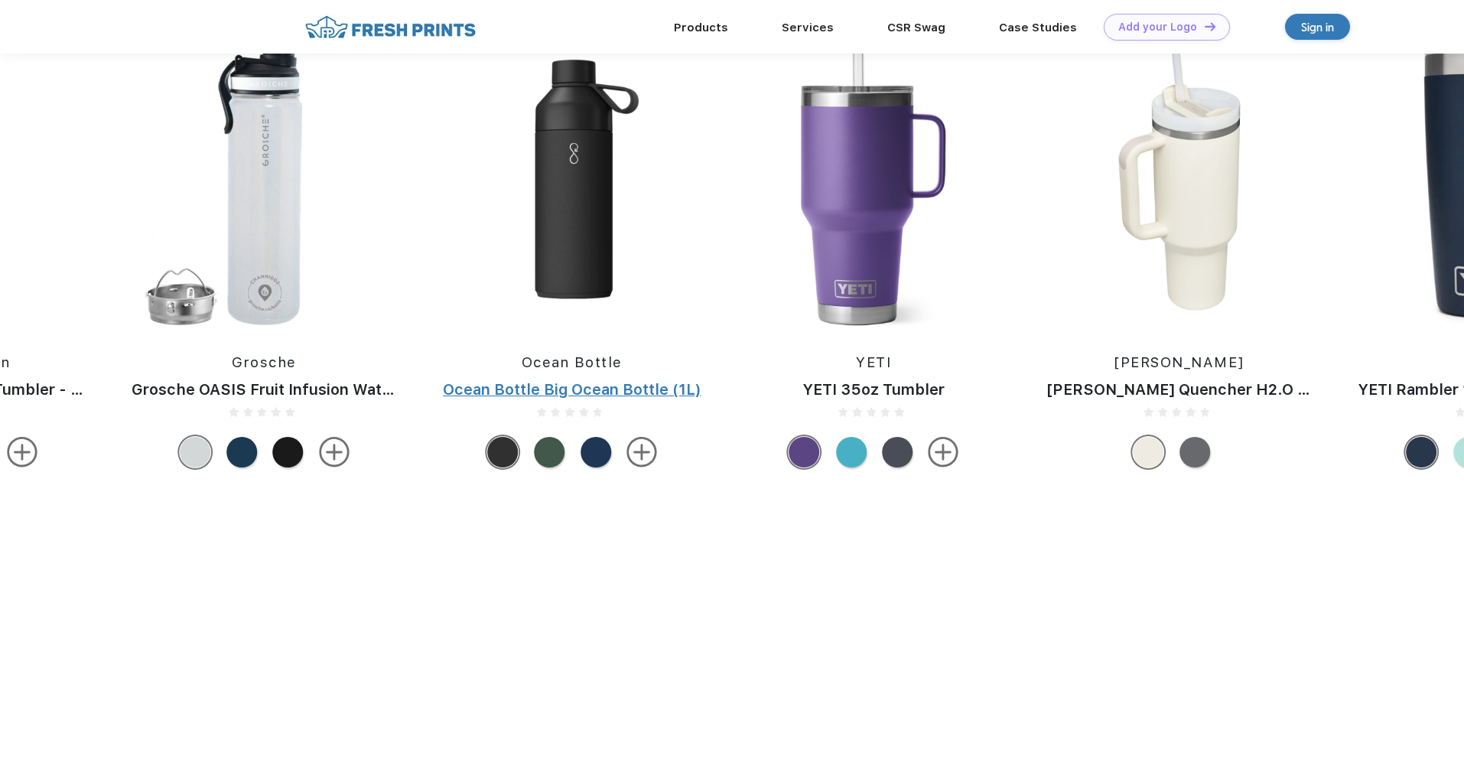
scroll to position [1140, 0]
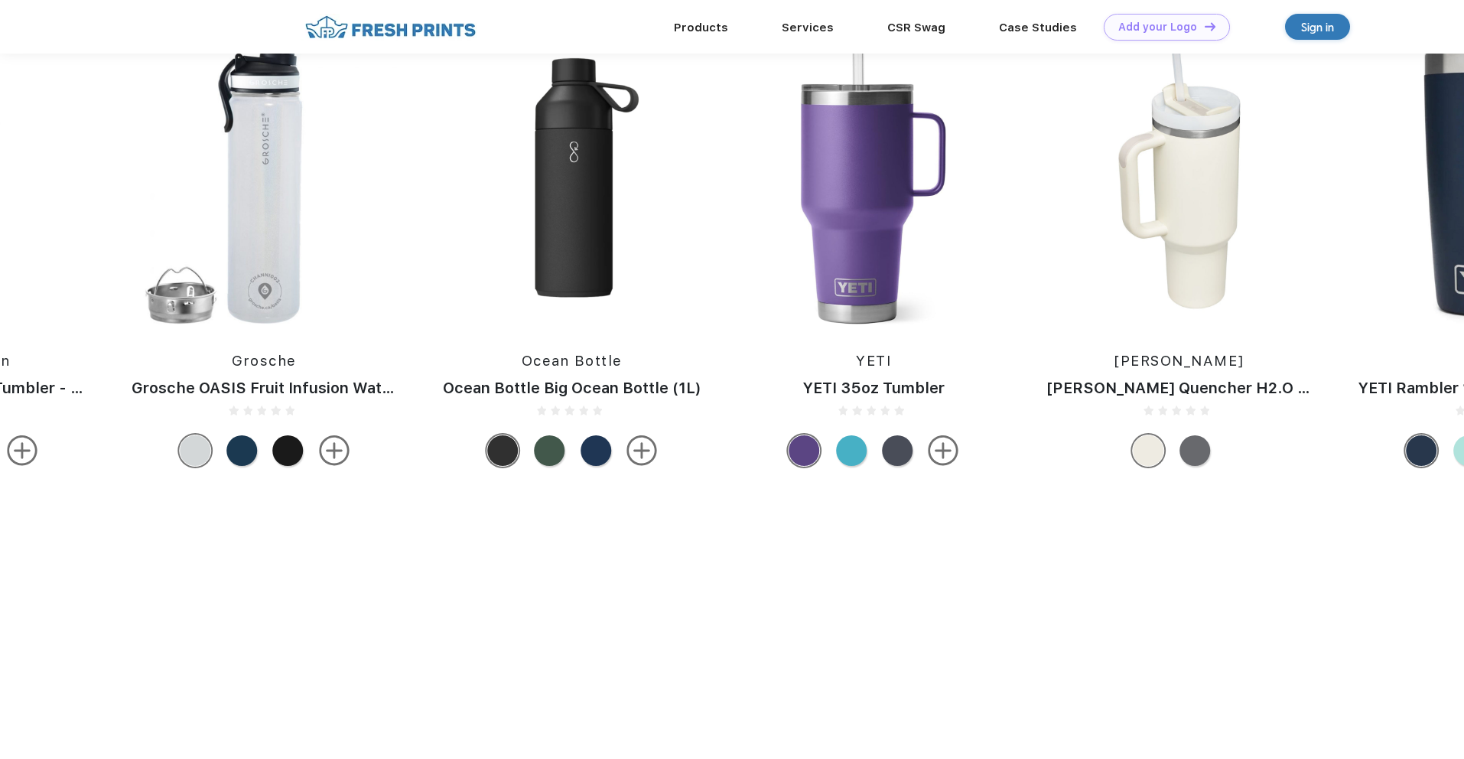
click at [249, 211] on img at bounding box center [264, 177] width 297 height 293
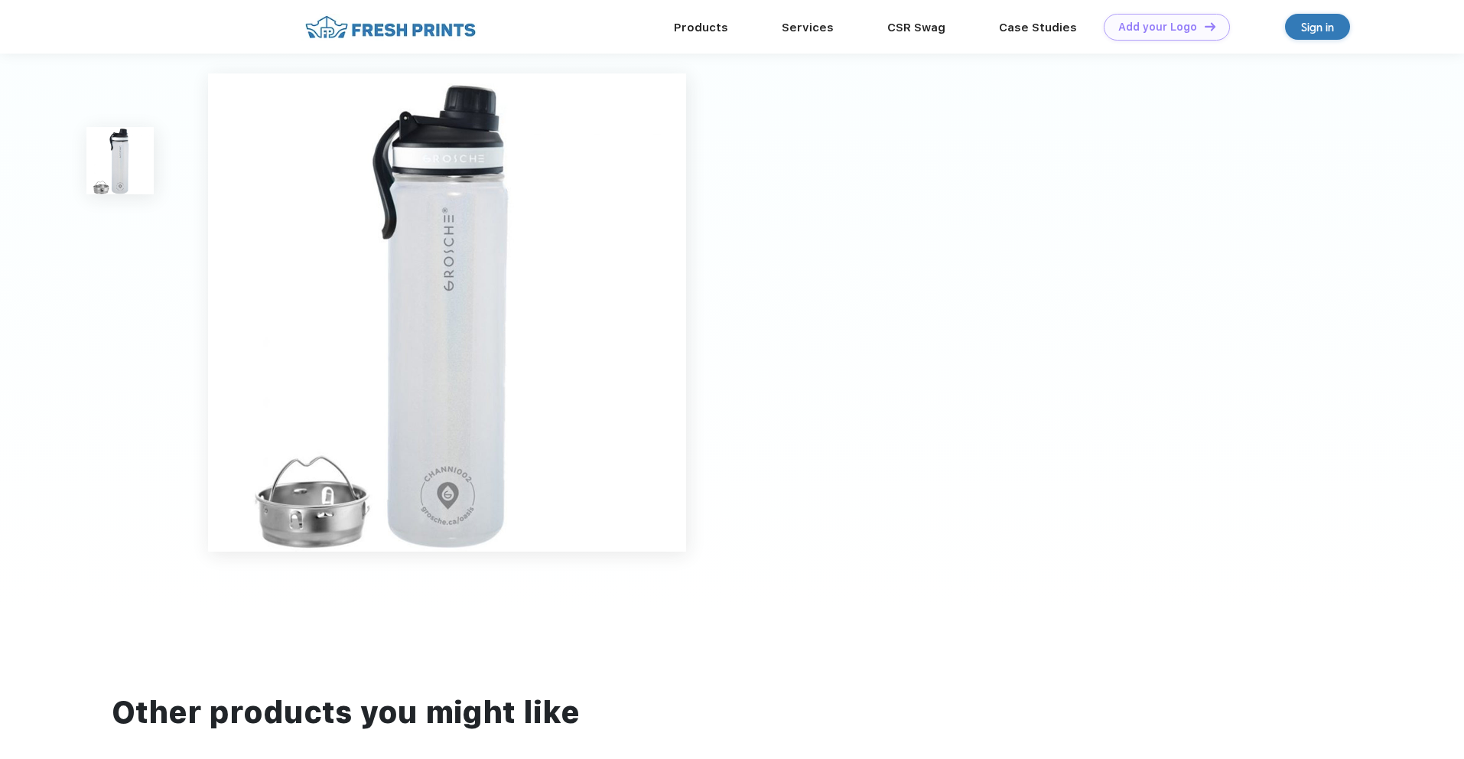
scroll to position [1, 0]
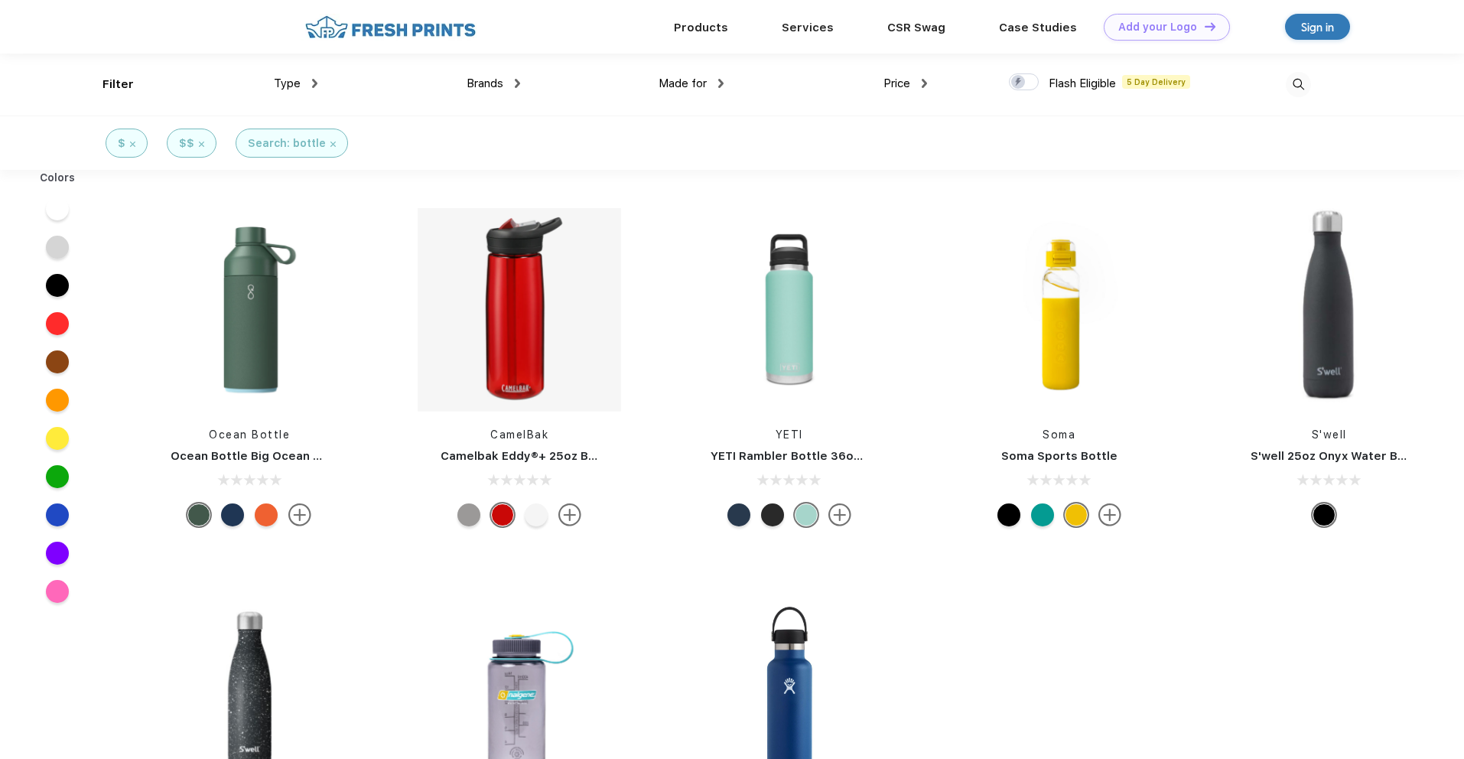
scroll to position [1, 0]
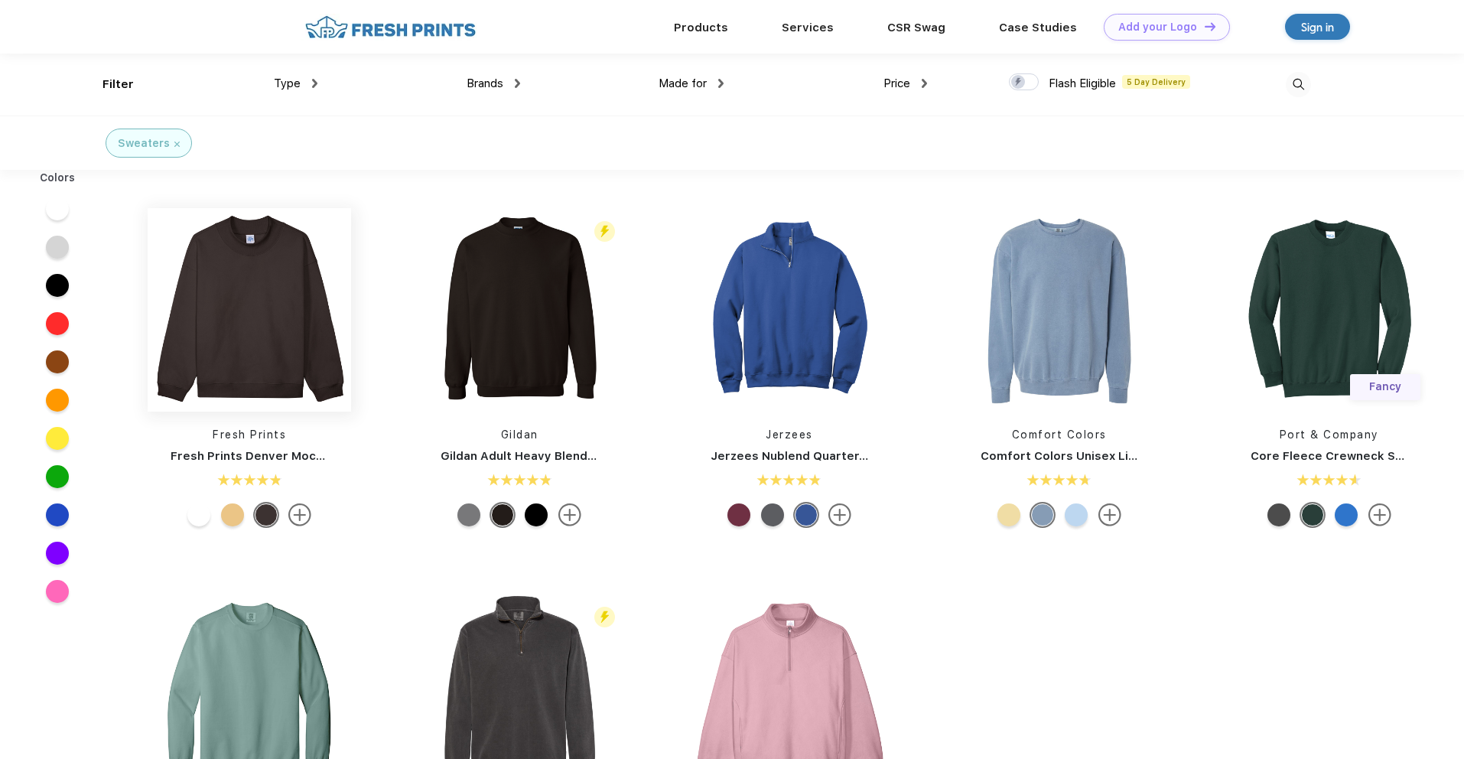
scroll to position [1, 0]
